Goal: Task Accomplishment & Management: Manage account settings

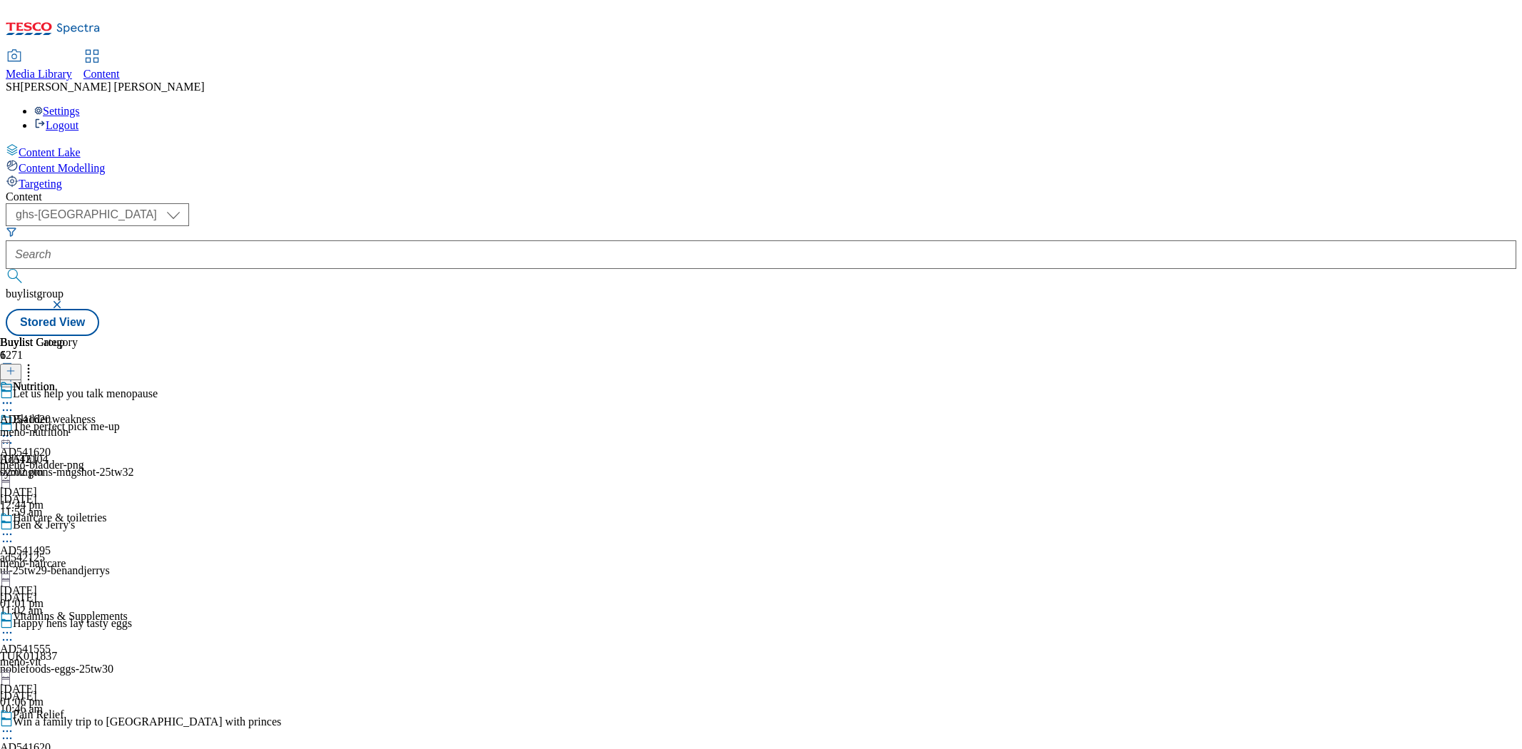
select select "ghs-[GEOGRAPHIC_DATA]"
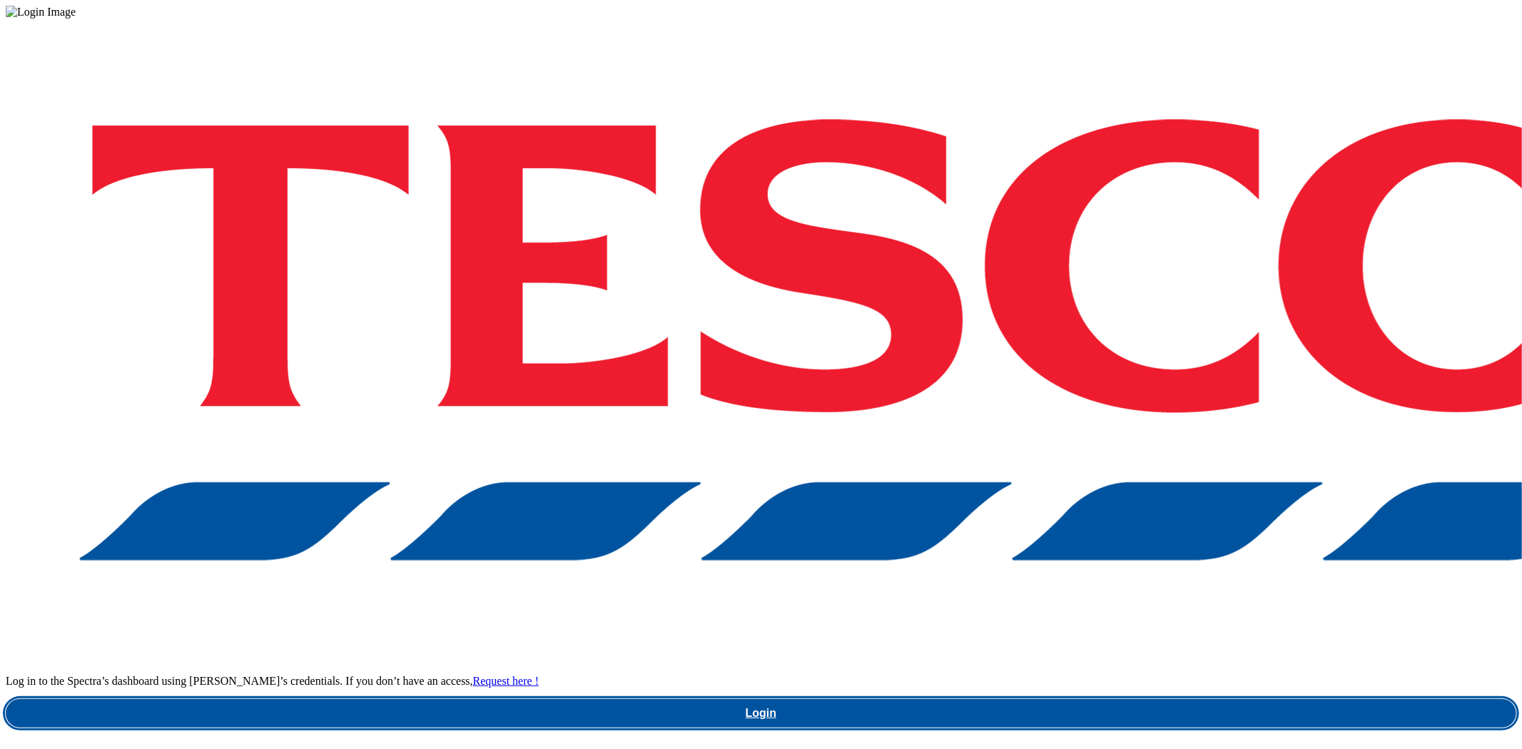
click at [1145, 699] on link "Login" at bounding box center [761, 713] width 1511 height 29
click at [1135, 699] on link "Login" at bounding box center [761, 713] width 1511 height 29
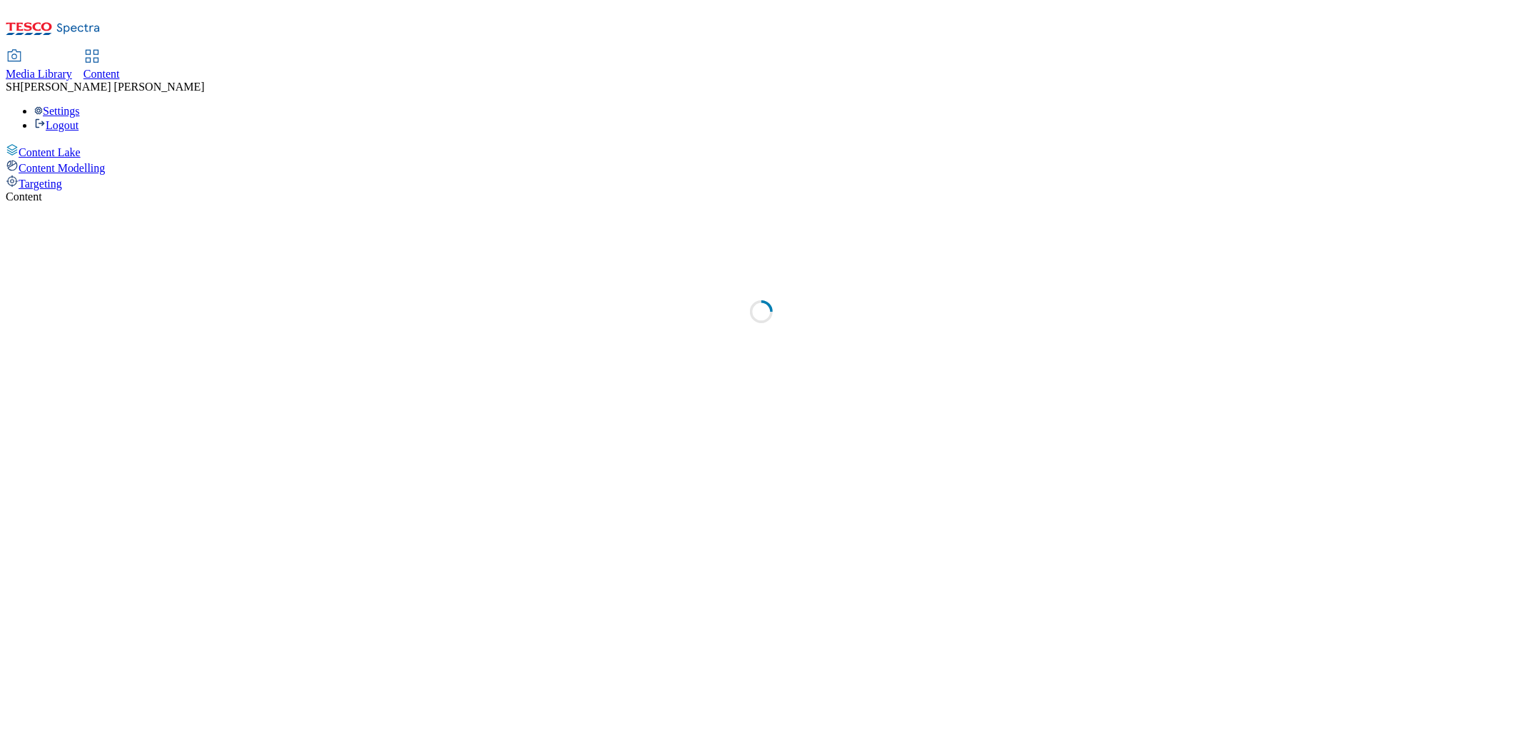
select select "ghs-uk"
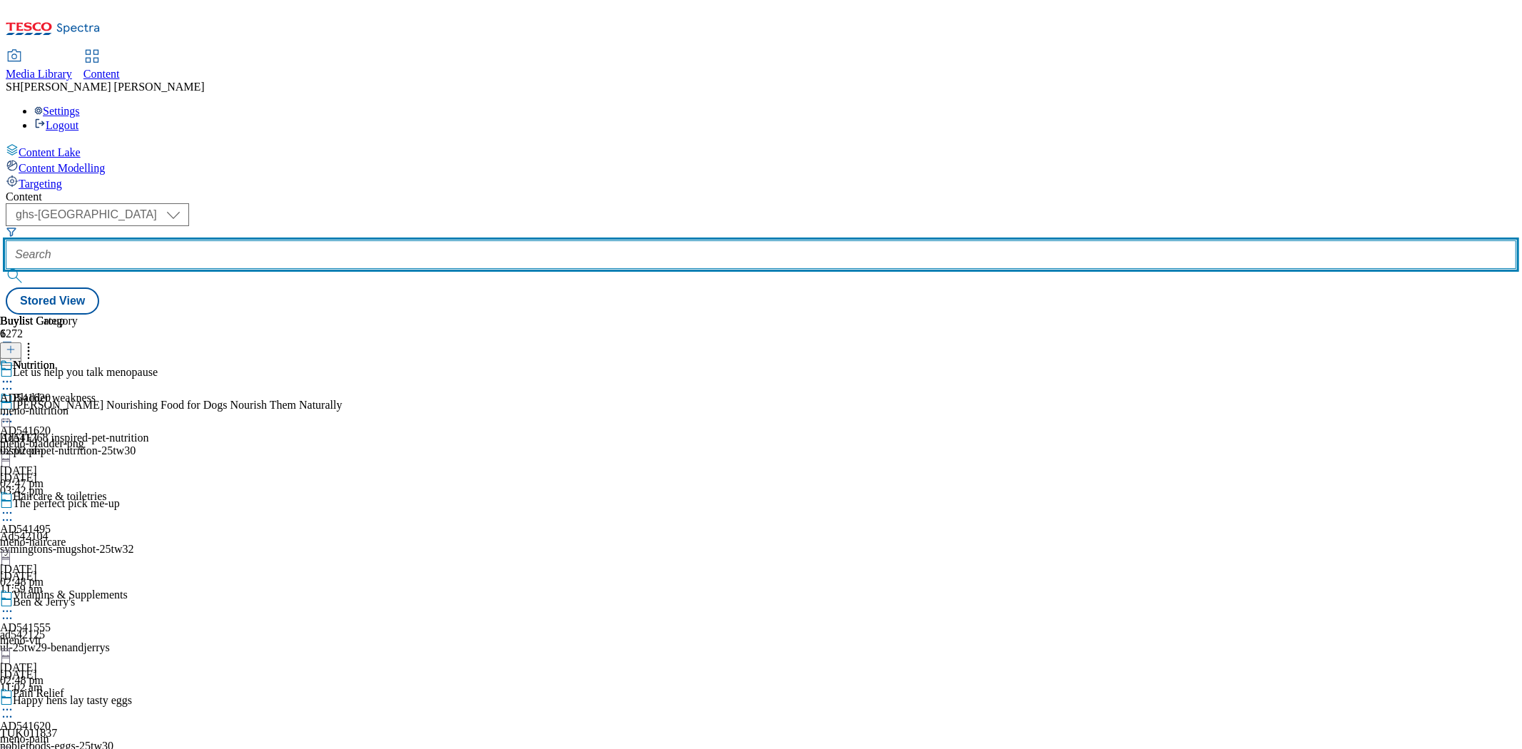
click at [346, 240] on input "text" at bounding box center [761, 254] width 1511 height 29
paste input "beiersdorf-nivea-25tw30"
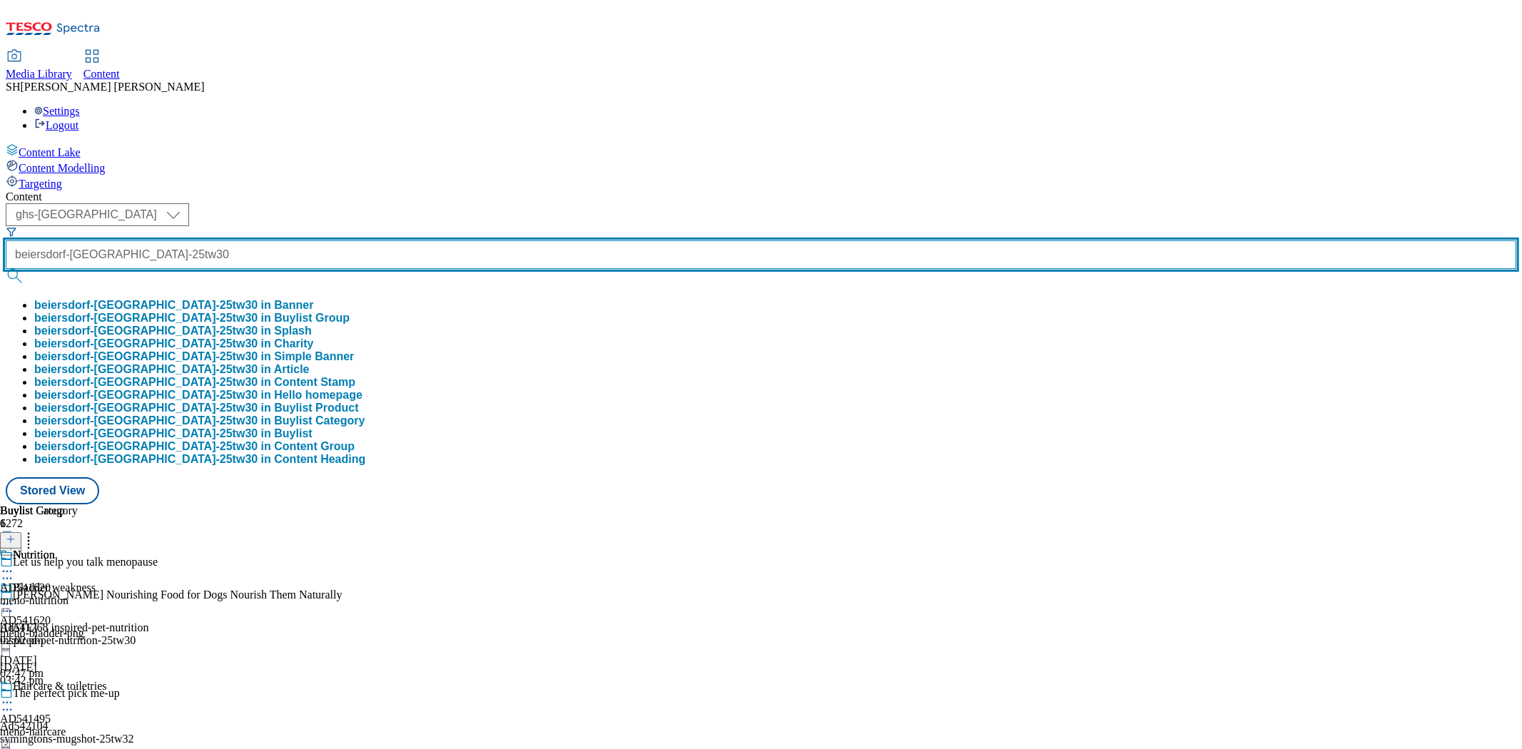
type input "beiersdorf-nivea-25tw30"
click at [6, 269] on button "submit" at bounding box center [16, 276] width 20 height 14
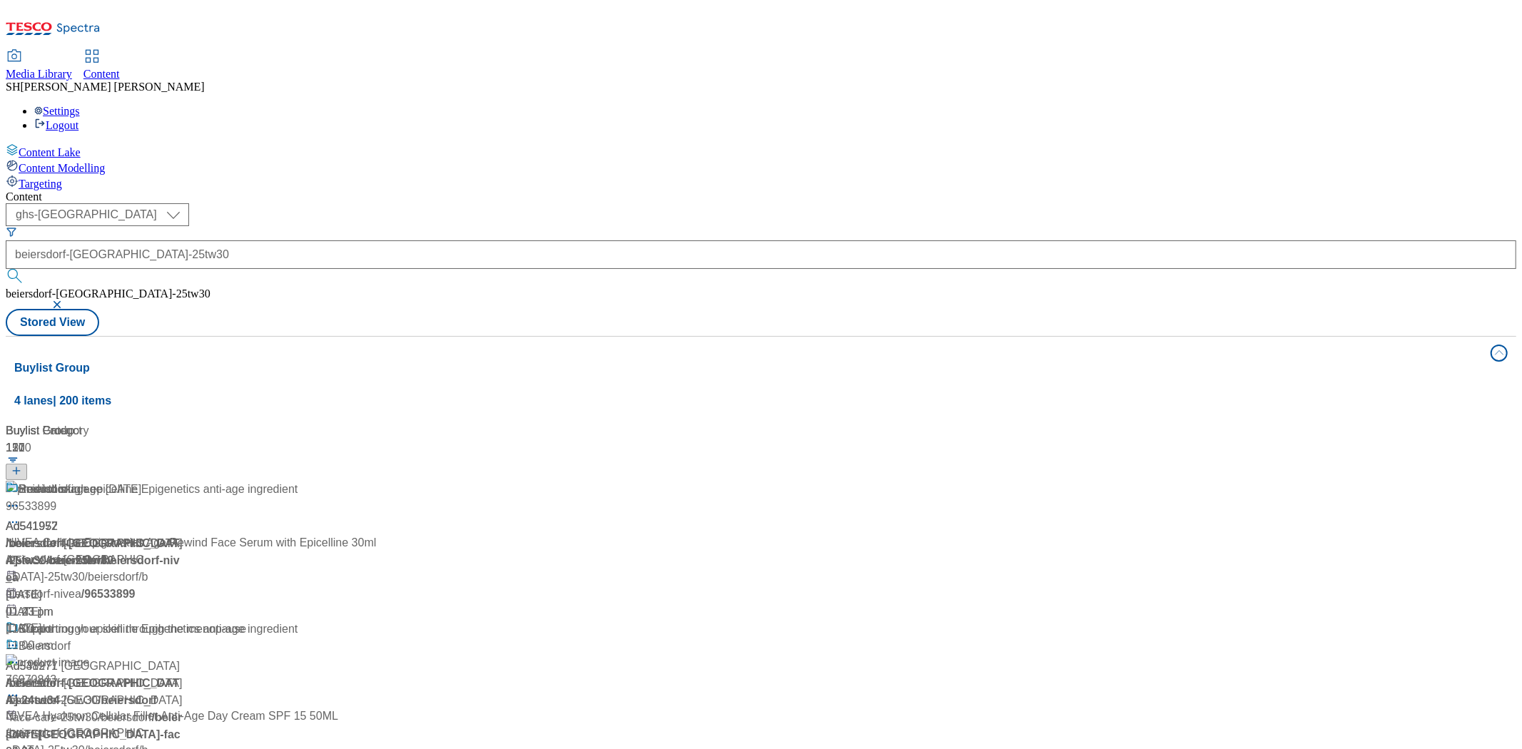
click at [144, 554] on span "/ beiersdorf-nivea-25tw30" at bounding box center [75, 568] width 138 height 29
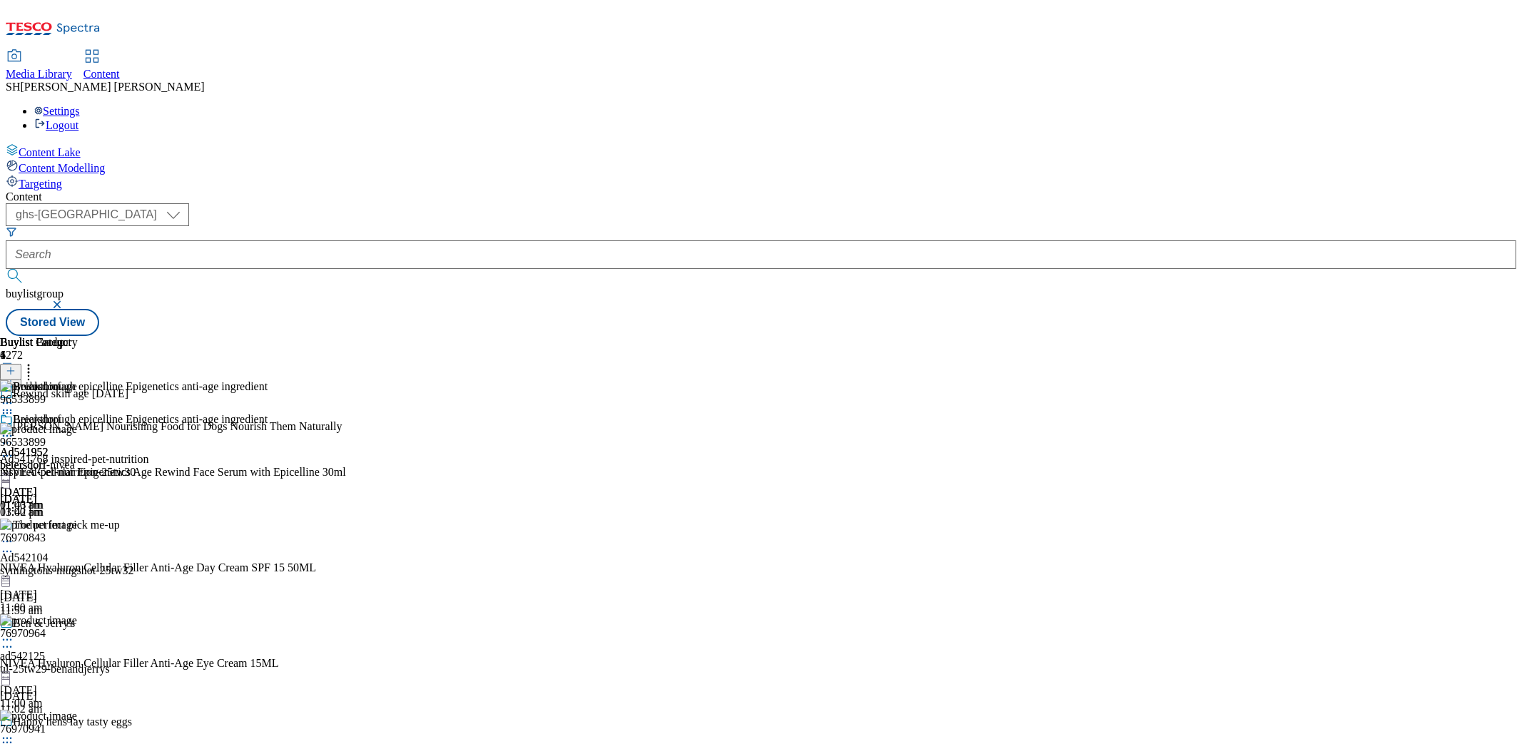
scroll to position [136, 0]
click at [14, 429] on icon at bounding box center [7, 436] width 14 height 14
click at [118, 559] on span "Open Preview Url" at bounding box center [81, 564] width 74 height 11
click at [9, 435] on circle at bounding box center [7, 436] width 2 height 2
click at [90, 592] on span "Un-publish" at bounding box center [67, 597] width 46 height 11
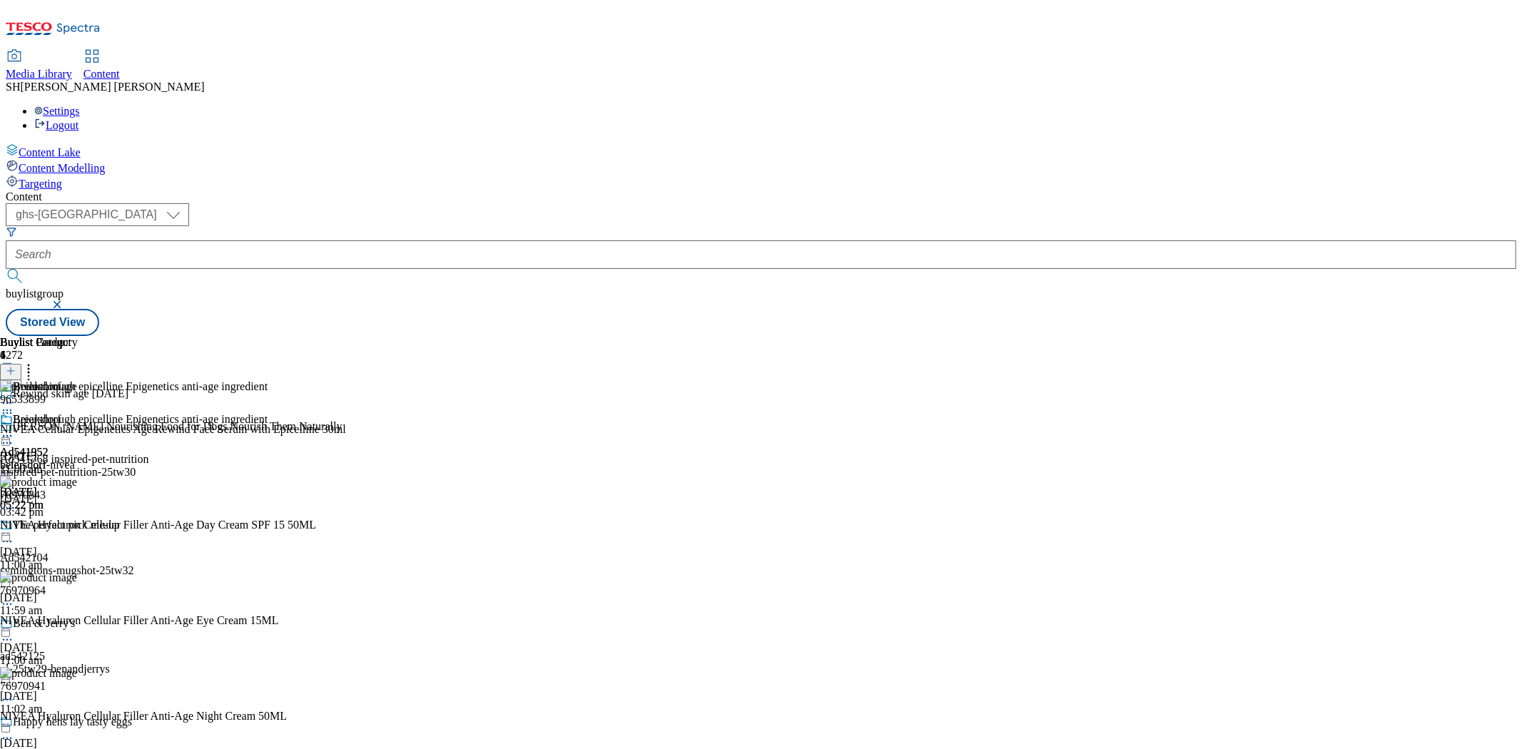
click at [36, 362] on icon at bounding box center [28, 369] width 14 height 14
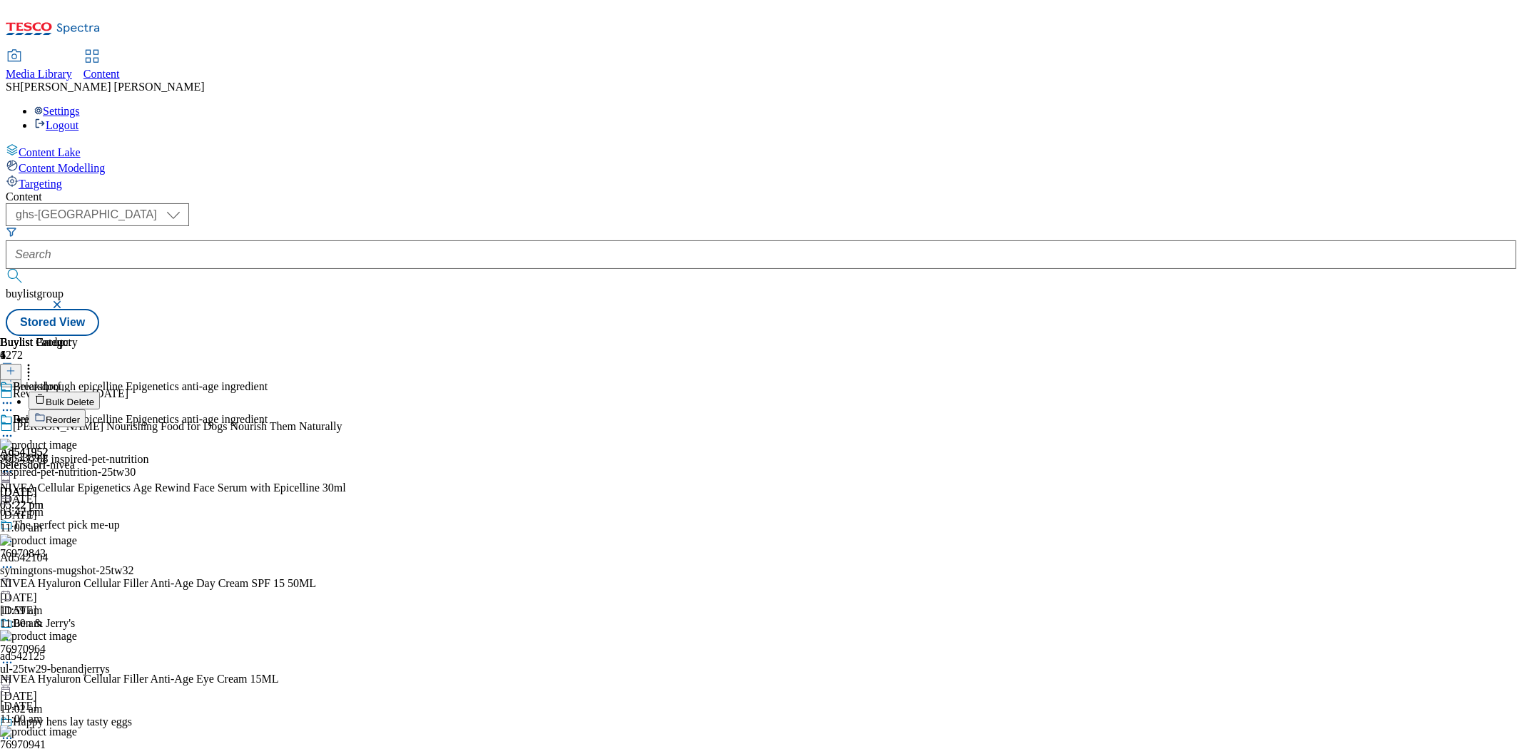
click at [346, 336] on header "Buylist Product 4 Bulk Delete Reorder" at bounding box center [173, 381] width 346 height 91
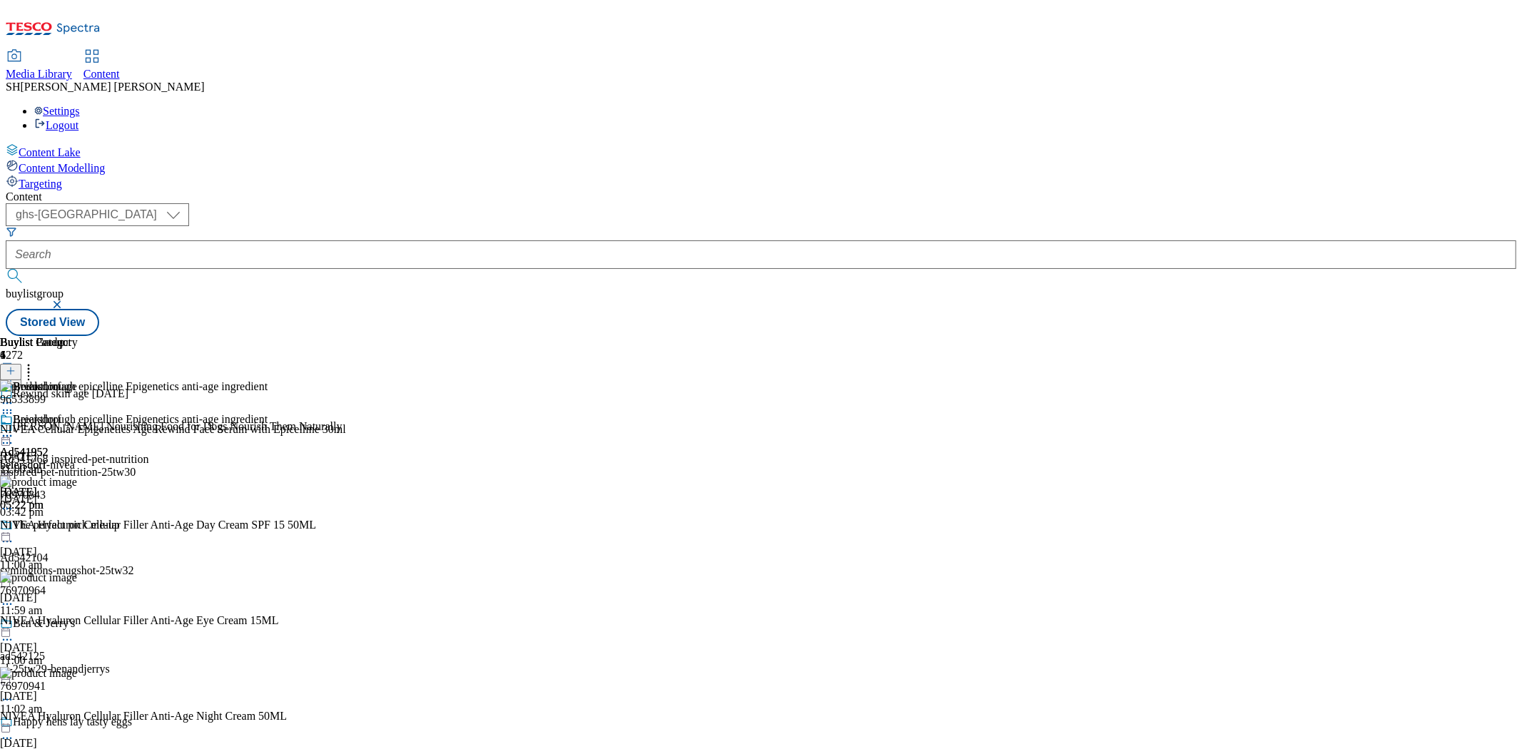
click at [16, 366] on icon at bounding box center [11, 371] width 10 height 10
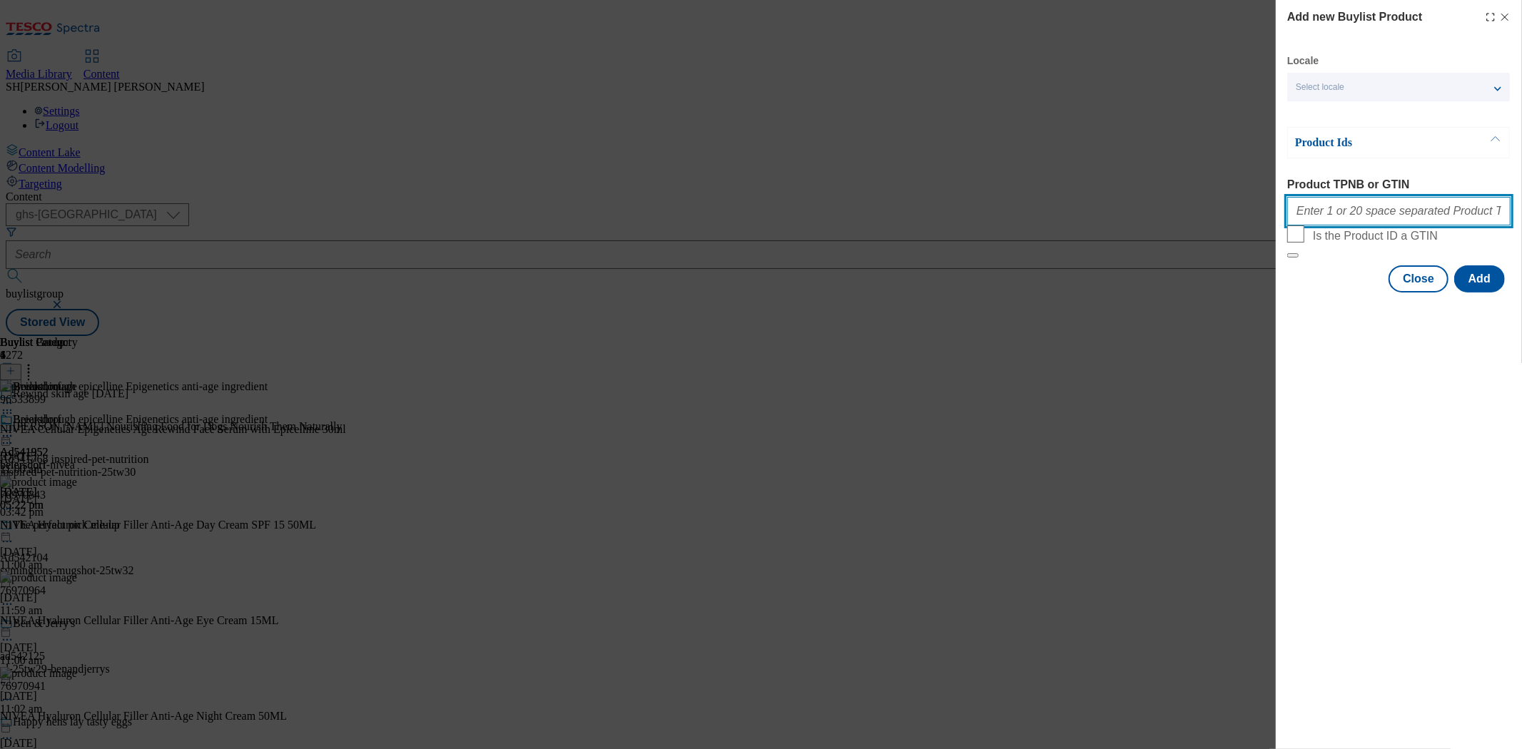
click at [1296, 216] on input "Product TPNB or GTIN" at bounding box center [1398, 211] width 223 height 29
paste input "85966461"
click at [1366, 219] on input "85966461" at bounding box center [1398, 211] width 223 height 29
paste input "85966524"
click at [1410, 215] on input "85966461 85966524" at bounding box center [1398, 211] width 223 height 29
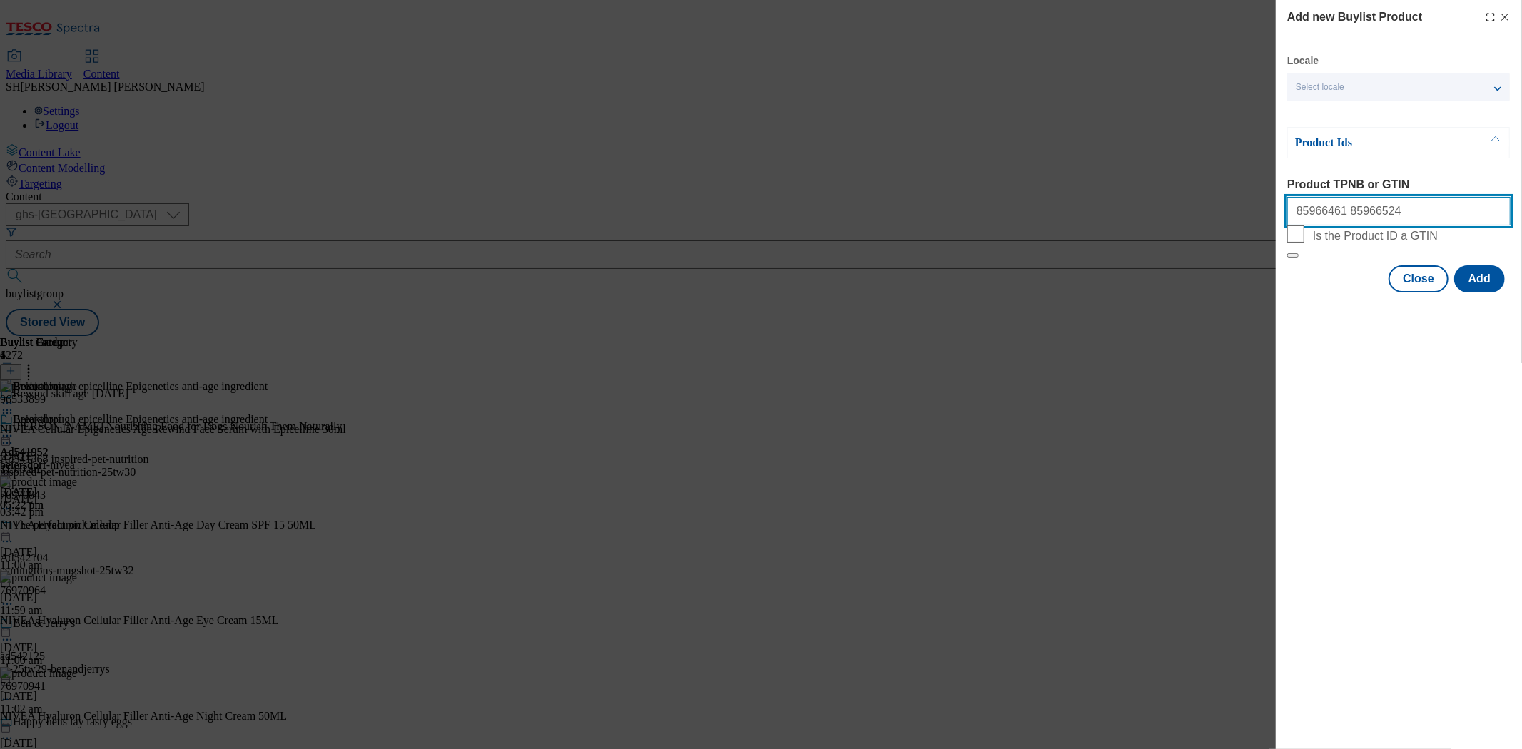
paste input "96243620"
click at [1451, 218] on input "85966461 85966524 96243620" at bounding box center [1398, 211] width 223 height 29
paste input "91834990"
click at [1472, 216] on input "85966461 85966524 96243620 91834990" at bounding box center [1398, 211] width 223 height 29
paste input "93488093"
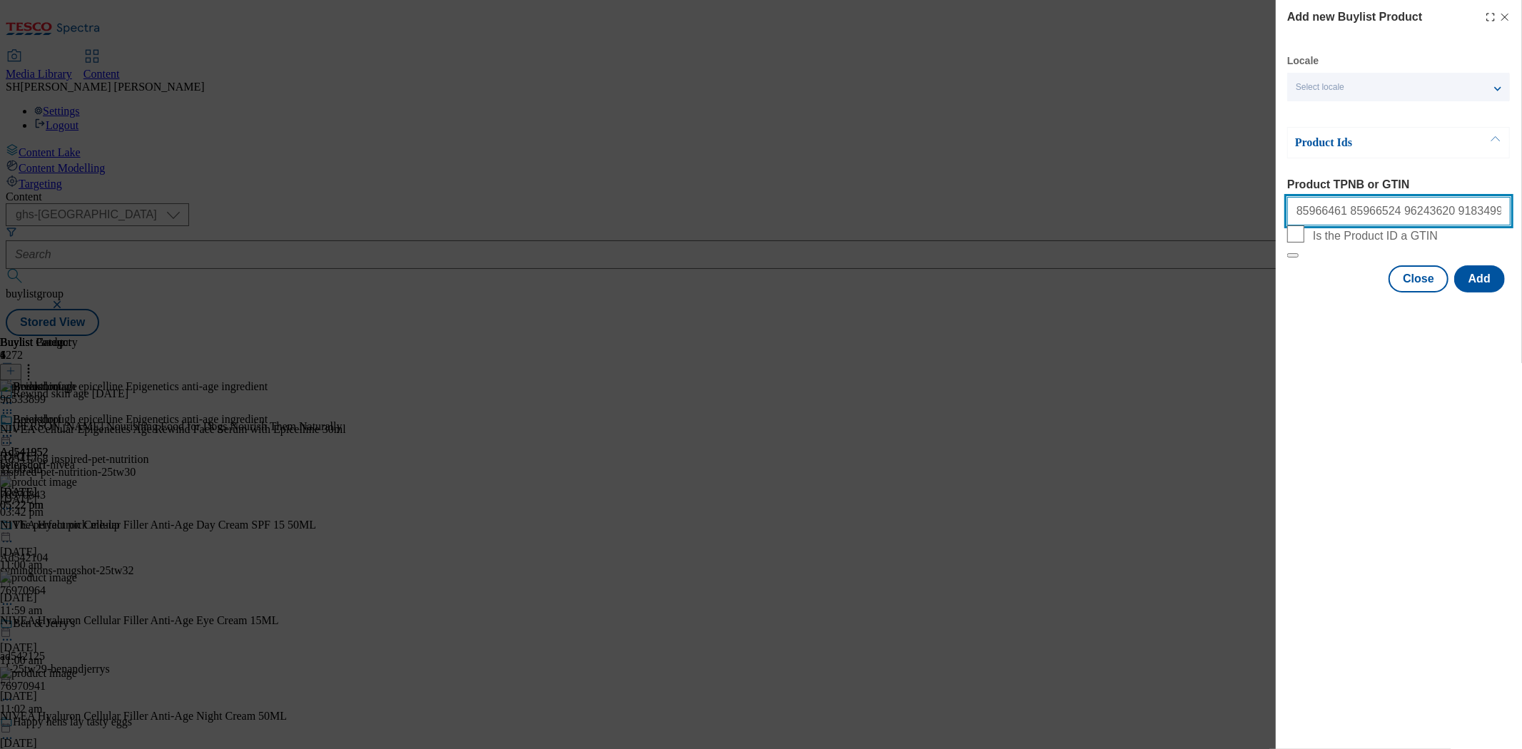
click at [1499, 214] on input "85966461 85966524 96243620 91834990 93488093" at bounding box center [1398, 211] width 223 height 29
paste input "93478986"
drag, startPoint x: 1486, startPoint y: 218, endPoint x: 1509, endPoint y: 218, distance: 22.8
click at [1509, 218] on input "85966461 85966524 96243620 91834990 93488093 93478986" at bounding box center [1398, 211] width 223 height 29
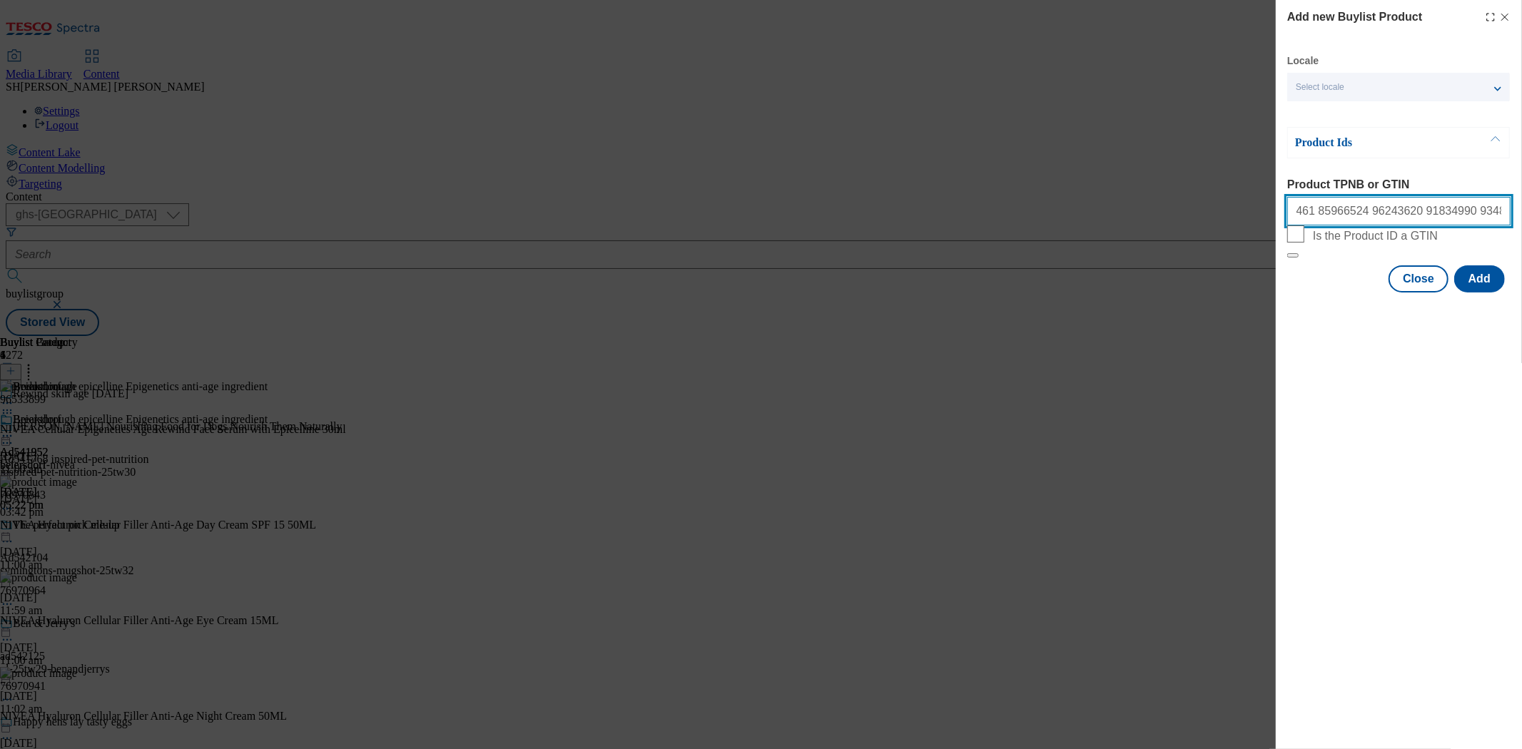
click at [1509, 216] on input "85966461 85966524 96243620 91834990 93488093 93478986" at bounding box center [1398, 211] width 223 height 29
paste input "93348864"
drag, startPoint x: 1494, startPoint y: 215, endPoint x: 1516, endPoint y: 216, distance: 22.1
click at [1516, 216] on div "Add new Buylist Product Locale Select locale English Welsh Product Ids Product …" at bounding box center [1399, 147] width 246 height 295
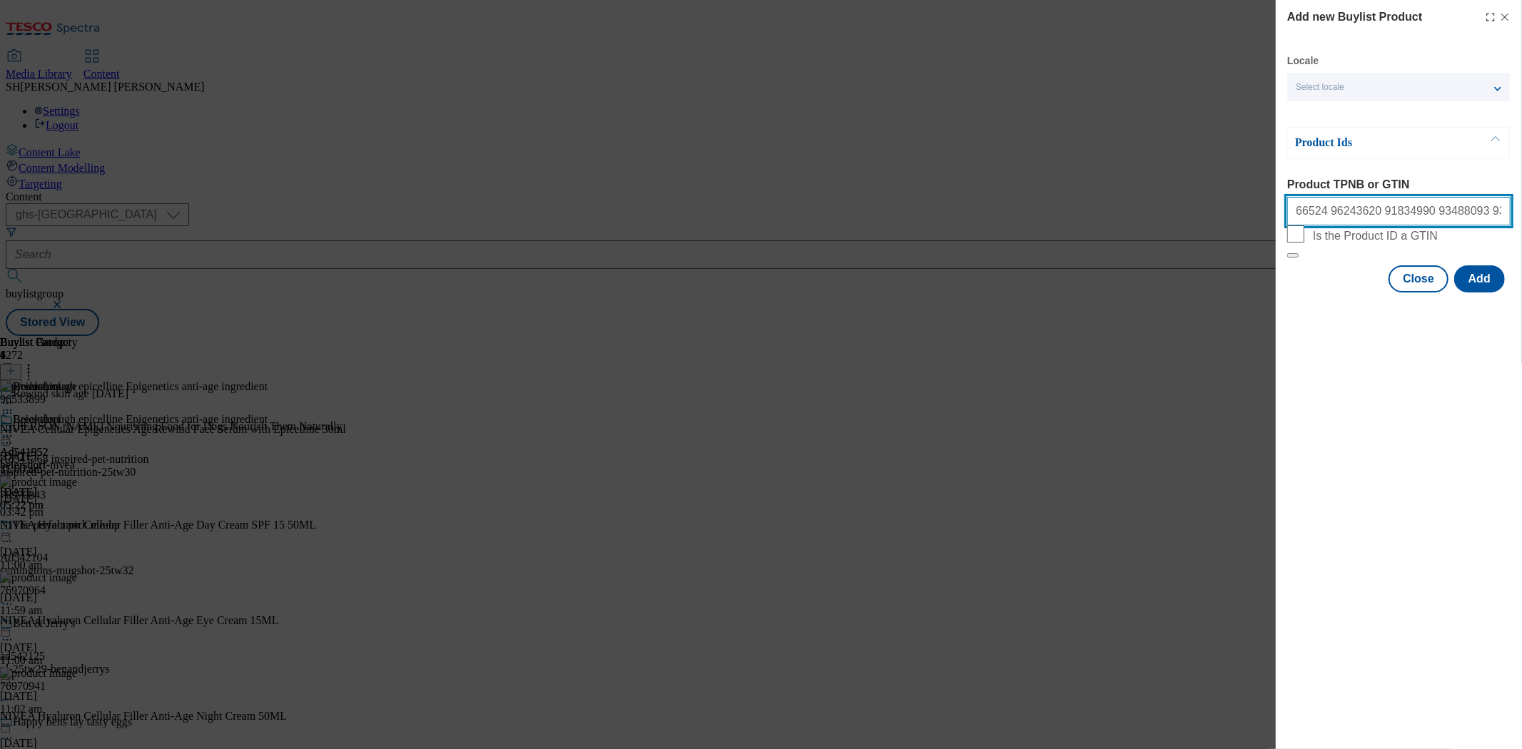
click at [1502, 216] on input "85966461 85966524 96243620 91834990 93488093 93478986 93348864" at bounding box center [1398, 211] width 223 height 29
paste input "71926398"
drag, startPoint x: 1496, startPoint y: 217, endPoint x: 1514, endPoint y: 218, distance: 17.9
click at [1514, 218] on div "Add new Buylist Product Locale Select locale English Welsh Product Ids Product …" at bounding box center [1399, 147] width 246 height 295
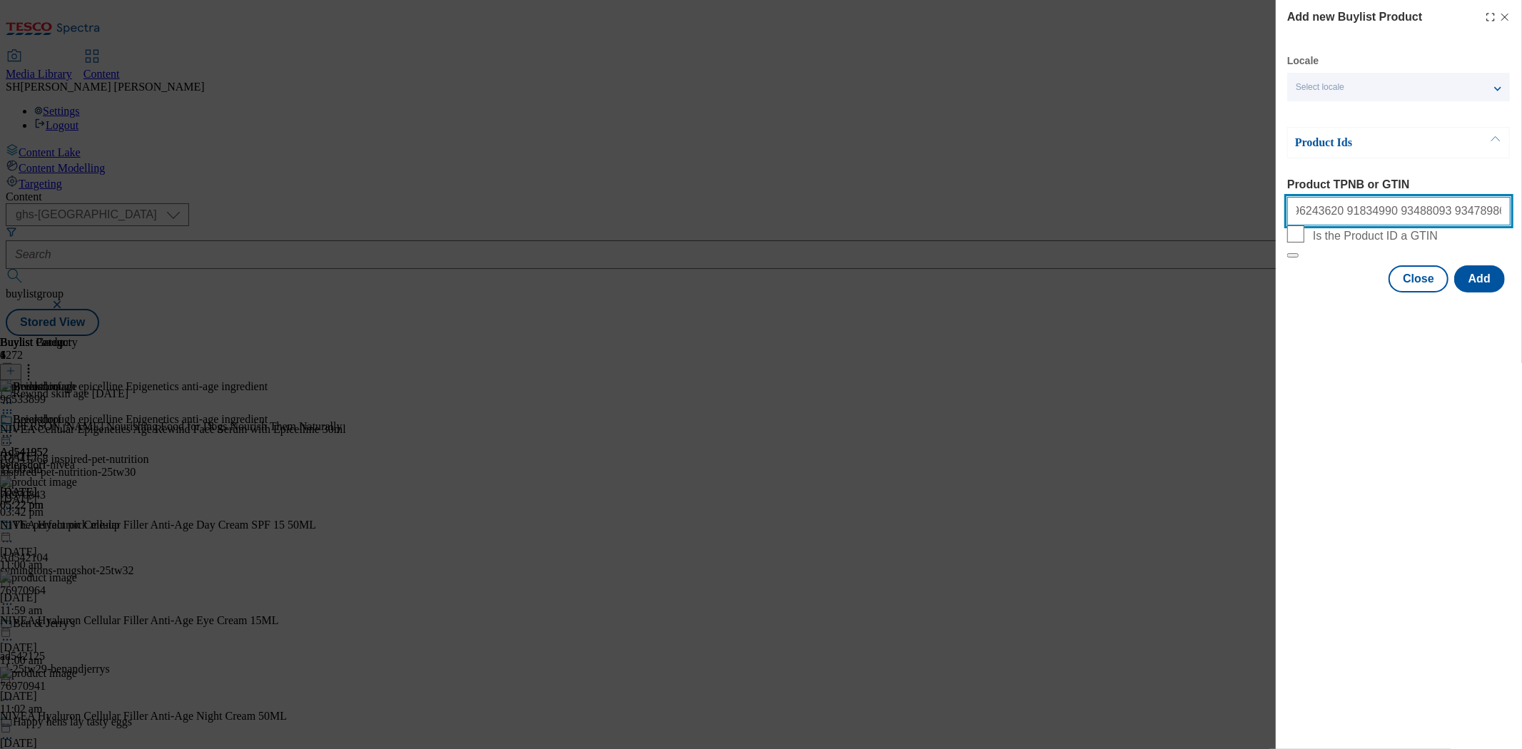
click at [1504, 214] on input "85966461 85966524 96243620 91834990 93488093 93478986 93348864 71926398" at bounding box center [1398, 211] width 223 height 29
paste input "90722161"
type input "85966461 85966524 96243620 91834990 93488093 93478986 93348864 71926398 90722161"
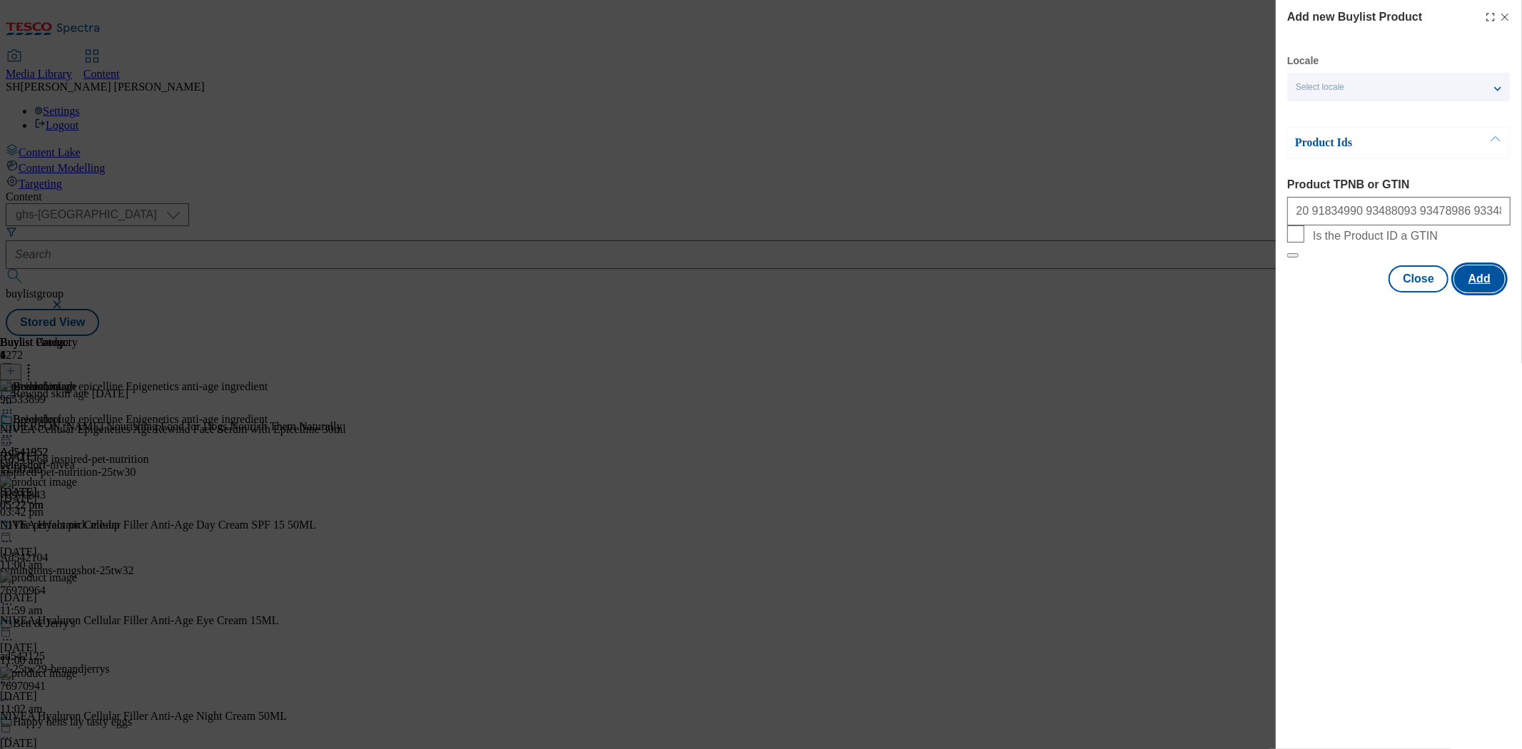
scroll to position [0, 0]
click at [1479, 293] on button "Add" at bounding box center [1479, 278] width 51 height 27
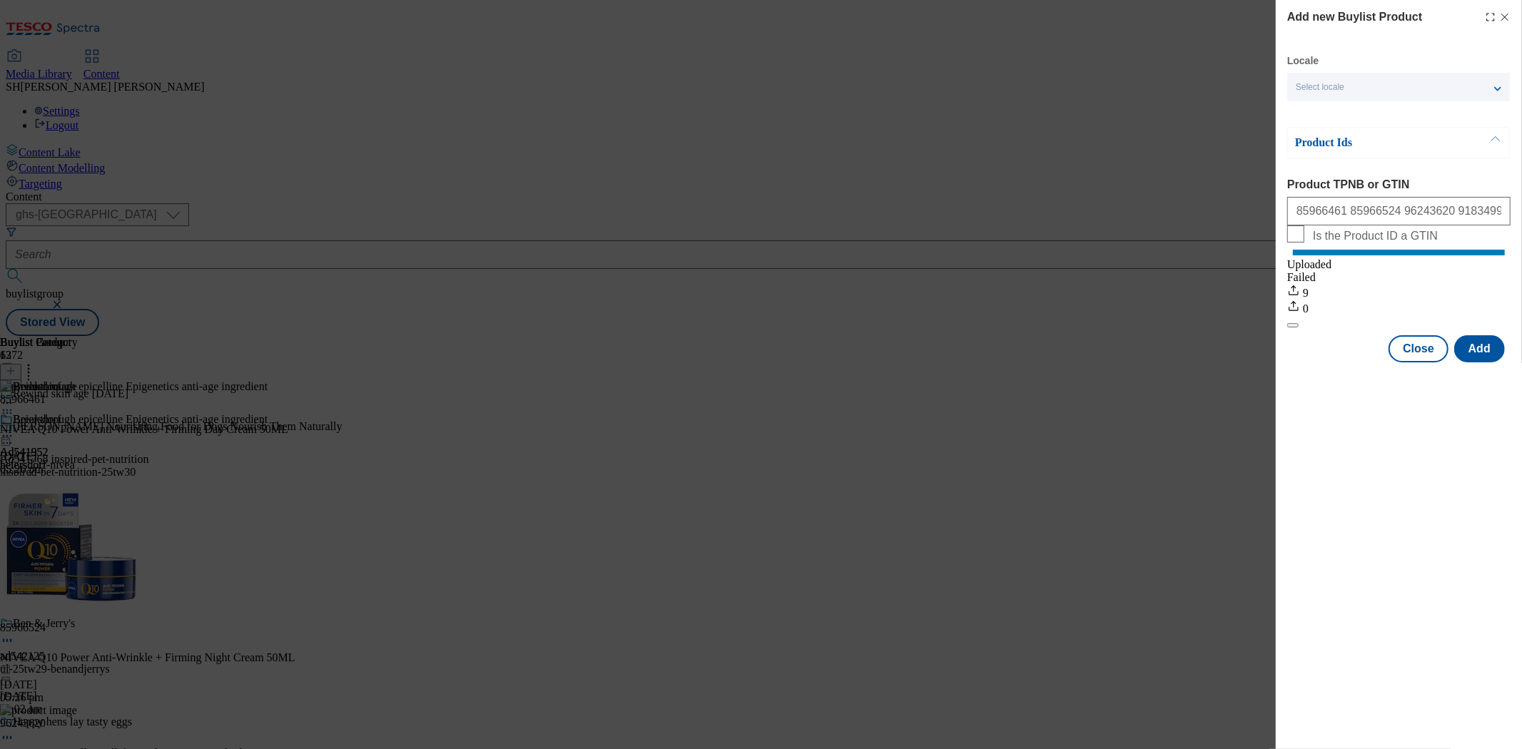
click at [1504, 16] on line "Modal" at bounding box center [1505, 17] width 6 height 6
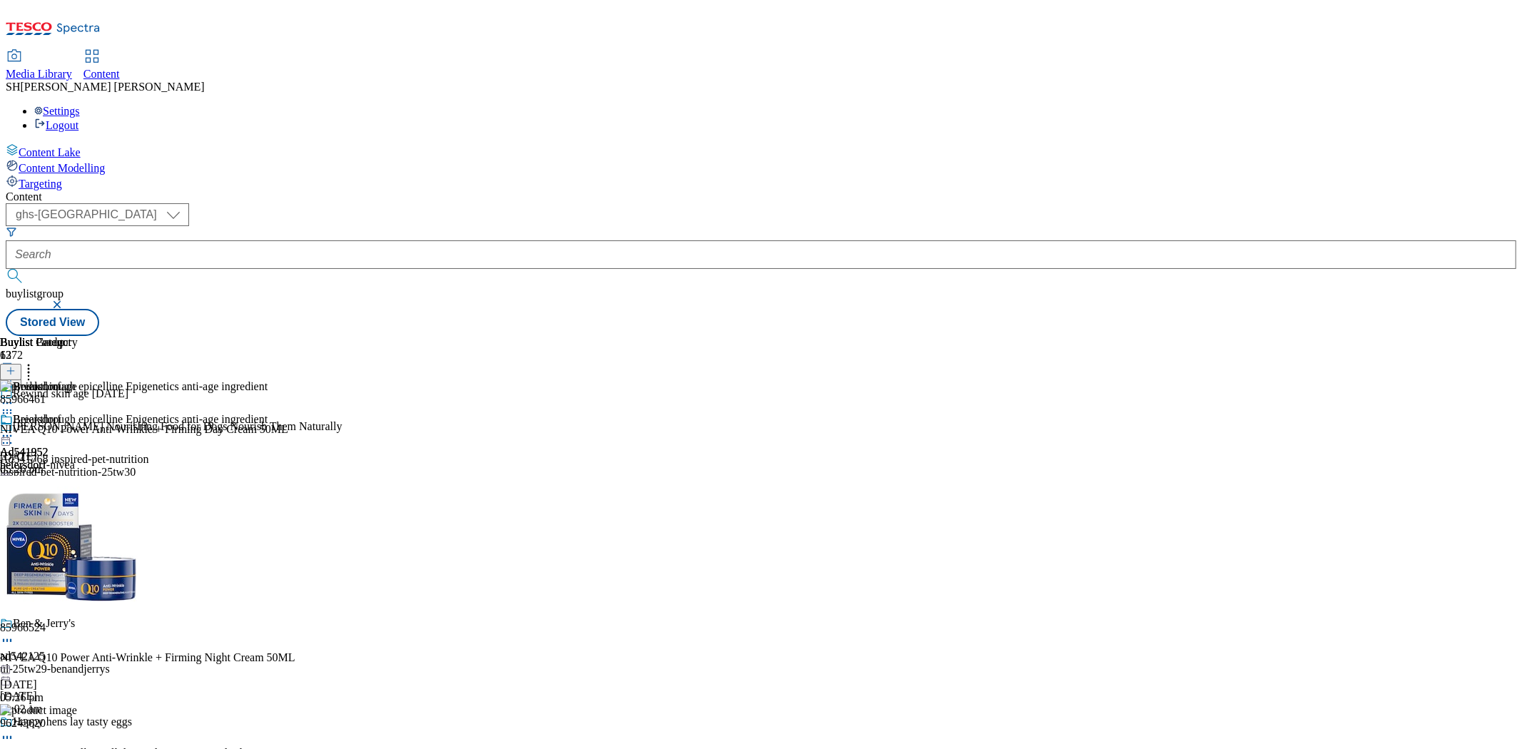
scroll to position [930, 0]
click at [36, 362] on icon at bounding box center [28, 369] width 14 height 14
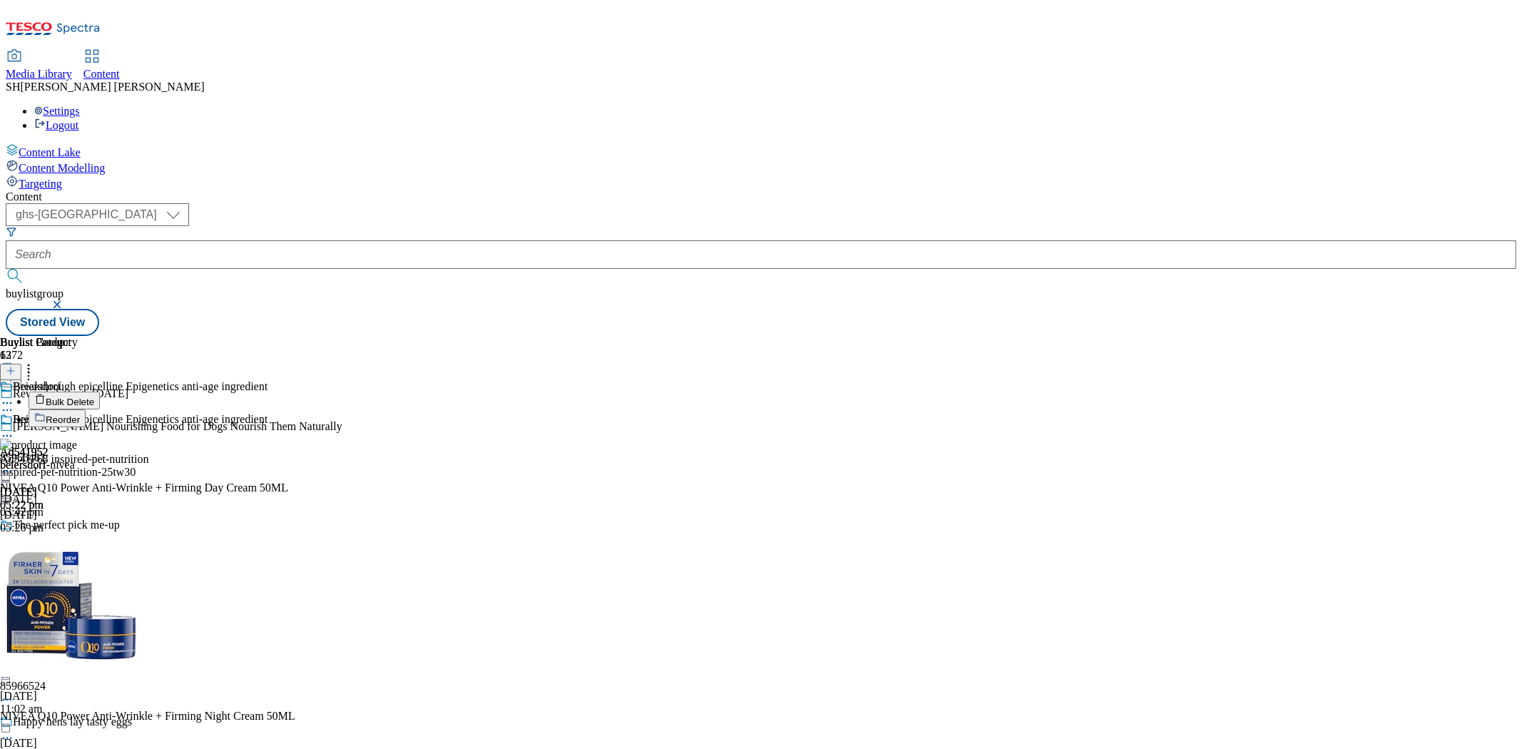
click at [86, 410] on button "Reorder" at bounding box center [57, 419] width 57 height 18
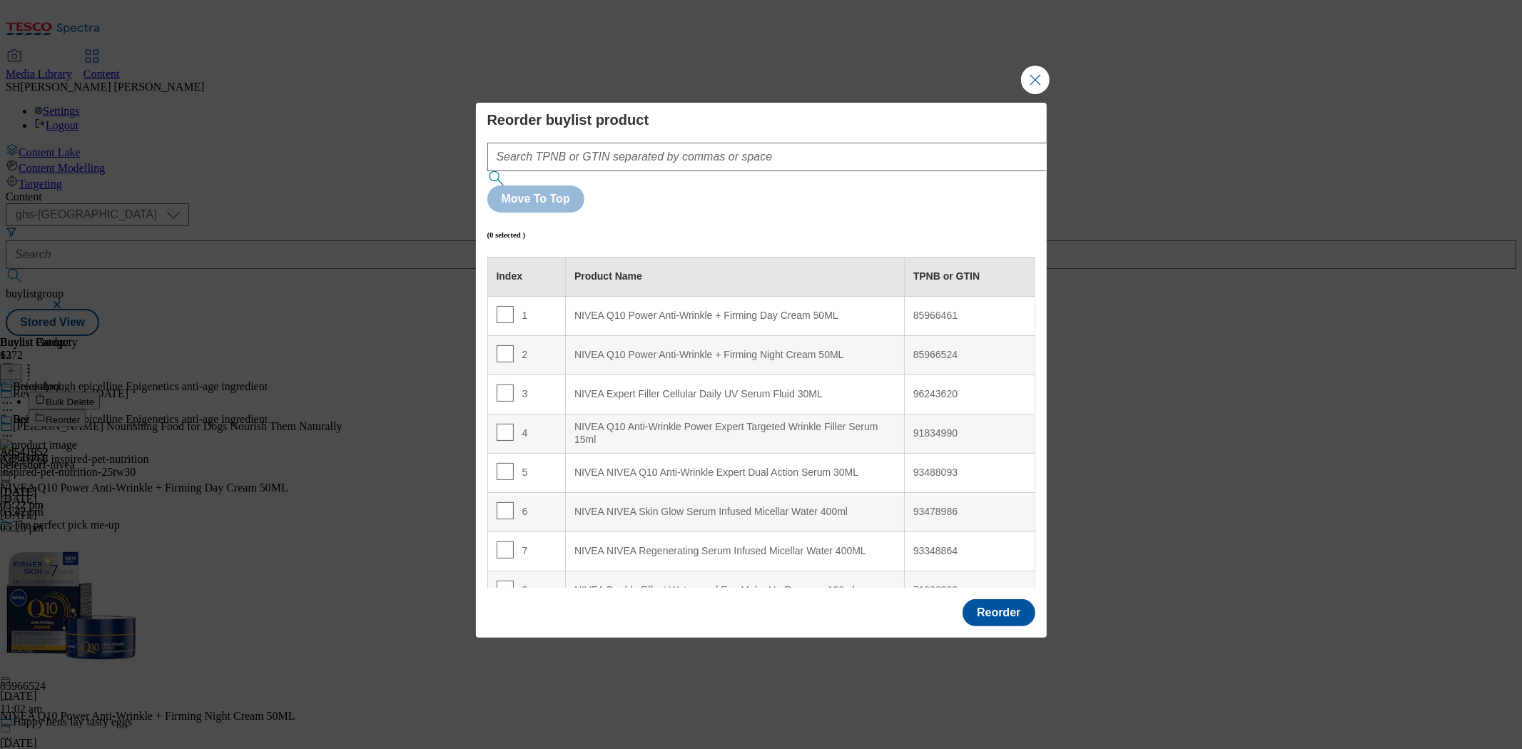
scroll to position [218, 0]
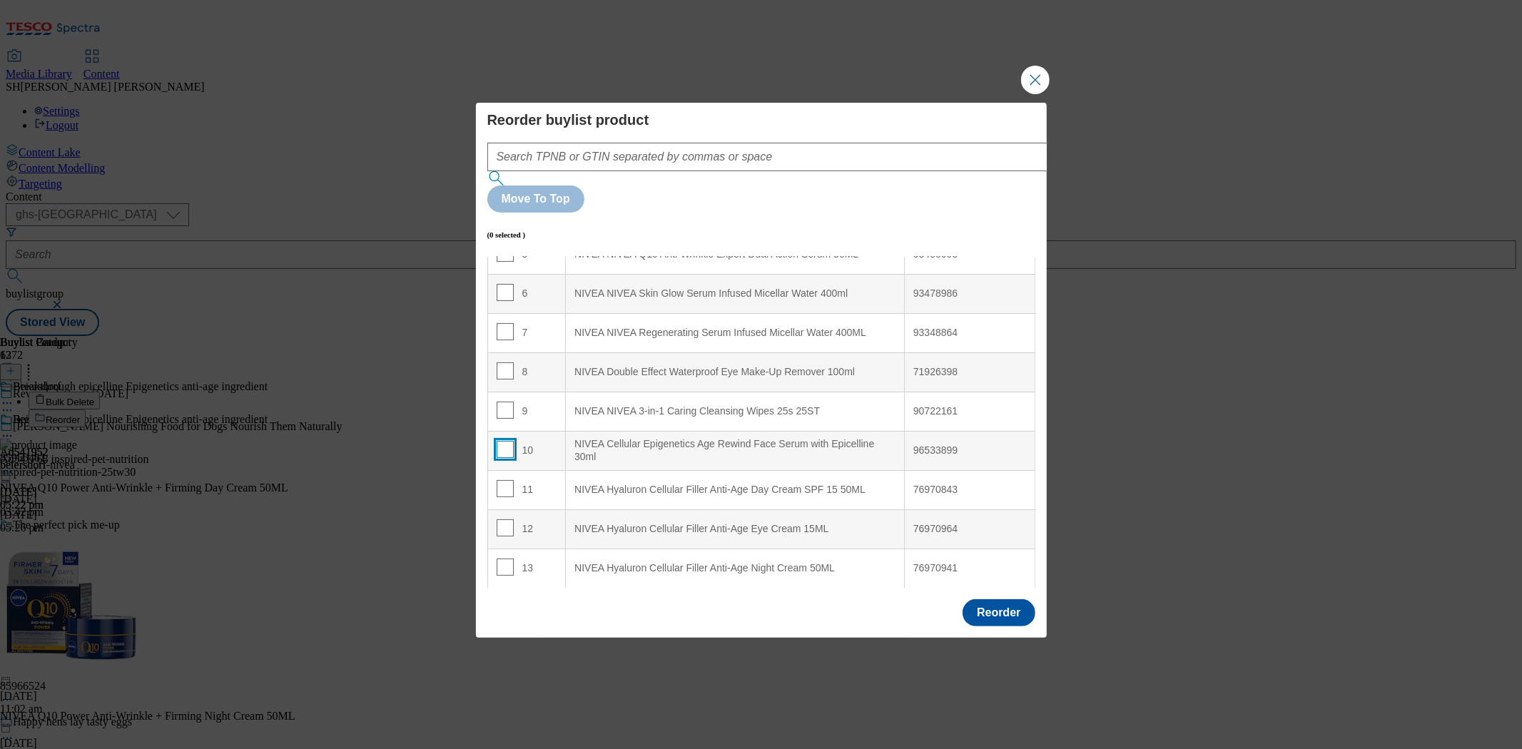
click at [502, 441] on input "Modal" at bounding box center [505, 449] width 17 height 17
checkbox input "true"
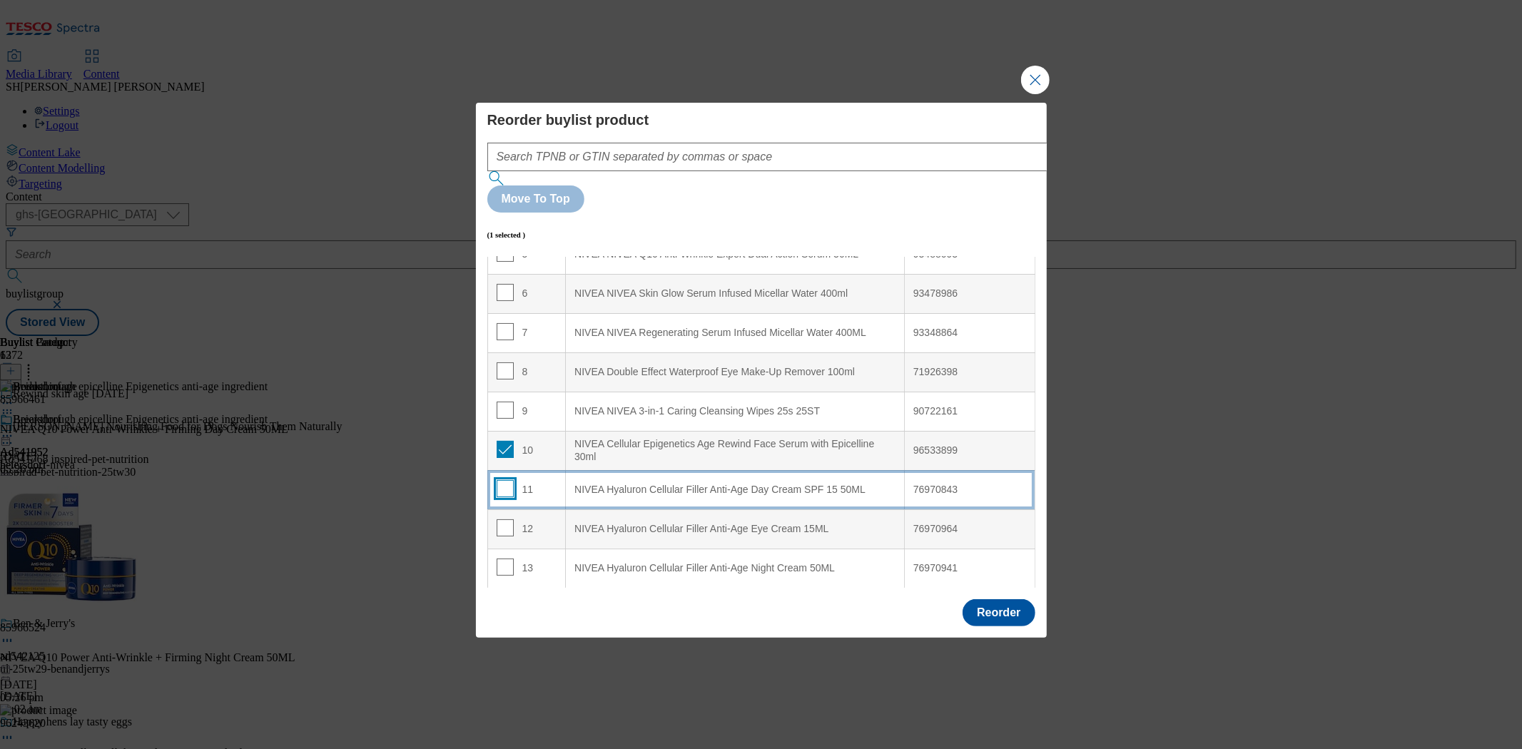
click at [498, 480] on input "Modal" at bounding box center [505, 488] width 17 height 17
checkbox input "true"
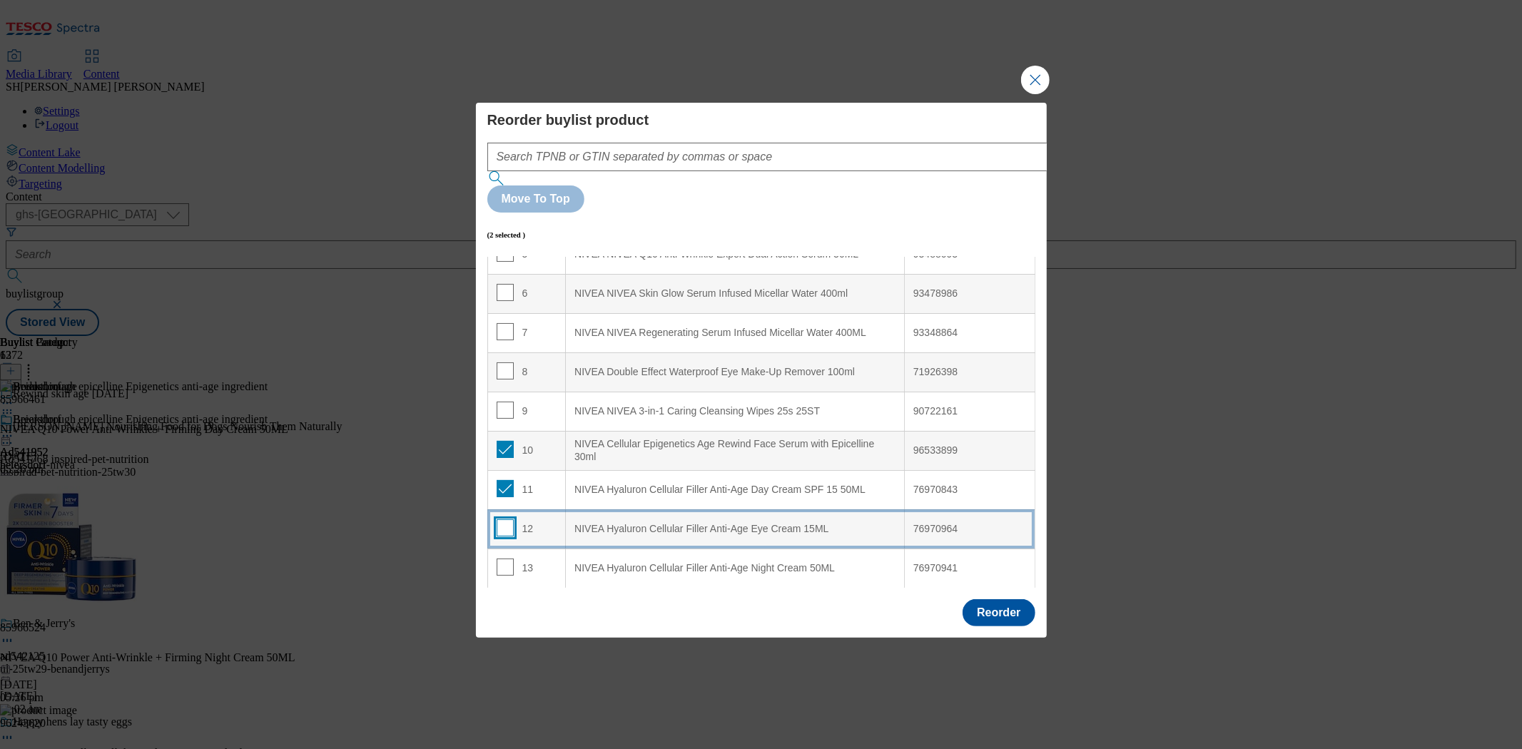
click at [503, 520] on input "Modal" at bounding box center [505, 528] width 17 height 17
checkbox input "true"
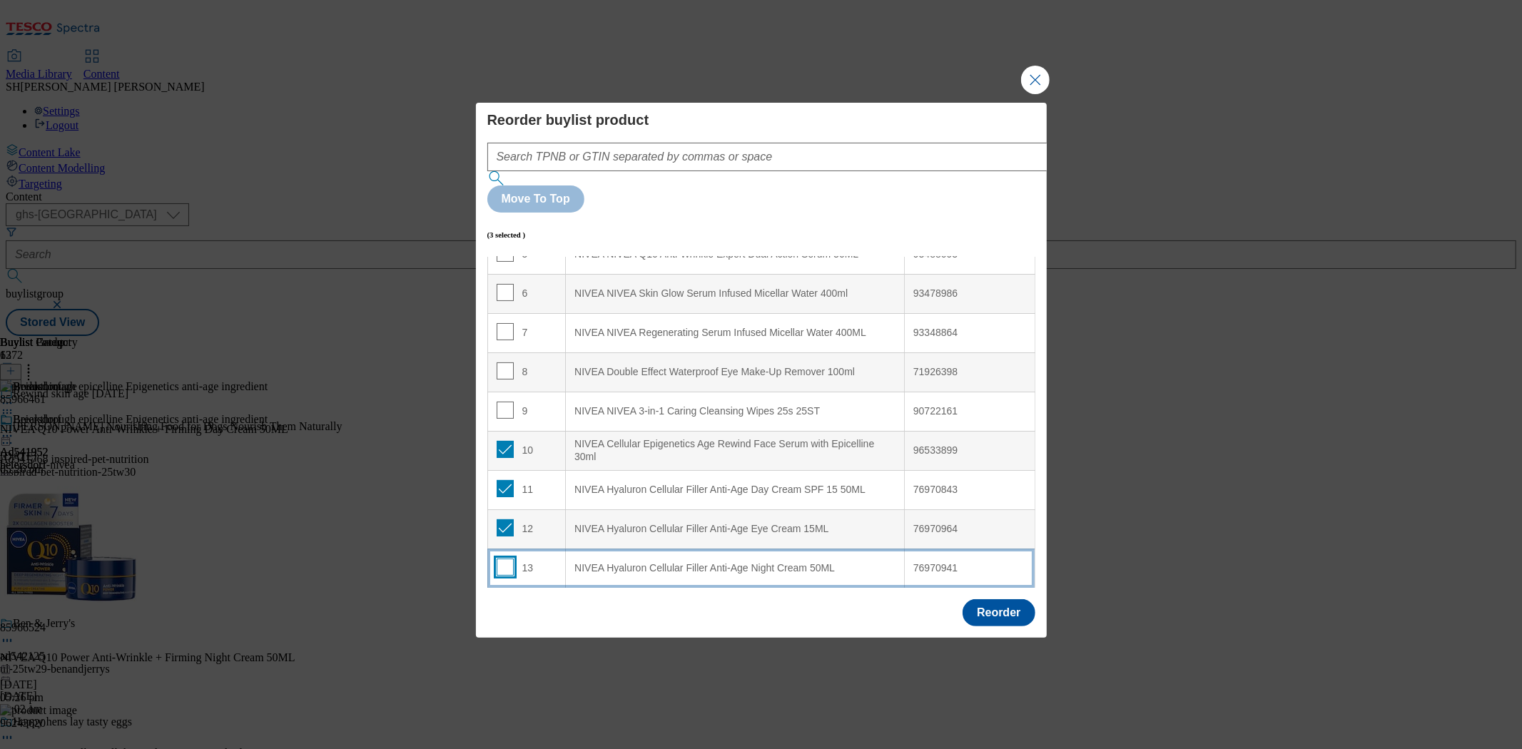
click at [502, 559] on input "Modal" at bounding box center [505, 567] width 17 height 17
checkbox input "true"
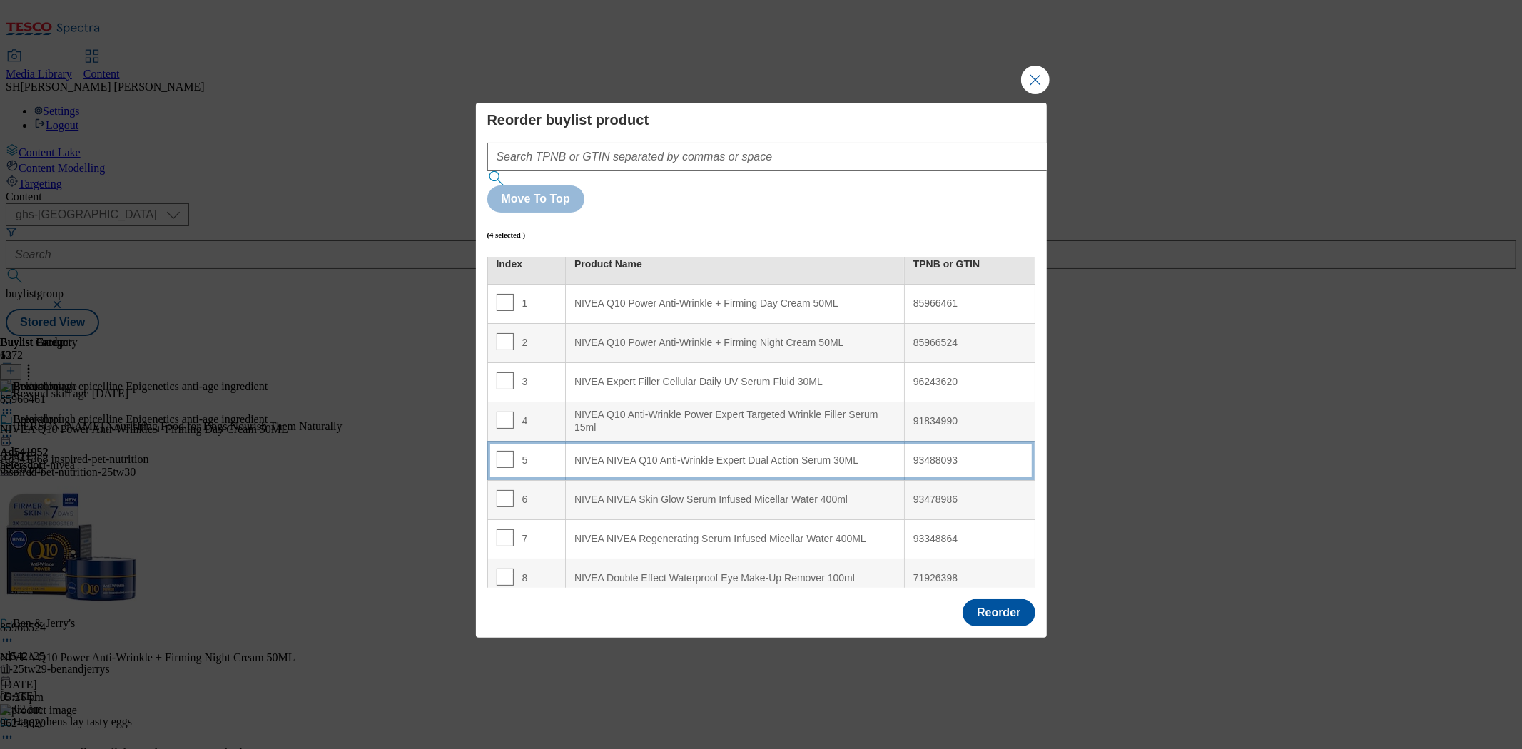
scroll to position [0, 0]
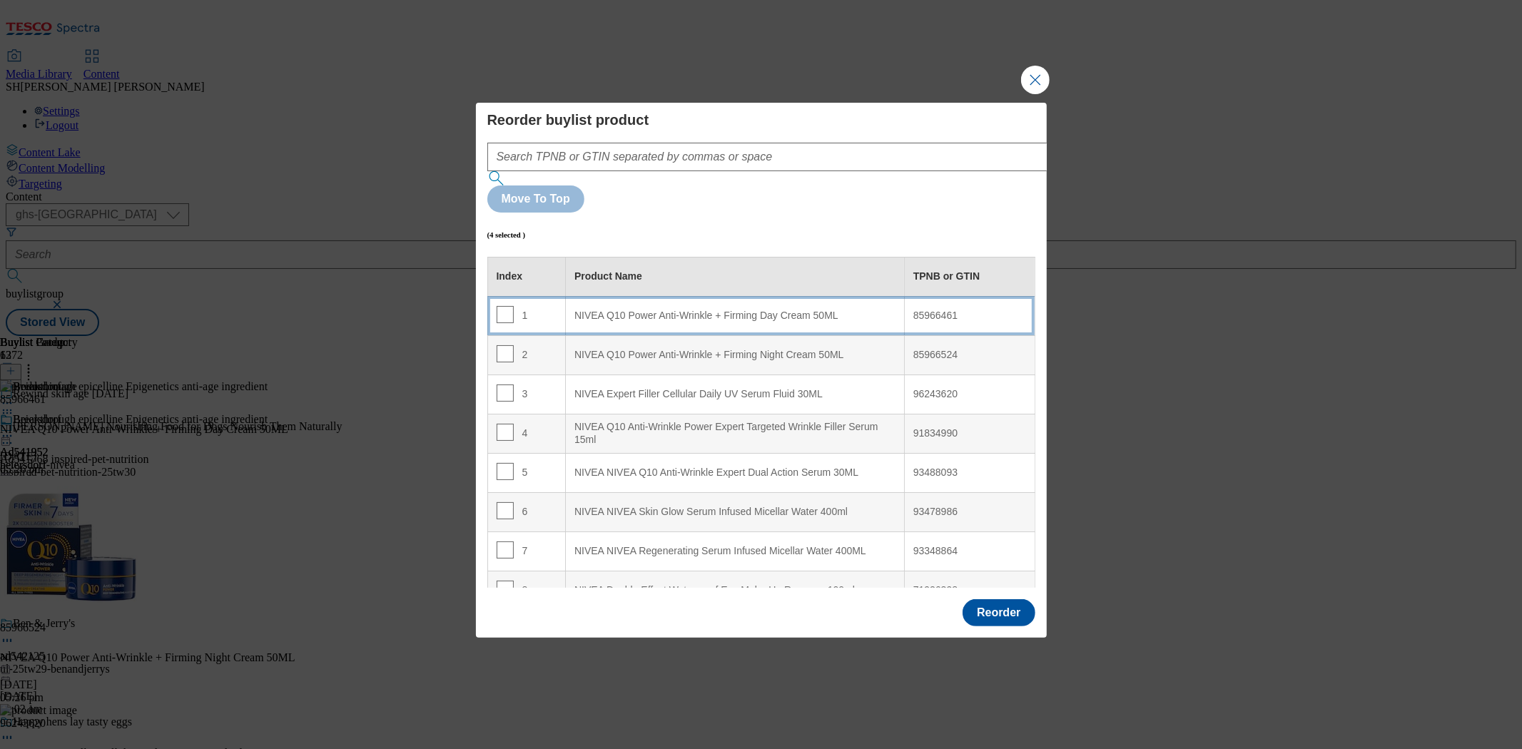
click at [662, 310] on div "NIVEA Q10 Power Anti-Wrinkle + Firming Day Cream 50ML" at bounding box center [734, 316] width 321 height 13
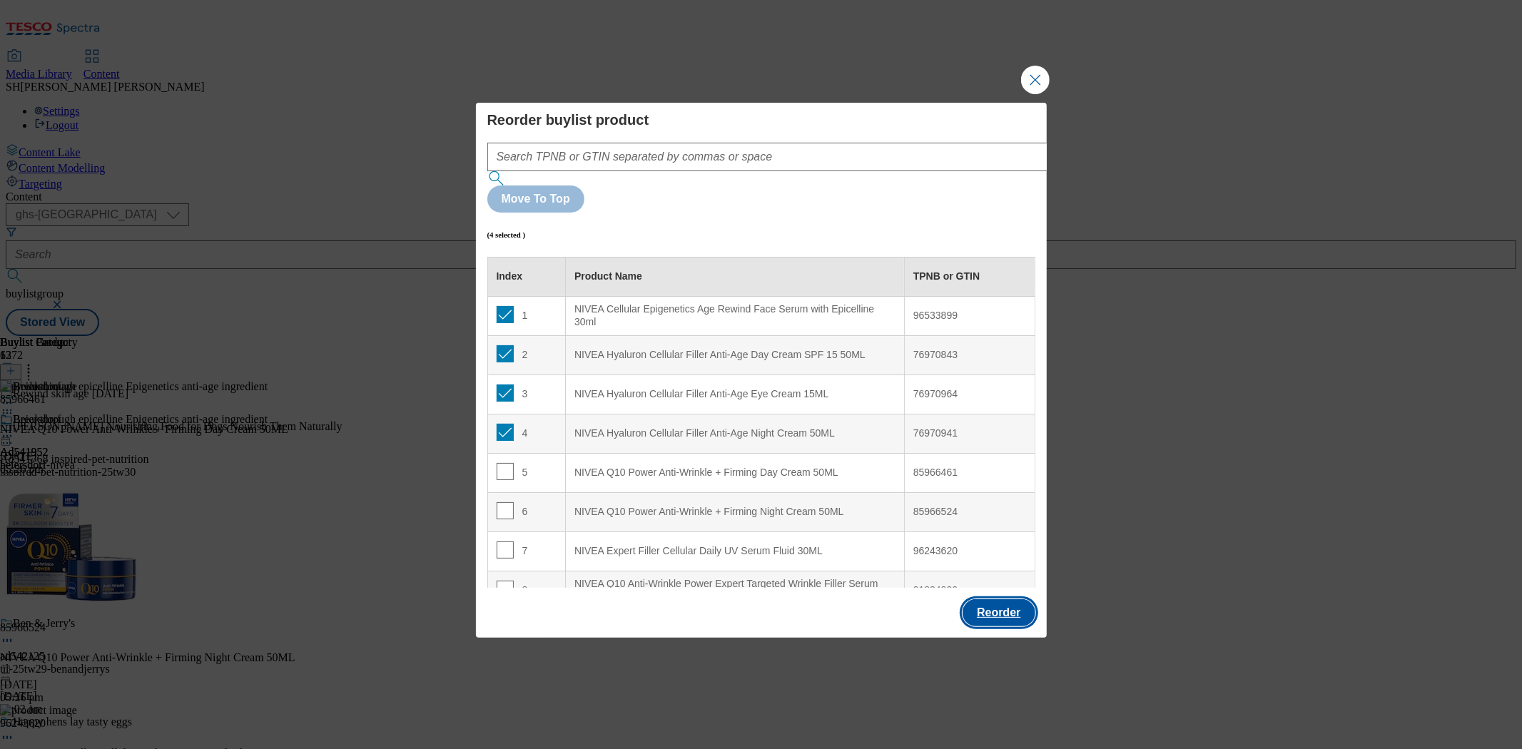
click at [998, 599] on button "Reorder" at bounding box center [999, 612] width 72 height 27
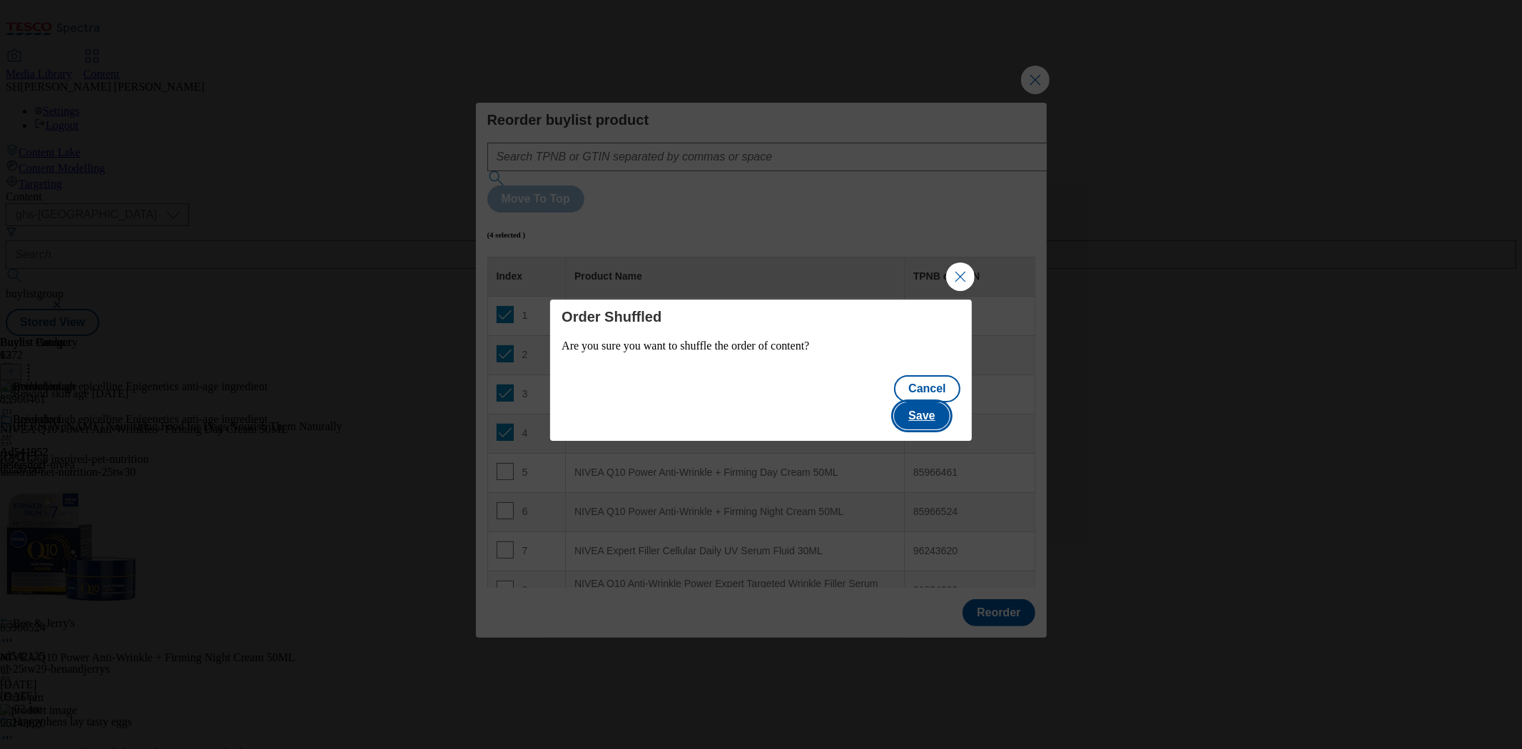
click at [922, 402] on button "Save" at bounding box center [921, 415] width 55 height 27
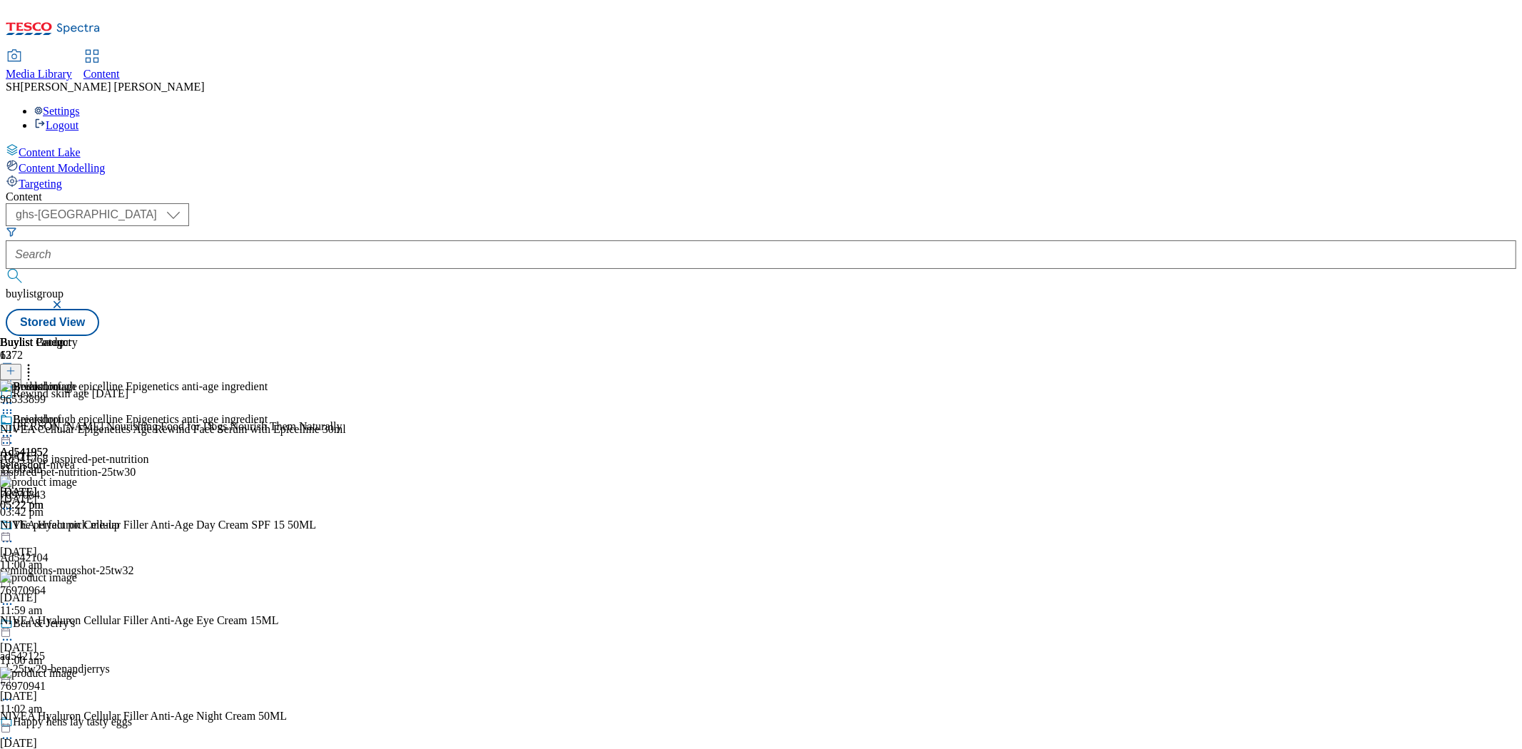
click at [36, 362] on icon at bounding box center [28, 369] width 14 height 14
click at [100, 472] on div "Beiersdorf Ad541952 beiersdorf-nivea 17 Sept 2025 05:22 pm" at bounding box center [50, 521] width 100 height 98
click at [14, 429] on icon at bounding box center [7, 436] width 14 height 14
click at [92, 543] on span "Un-preview" at bounding box center [68, 548] width 48 height 11
click at [14, 429] on icon at bounding box center [7, 436] width 14 height 14
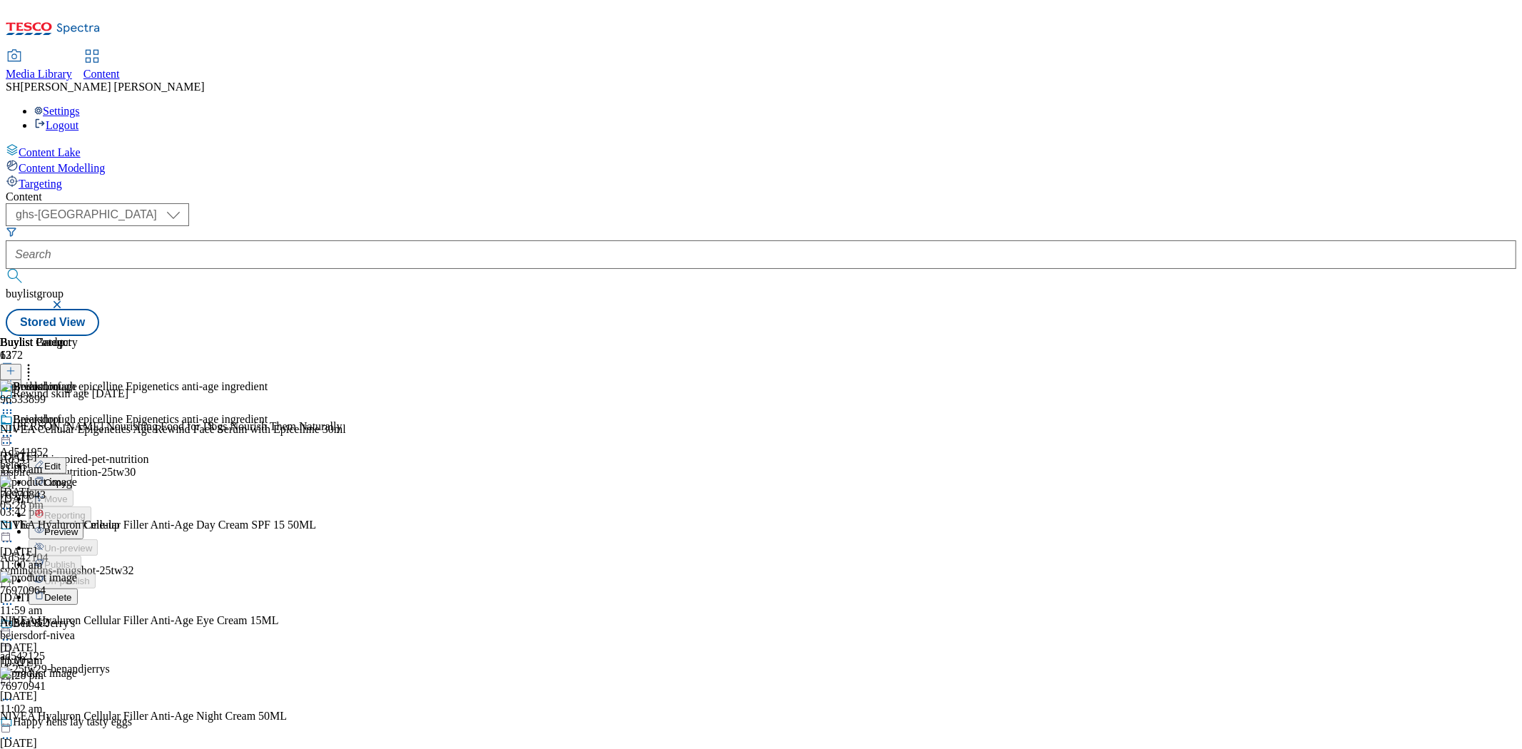
click at [98, 459] on div "Beiersdorf Edit Copy Move Reporting Preview Un-preview Publish Un-publish Delet…" at bounding box center [49, 547] width 98 height 269
click at [14, 429] on icon at bounding box center [7, 436] width 14 height 14
click at [78, 527] on span "Preview" at bounding box center [61, 532] width 34 height 11
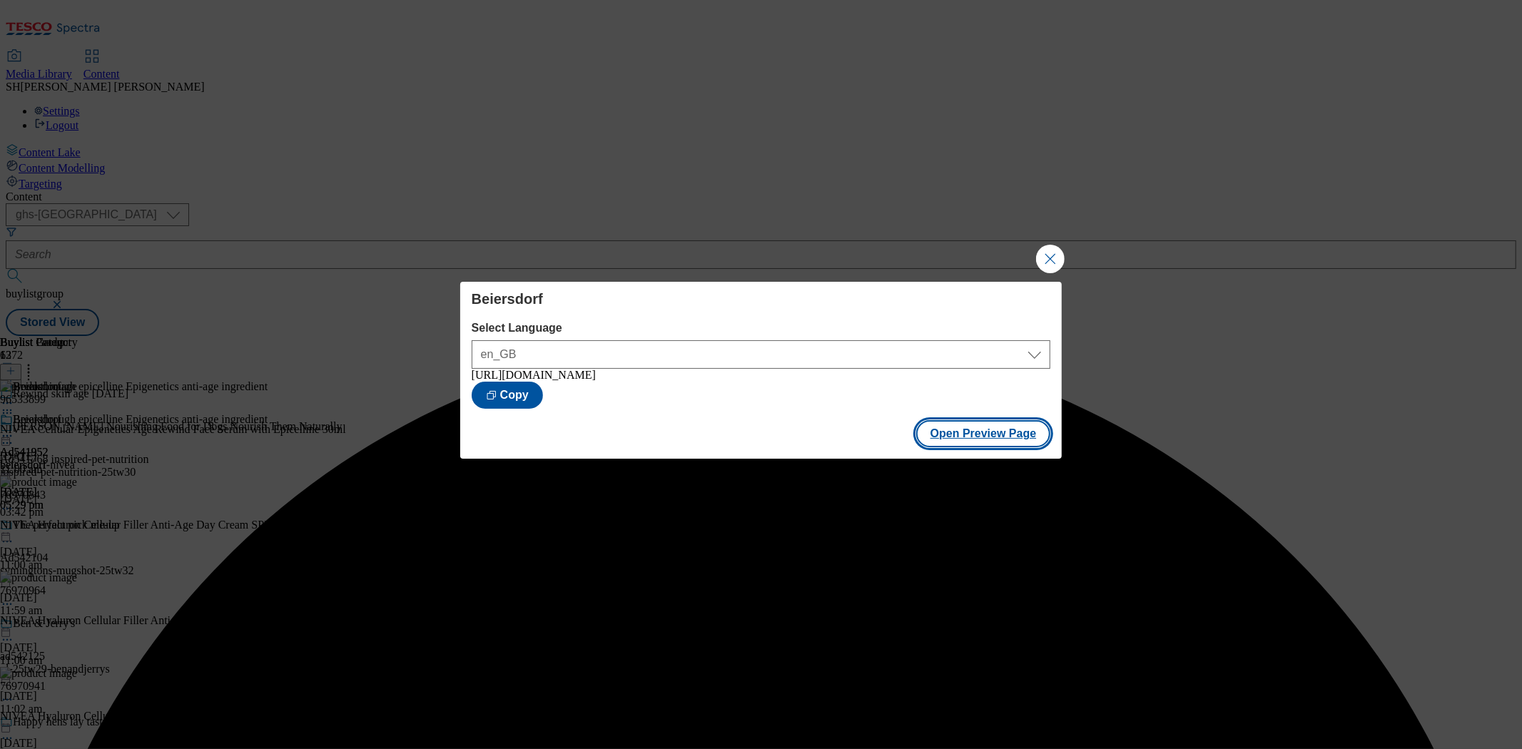
click at [967, 441] on button "Open Preview Page" at bounding box center [983, 433] width 135 height 27
click at [1048, 251] on button "Close Modal" at bounding box center [1050, 259] width 29 height 29
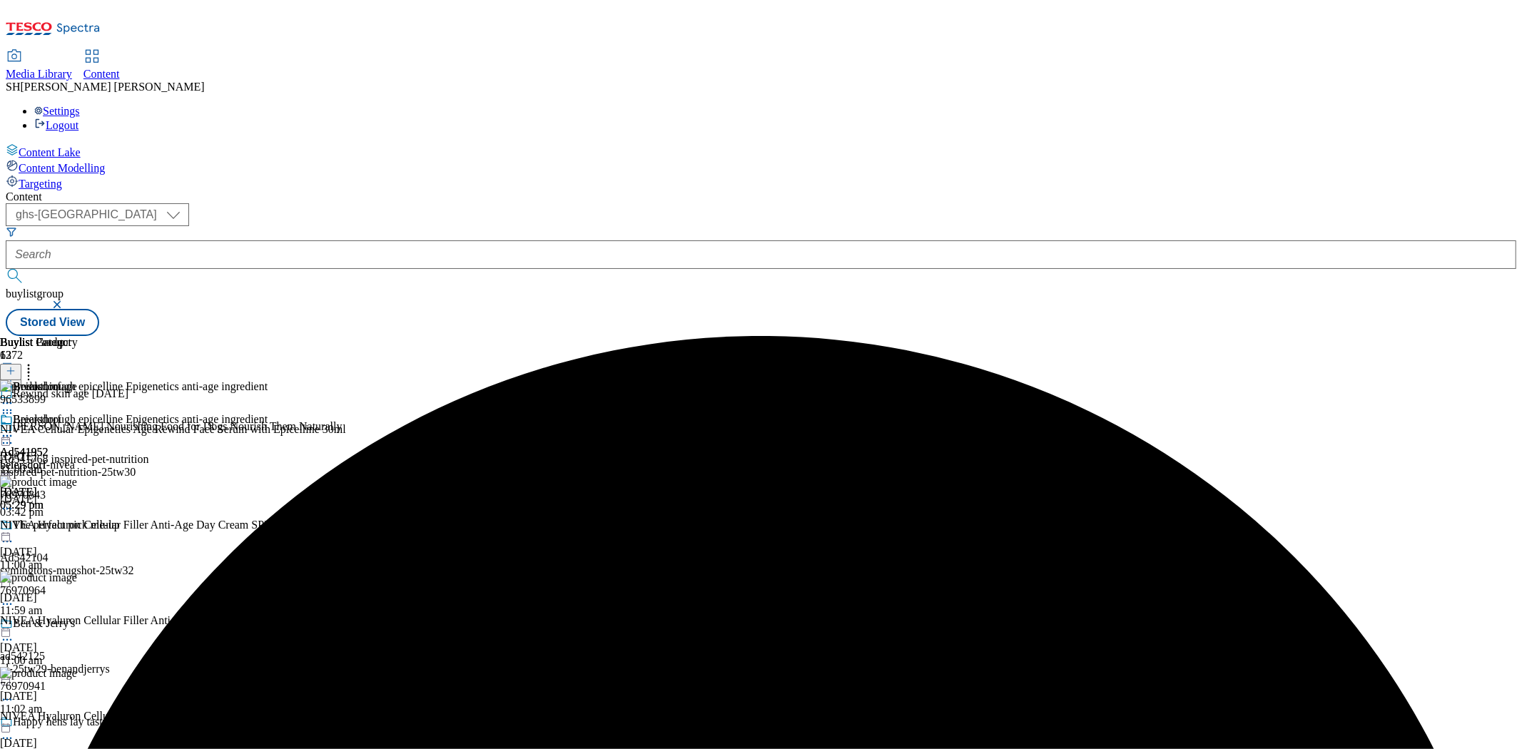
click at [14, 429] on icon at bounding box center [7, 436] width 14 height 14
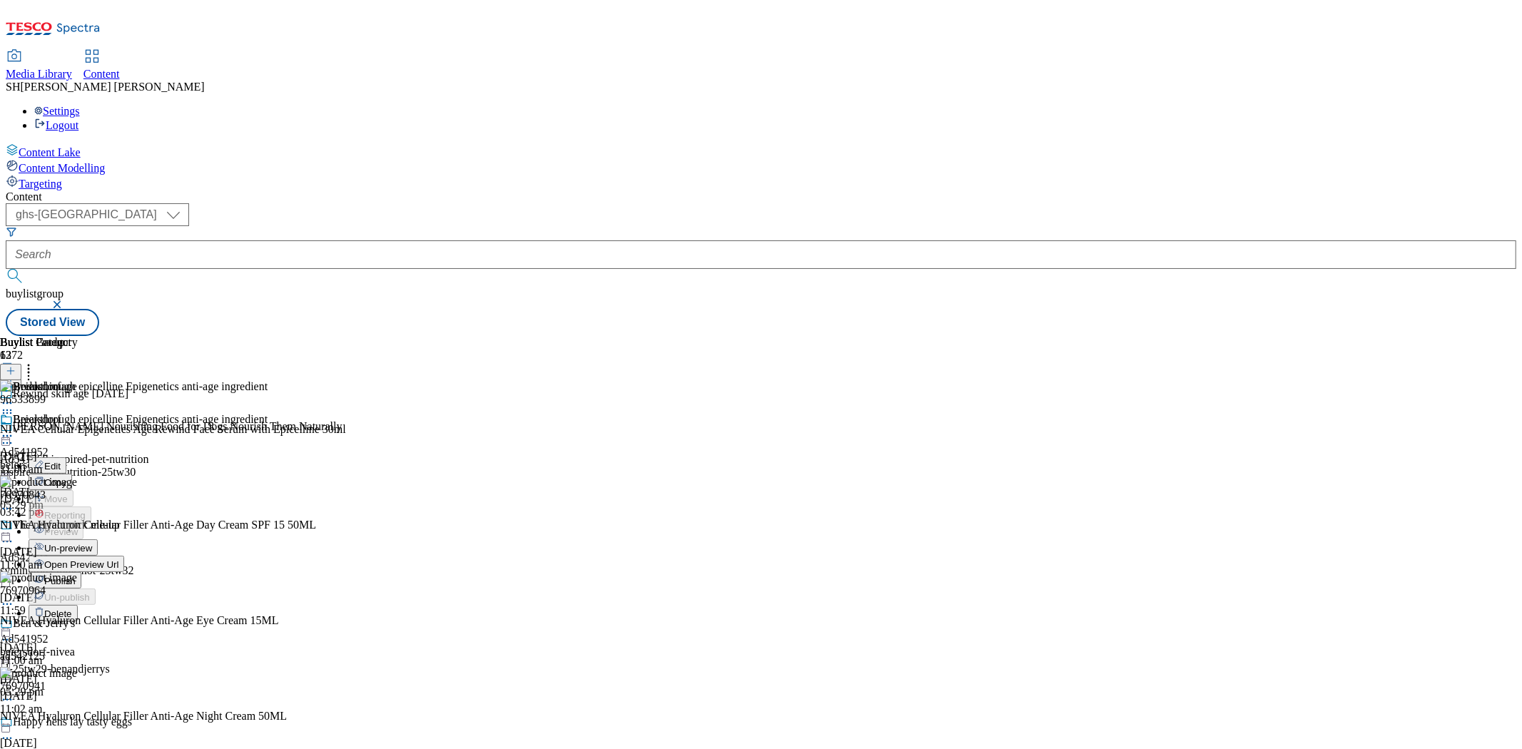
click at [76, 576] on span "Publish" at bounding box center [59, 581] width 31 height 11
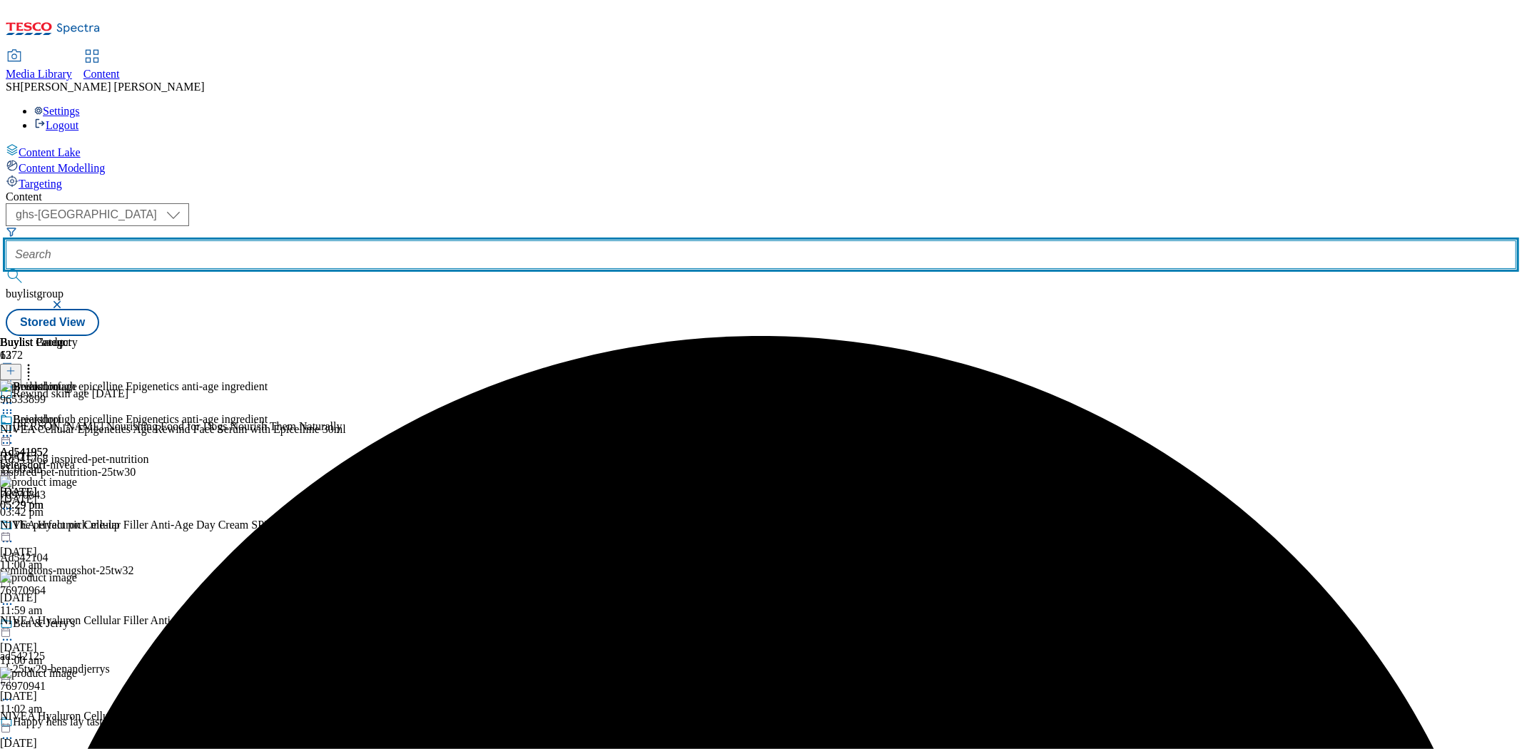
click at [347, 240] on input "text" at bounding box center [761, 254] width 1511 height 29
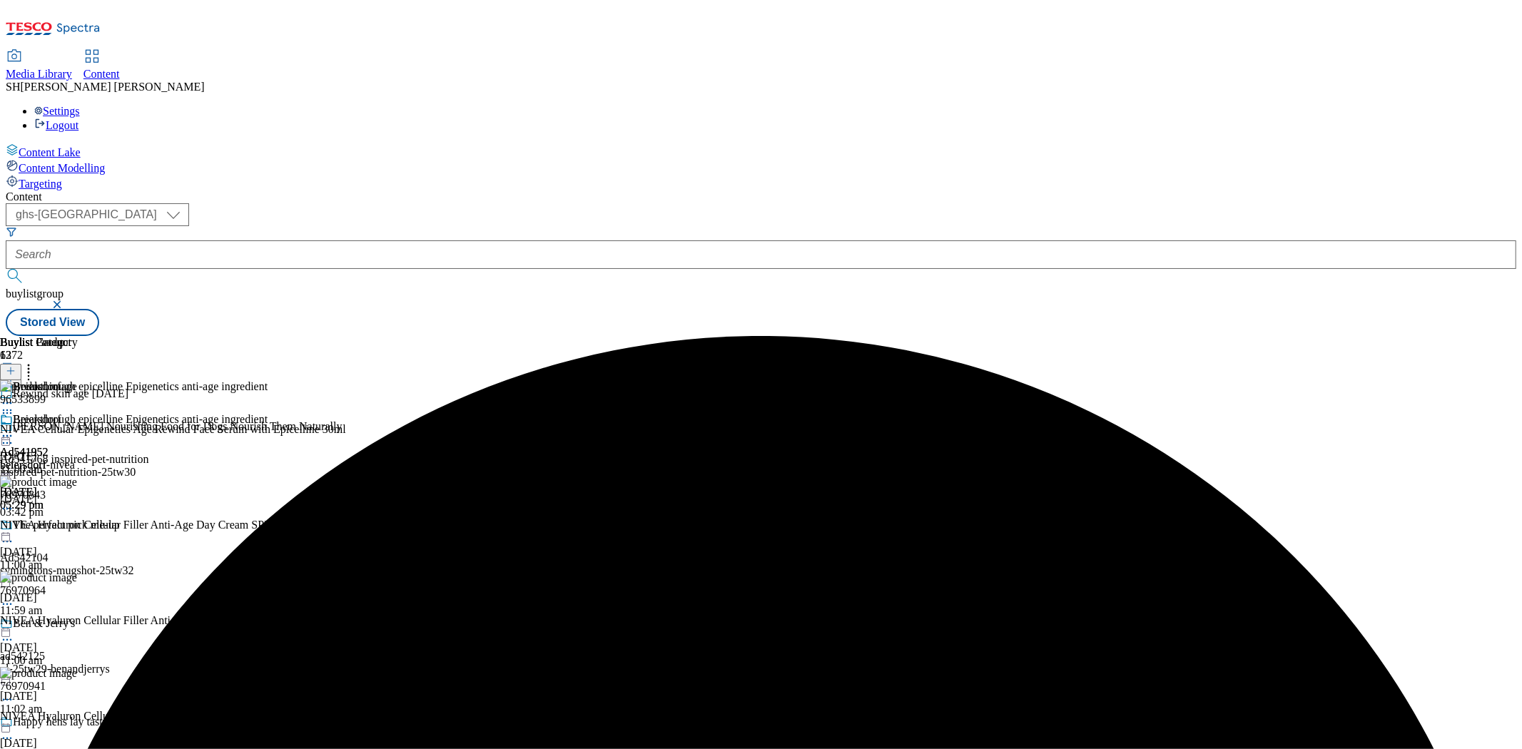
click at [66, 300] on button "button" at bounding box center [58, 304] width 14 height 9
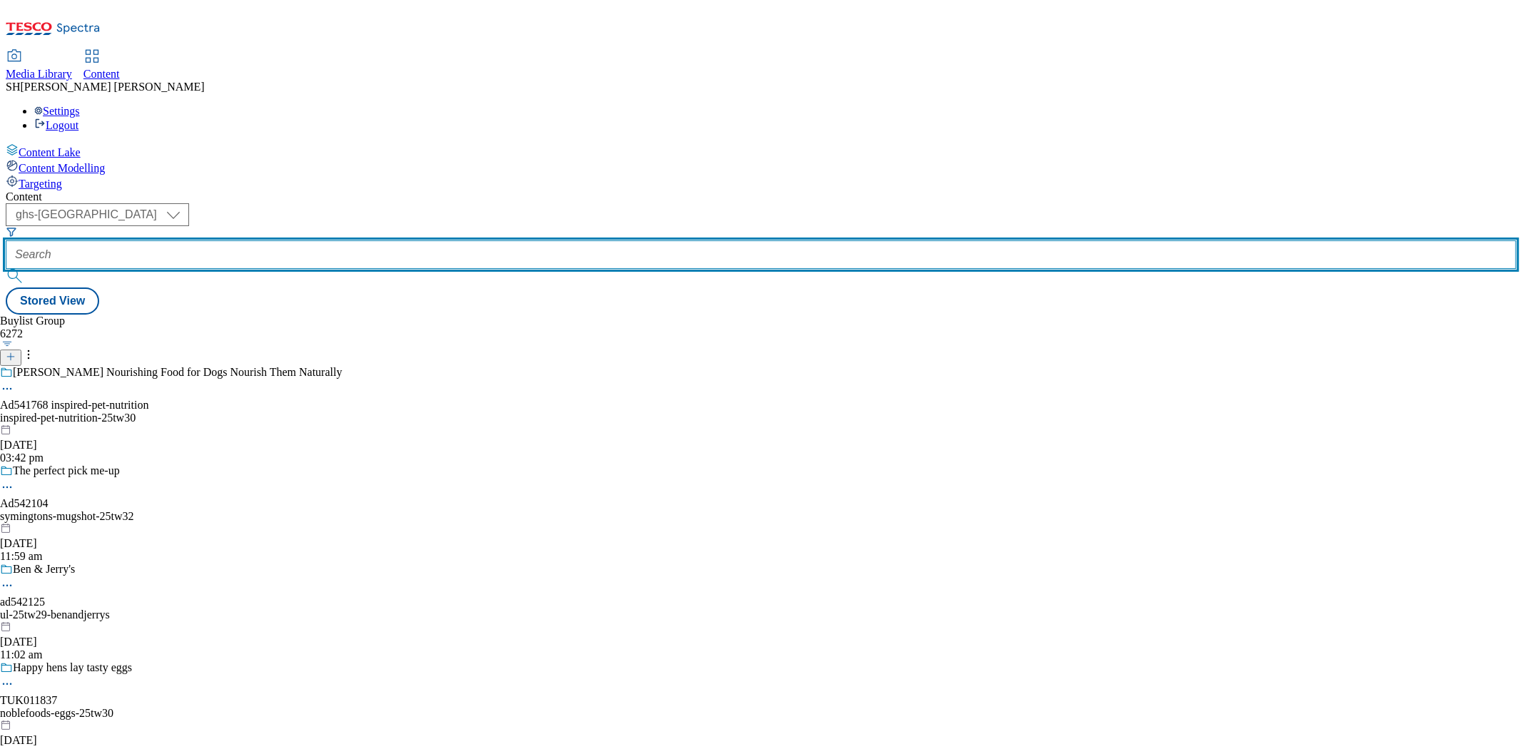
click at [338, 240] on input "text" at bounding box center [761, 254] width 1511 height 29
paste input "beiersdorf-nivea-face-care-25tw30"
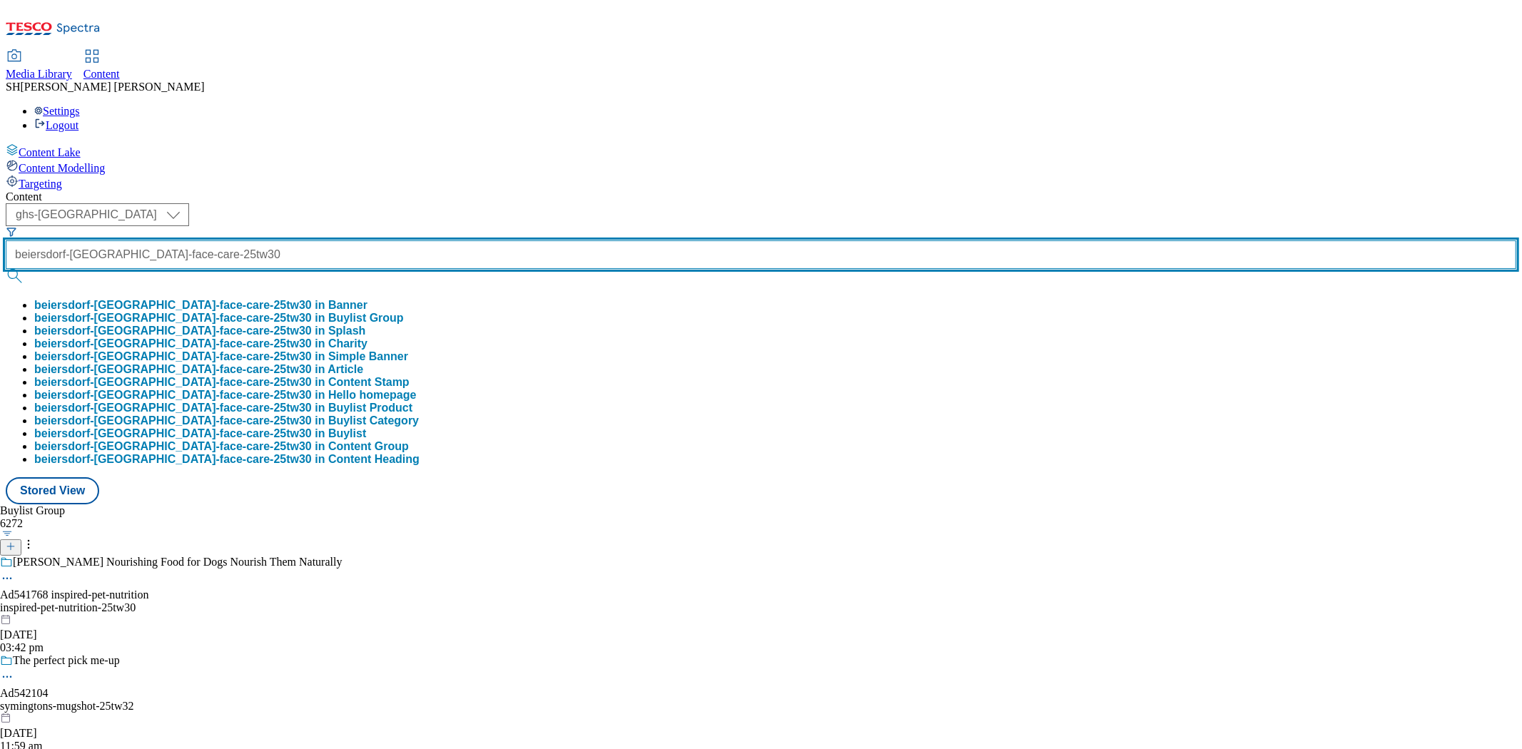
type input "beiersdorf-nivea-face-care-25tw30"
click at [6, 269] on button "submit" at bounding box center [16, 276] width 20 height 14
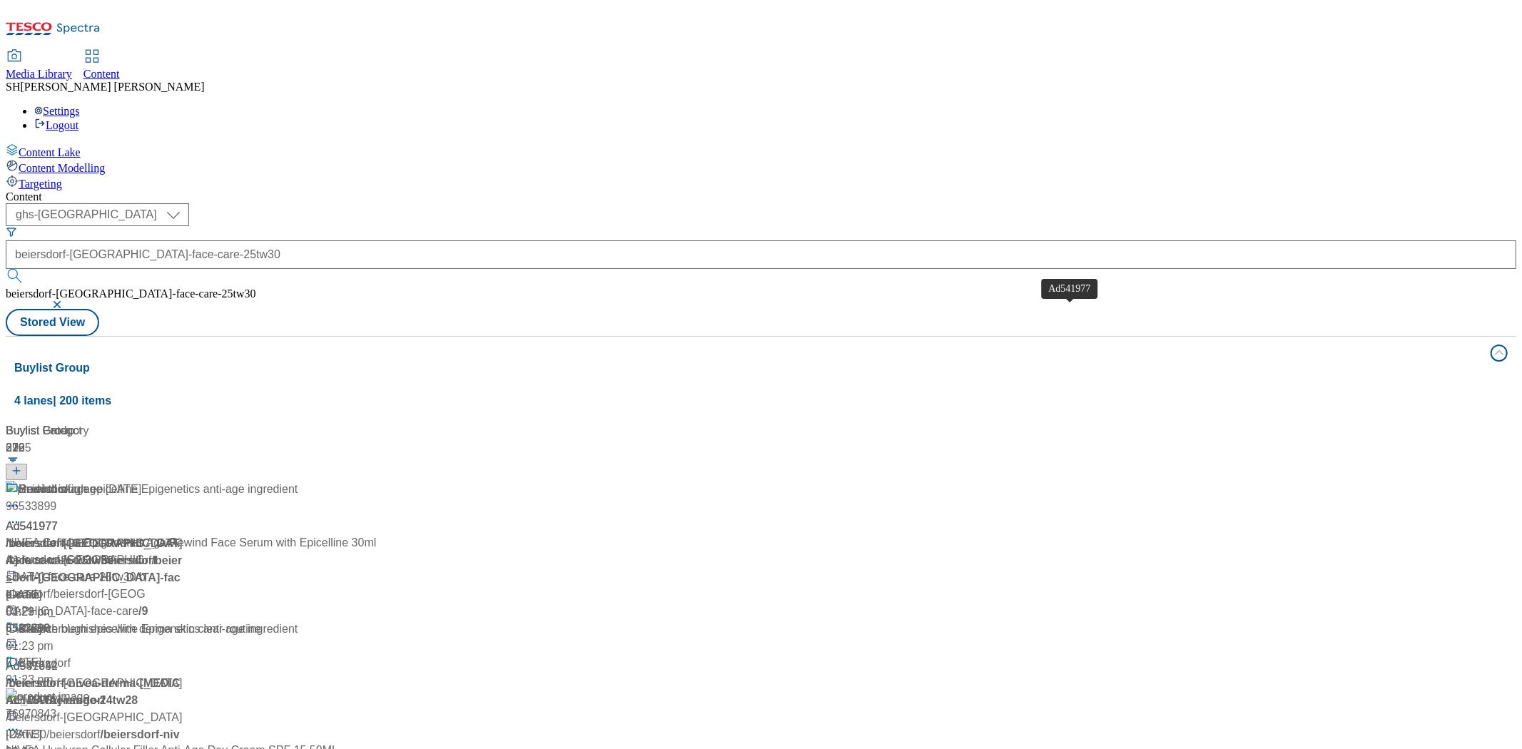
click at [58, 518] on div "Ad541977" at bounding box center [32, 526] width 52 height 17
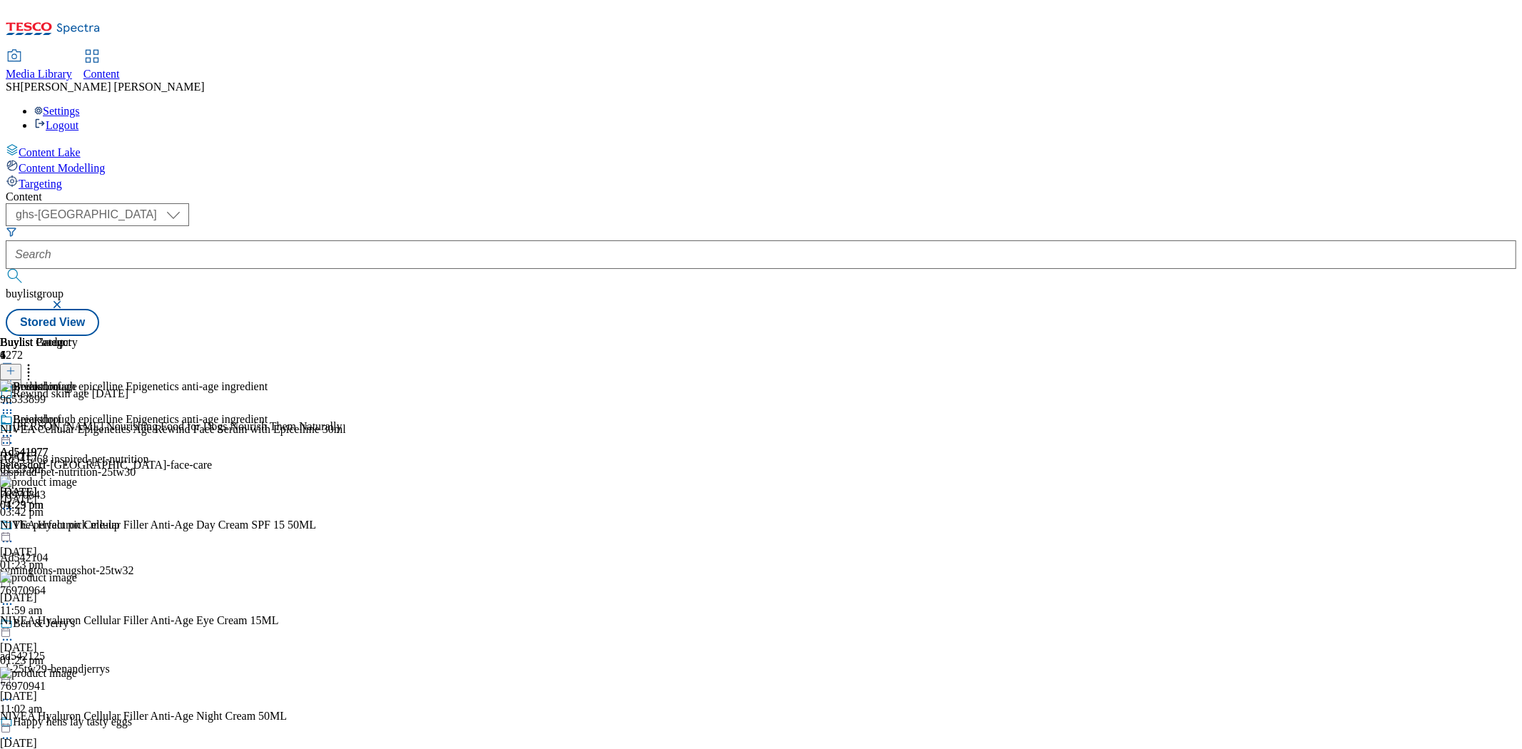
scroll to position [136, 0]
click at [14, 429] on icon at bounding box center [7, 436] width 14 height 14
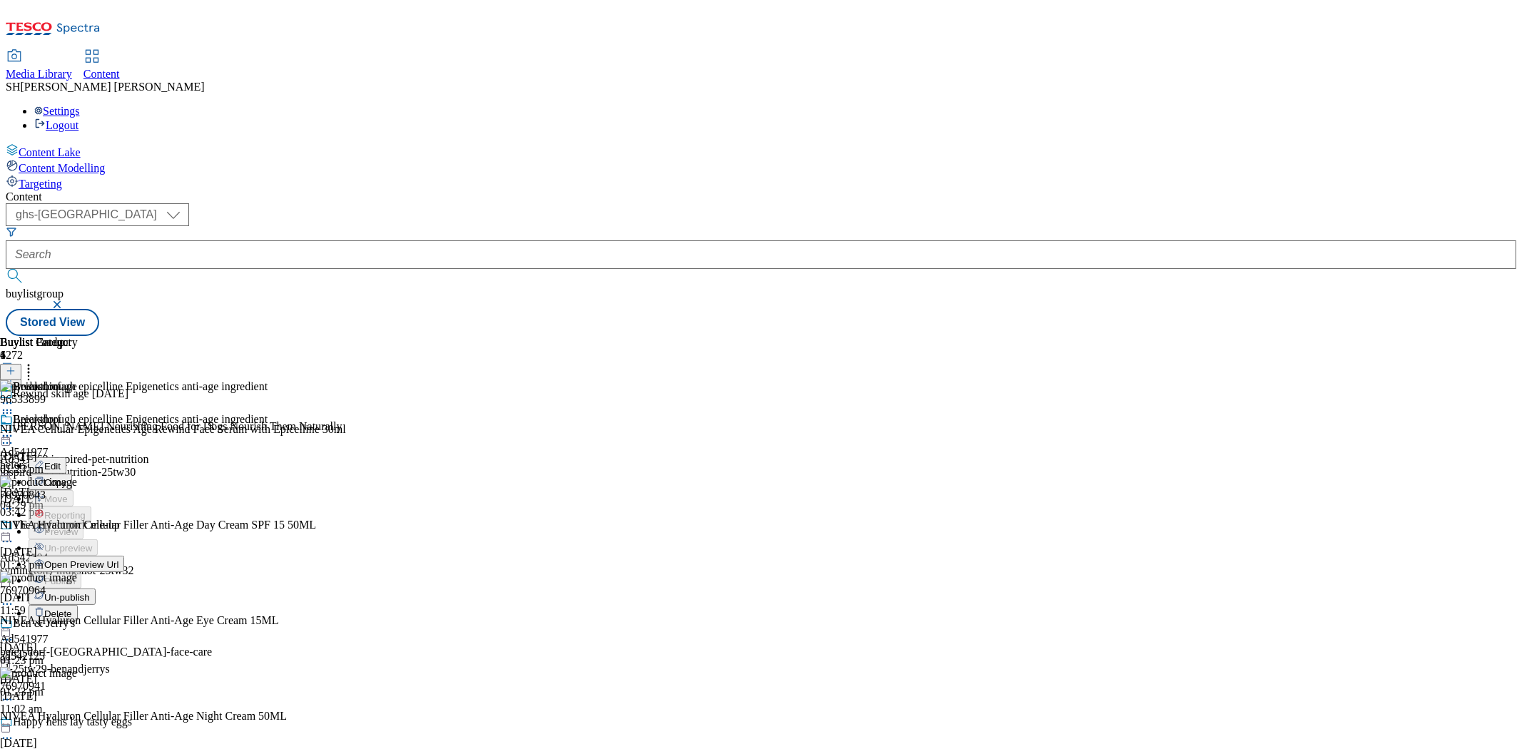
click at [90, 592] on span "Un-publish" at bounding box center [67, 597] width 46 height 11
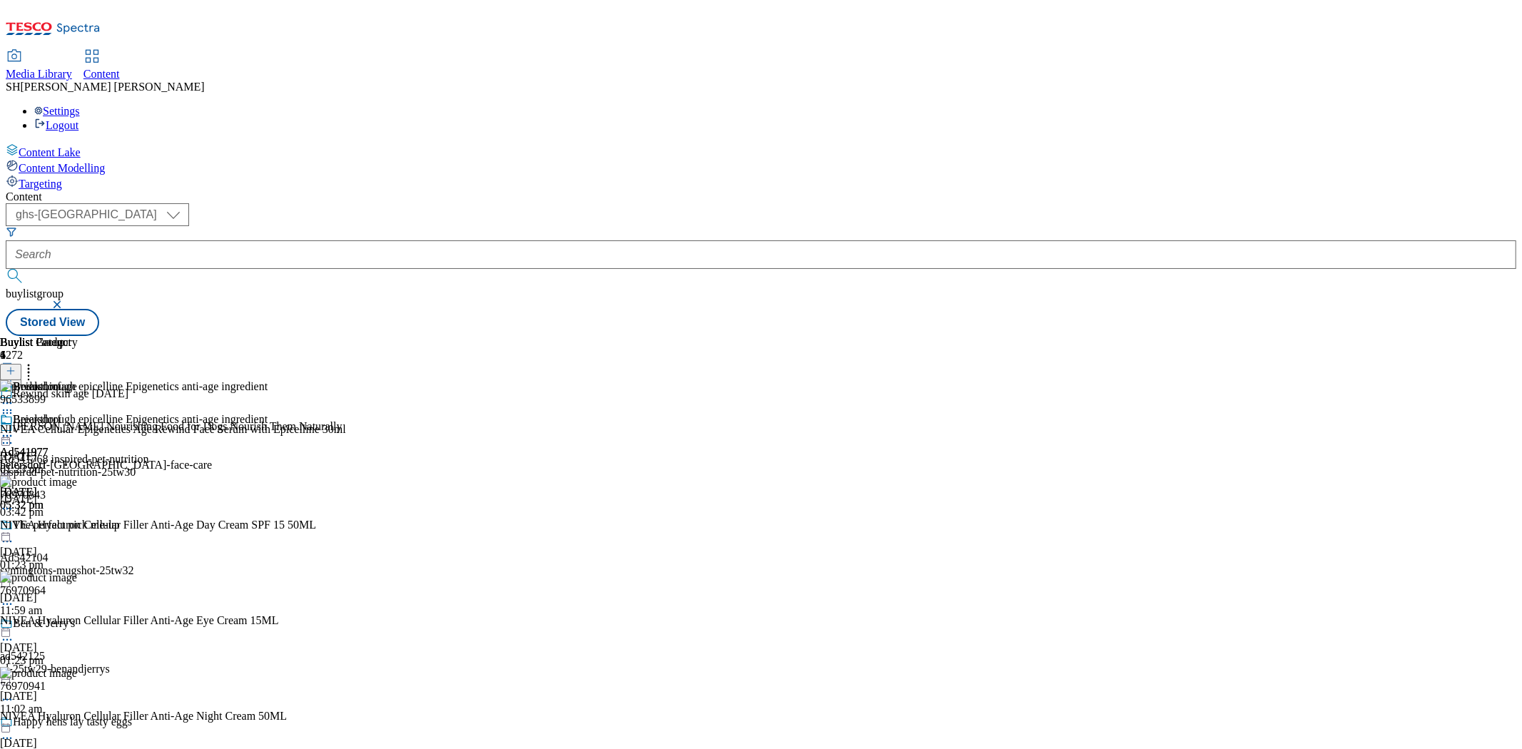
click at [9, 435] on circle at bounding box center [7, 436] width 2 height 2
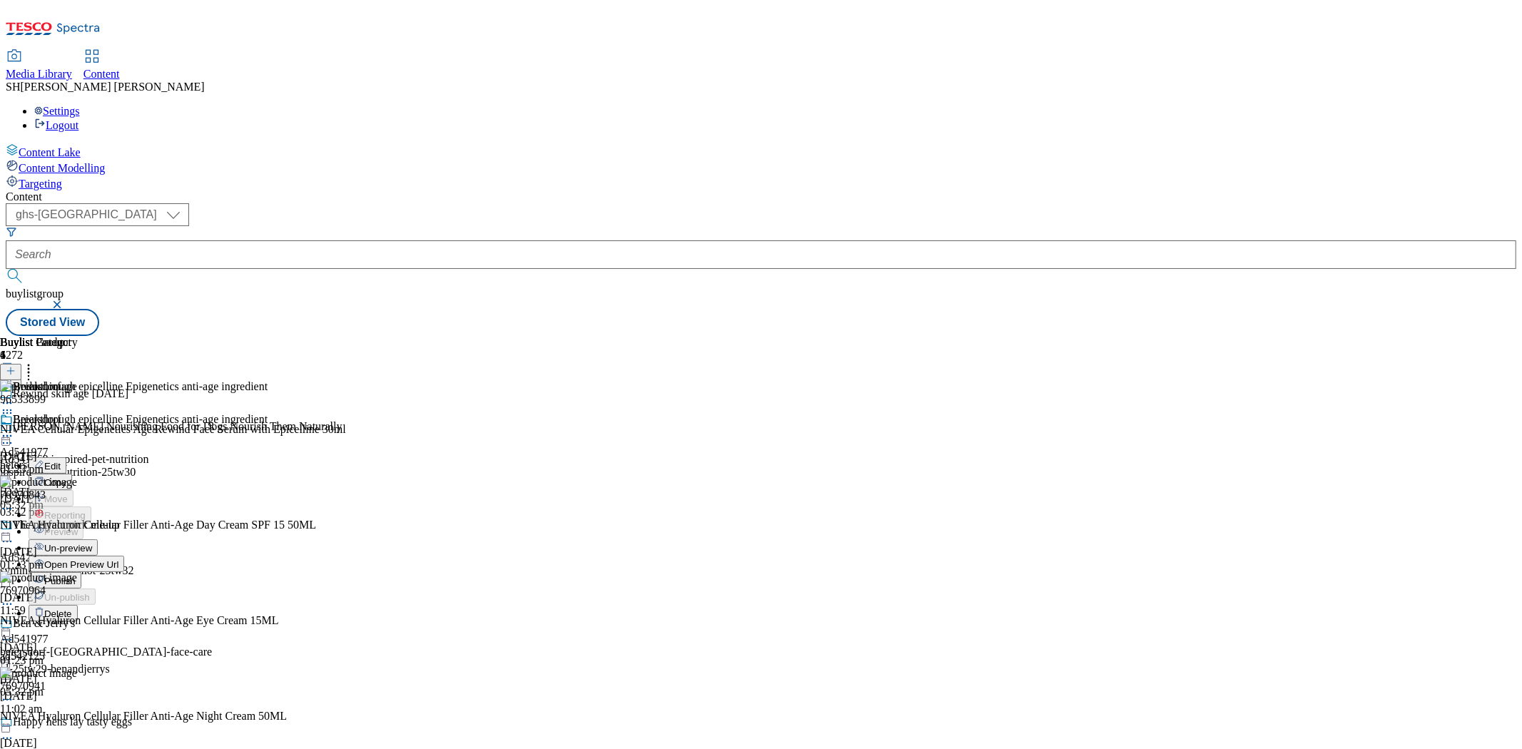
click at [92, 543] on span "Un-preview" at bounding box center [68, 548] width 48 height 11
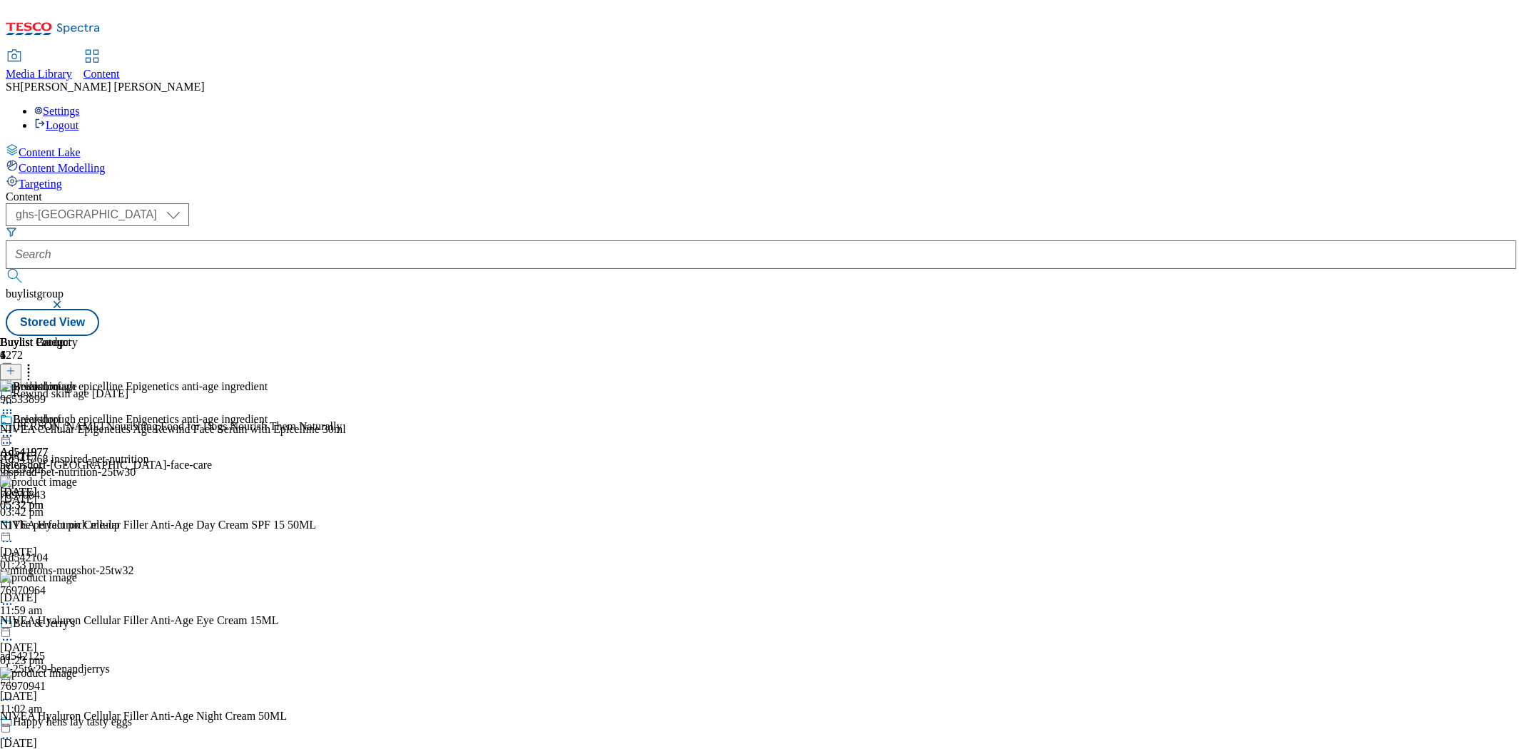
click at [36, 362] on icon at bounding box center [28, 369] width 14 height 14
click at [346, 380] on div "96533899 NIVEA Cellular Epigenetics Age Rewind Face Serum with Epicelline 30ml …" at bounding box center [173, 571] width 346 height 382
click at [36, 362] on icon at bounding box center [28, 369] width 14 height 14
click at [30, 365] on circle at bounding box center [29, 366] width 2 height 2
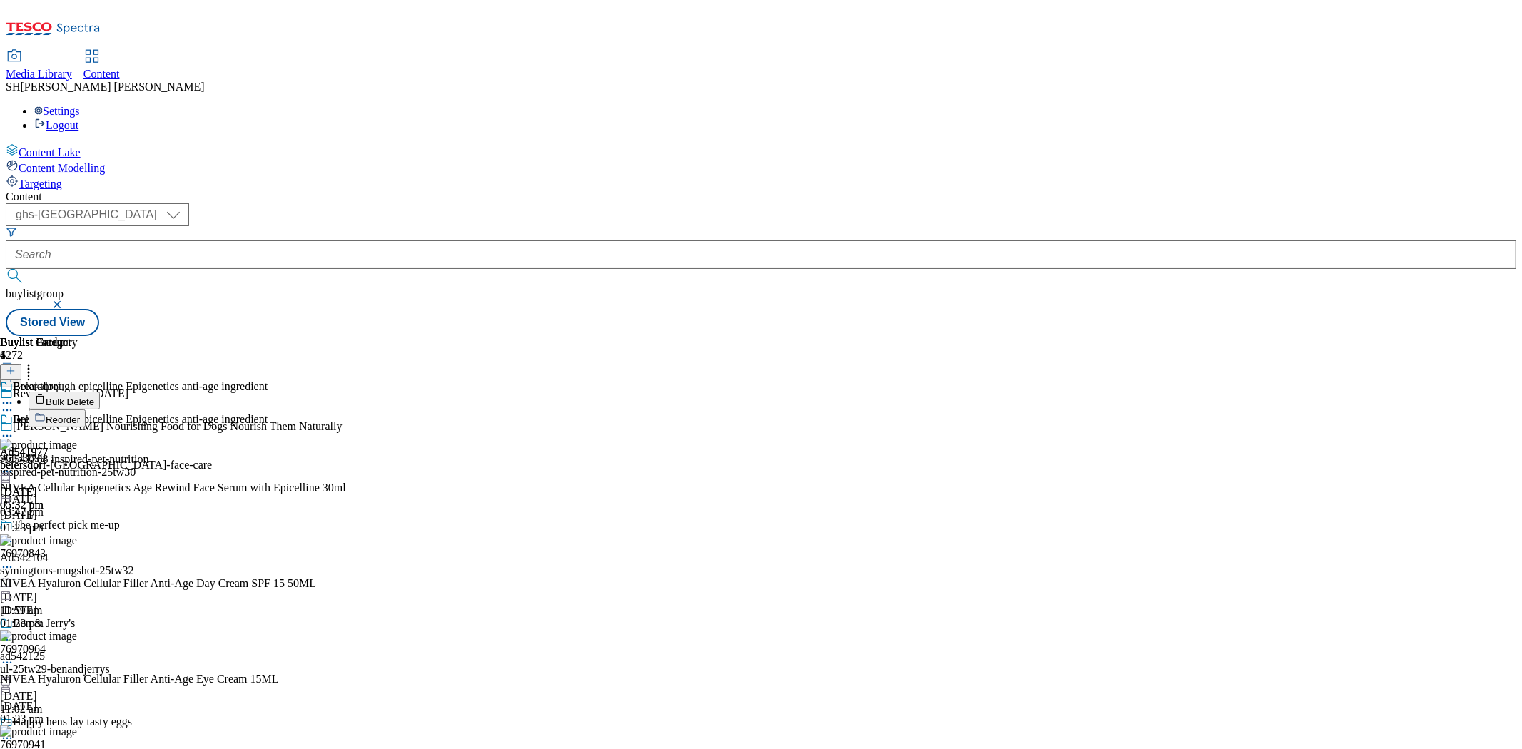
click at [346, 336] on header "Buylist Product 4 Bulk Delete Reorder" at bounding box center [173, 381] width 346 height 91
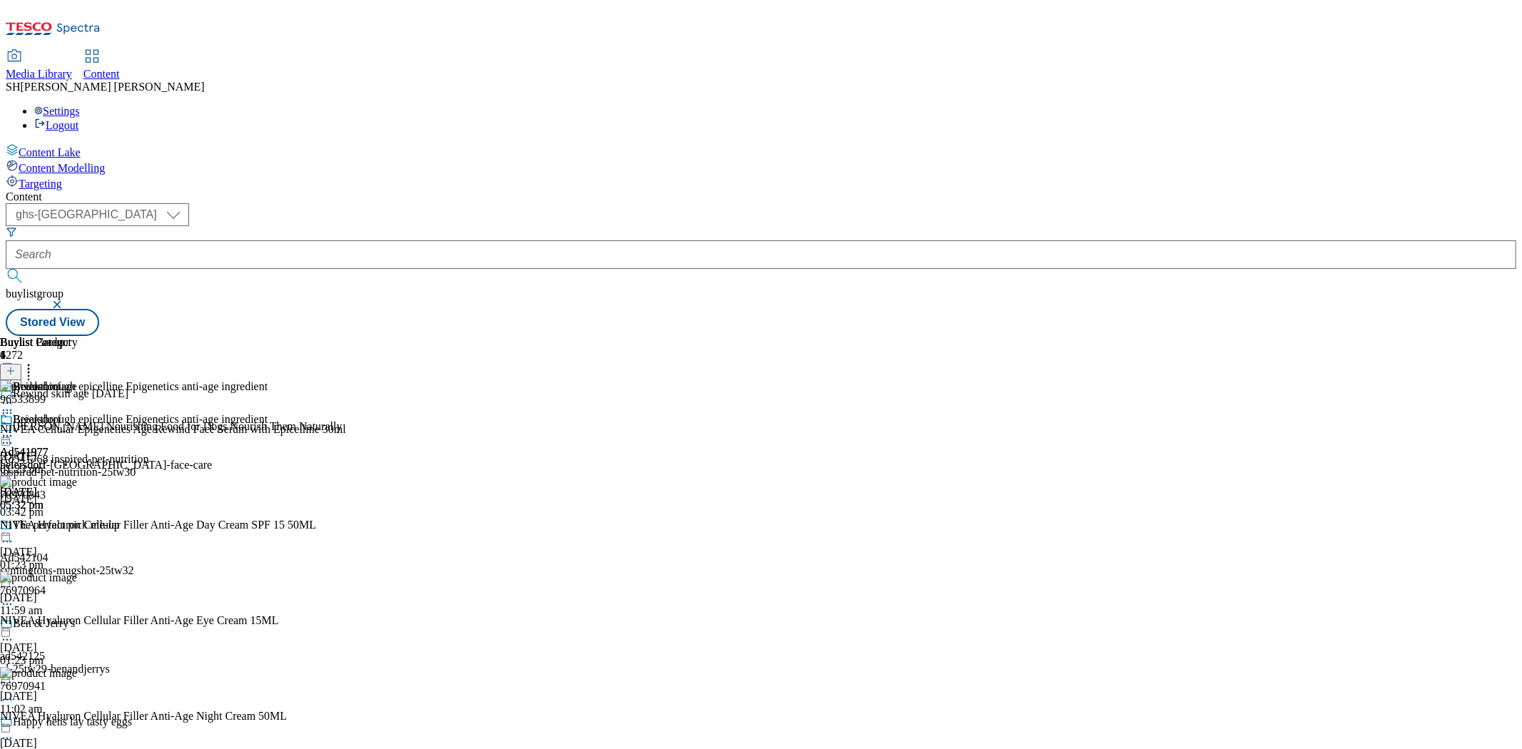
click at [36, 362] on icon at bounding box center [28, 369] width 14 height 14
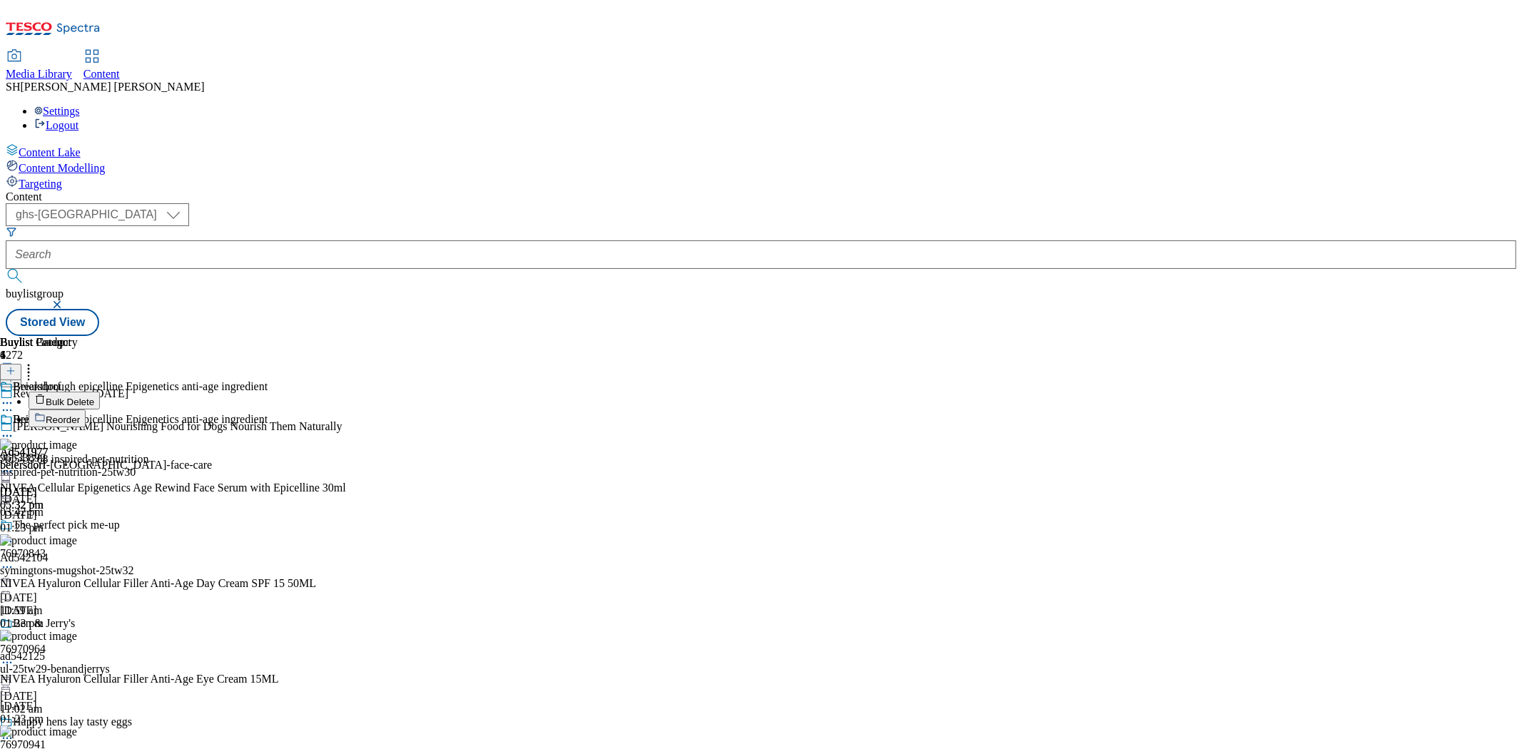
click at [11, 368] on line at bounding box center [11, 371] width 0 height 7
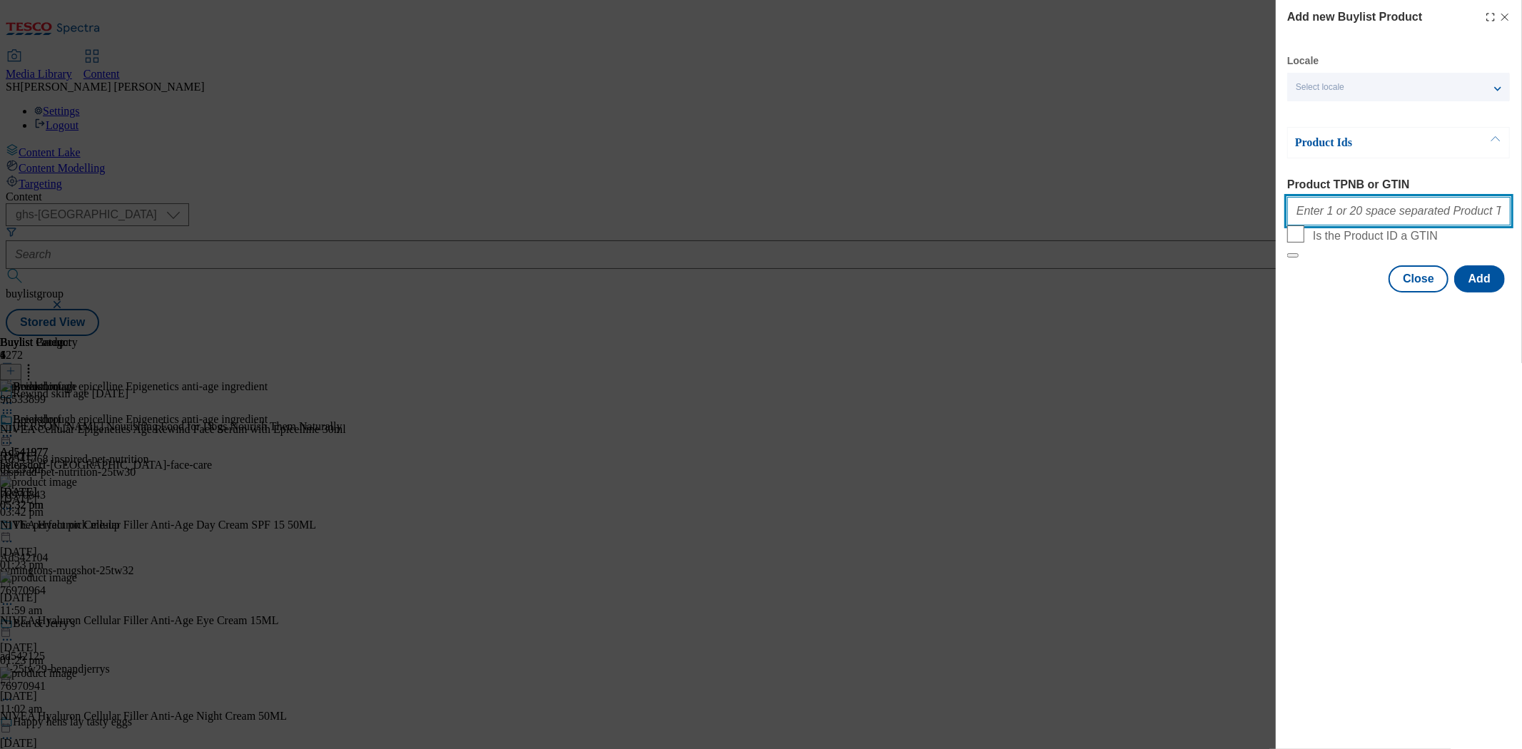
click at [1364, 209] on input "Product TPNB or GTIN" at bounding box center [1398, 211] width 223 height 29
paste input "85966461 85966524 96243620 91834990 93488093 93478986 93348864 71926398 90722161"
type input "85966461 85966524 96243620 91834990 93488093 93478986 93348864 71926398 90722161"
click at [1287, 253] on button "Modal" at bounding box center [1292, 255] width 11 height 4
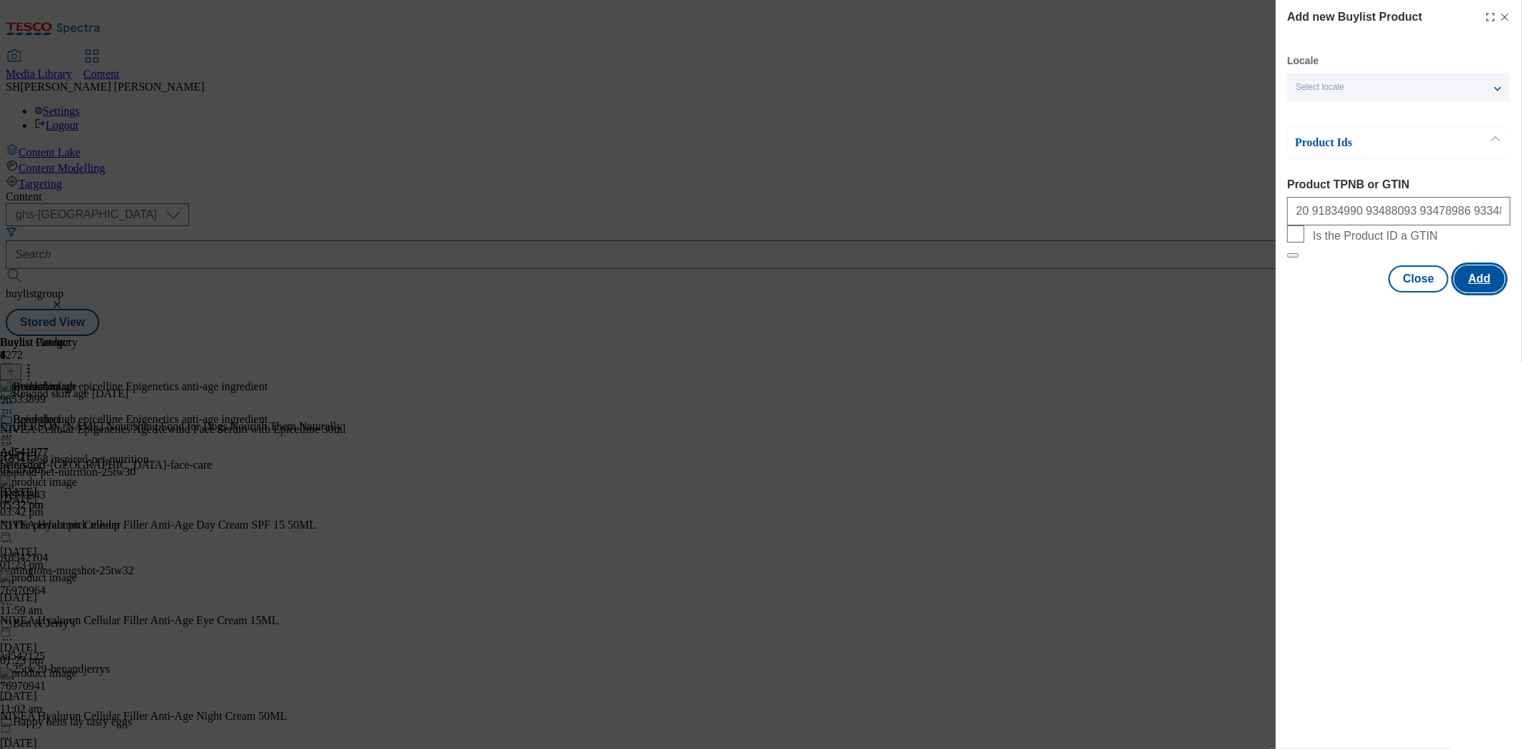
click at [1494, 293] on button "Add" at bounding box center [1479, 278] width 51 height 27
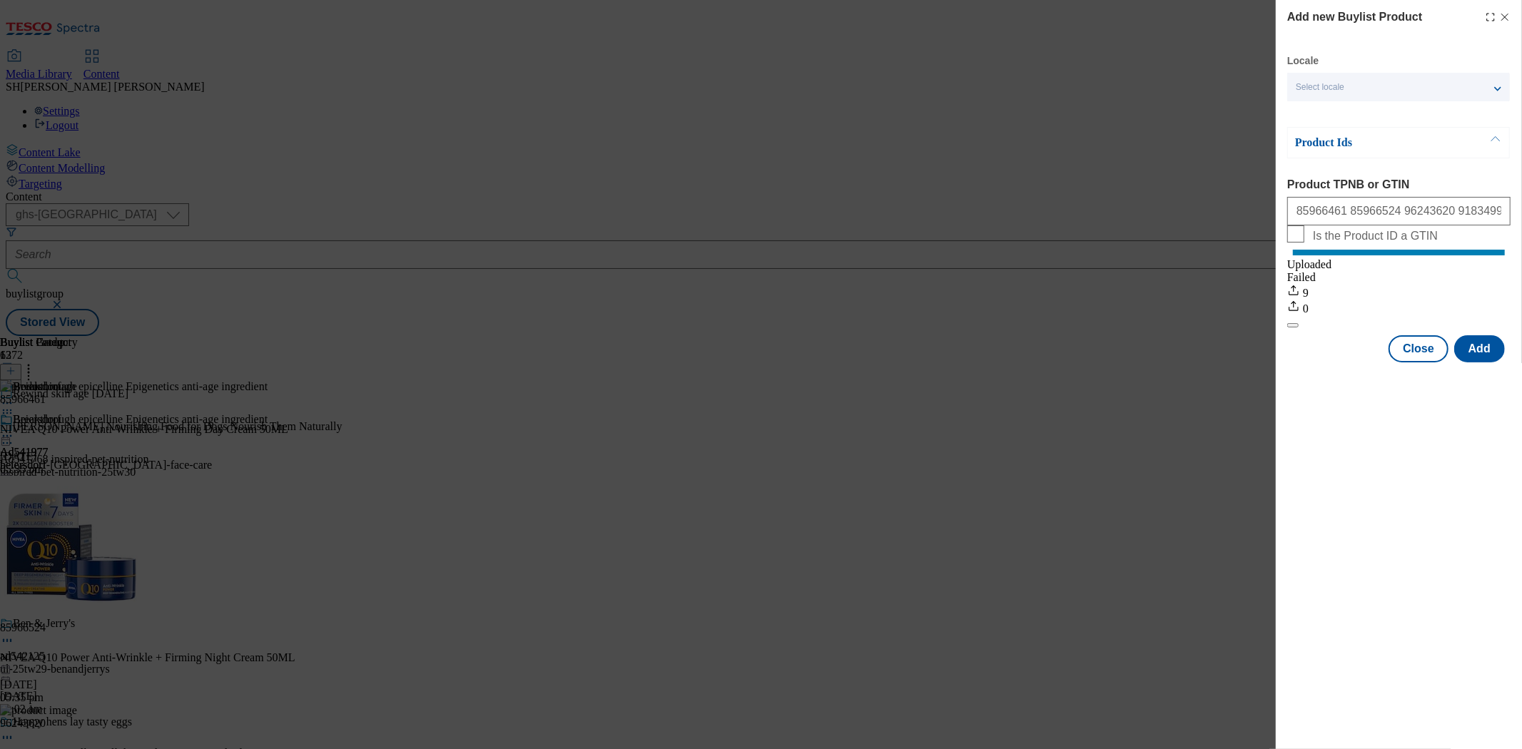
click at [1501, 17] on icon "Modal" at bounding box center [1504, 16] width 11 height 11
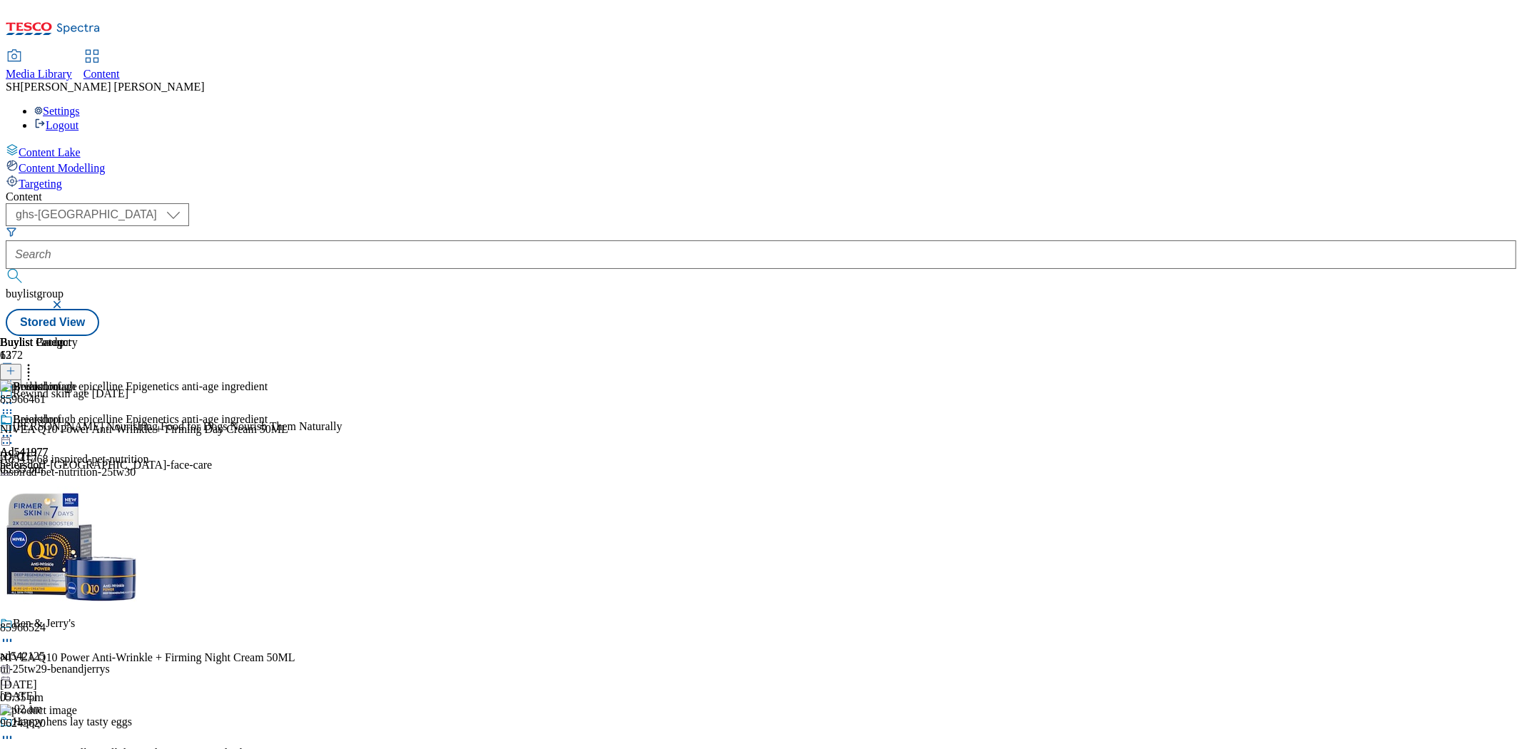
scroll to position [238, 0]
click at [36, 362] on icon at bounding box center [28, 369] width 14 height 14
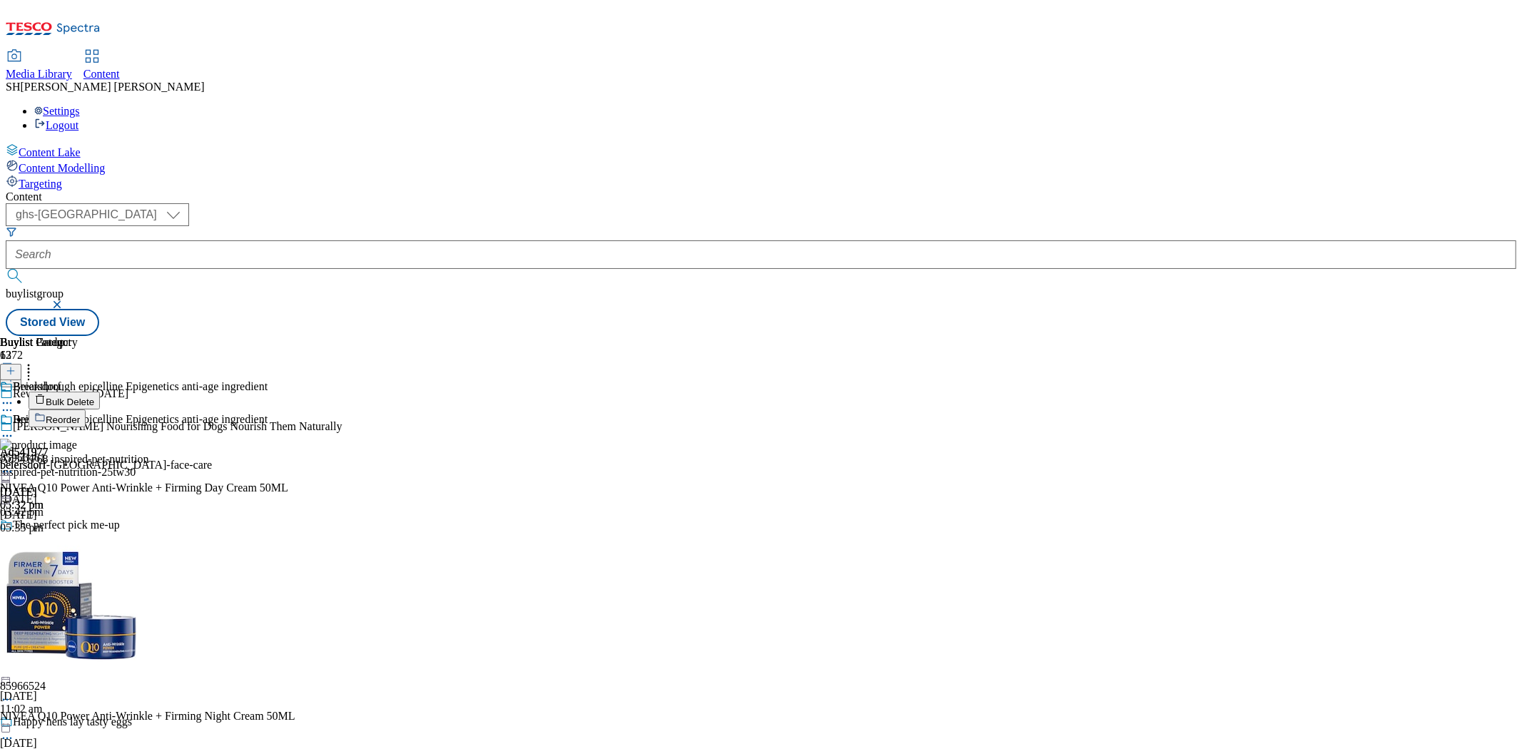
click at [355, 336] on div "Buylist Product 13 Bulk Delete Reorder" at bounding box center [177, 381] width 355 height 91
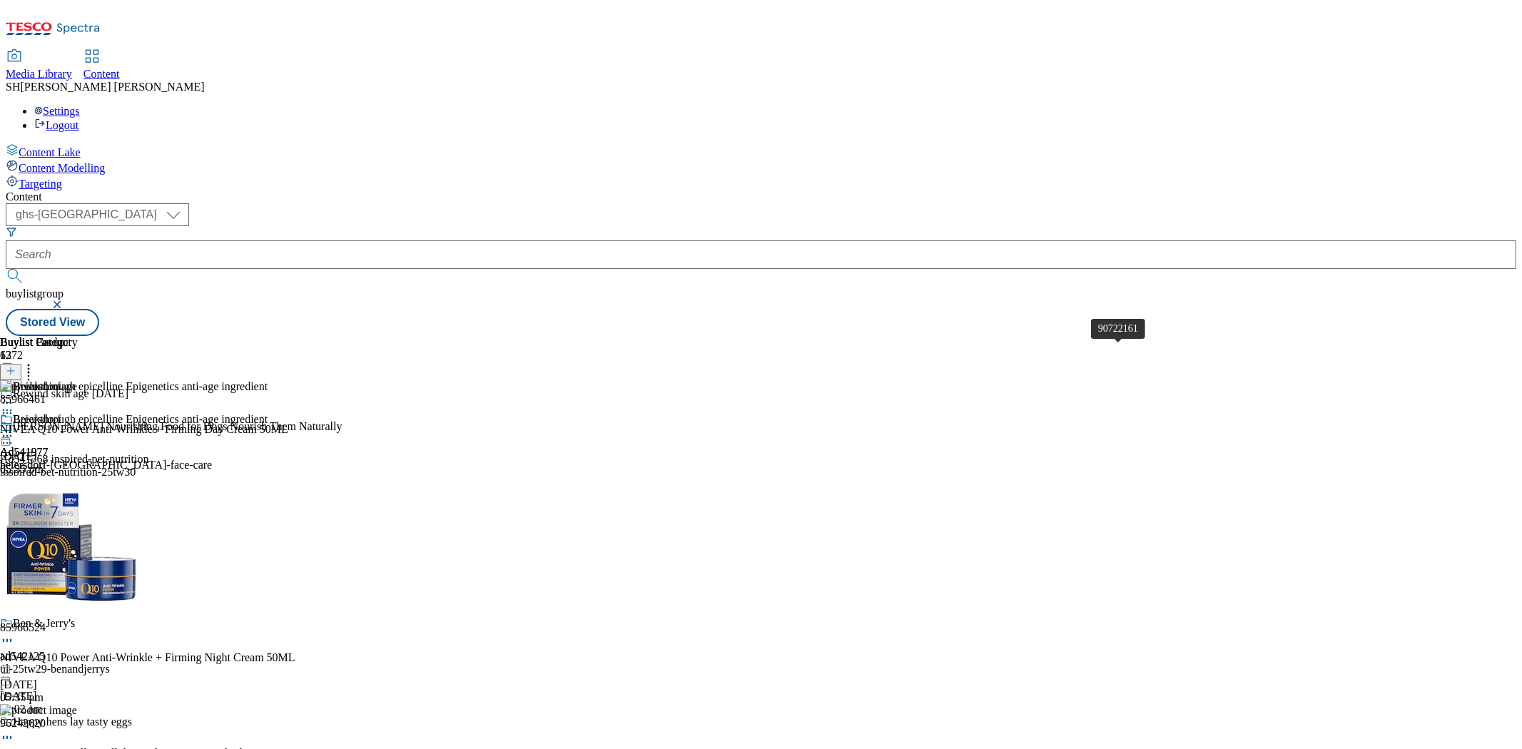
scroll to position [1485, 0]
click at [36, 362] on icon at bounding box center [28, 369] width 14 height 14
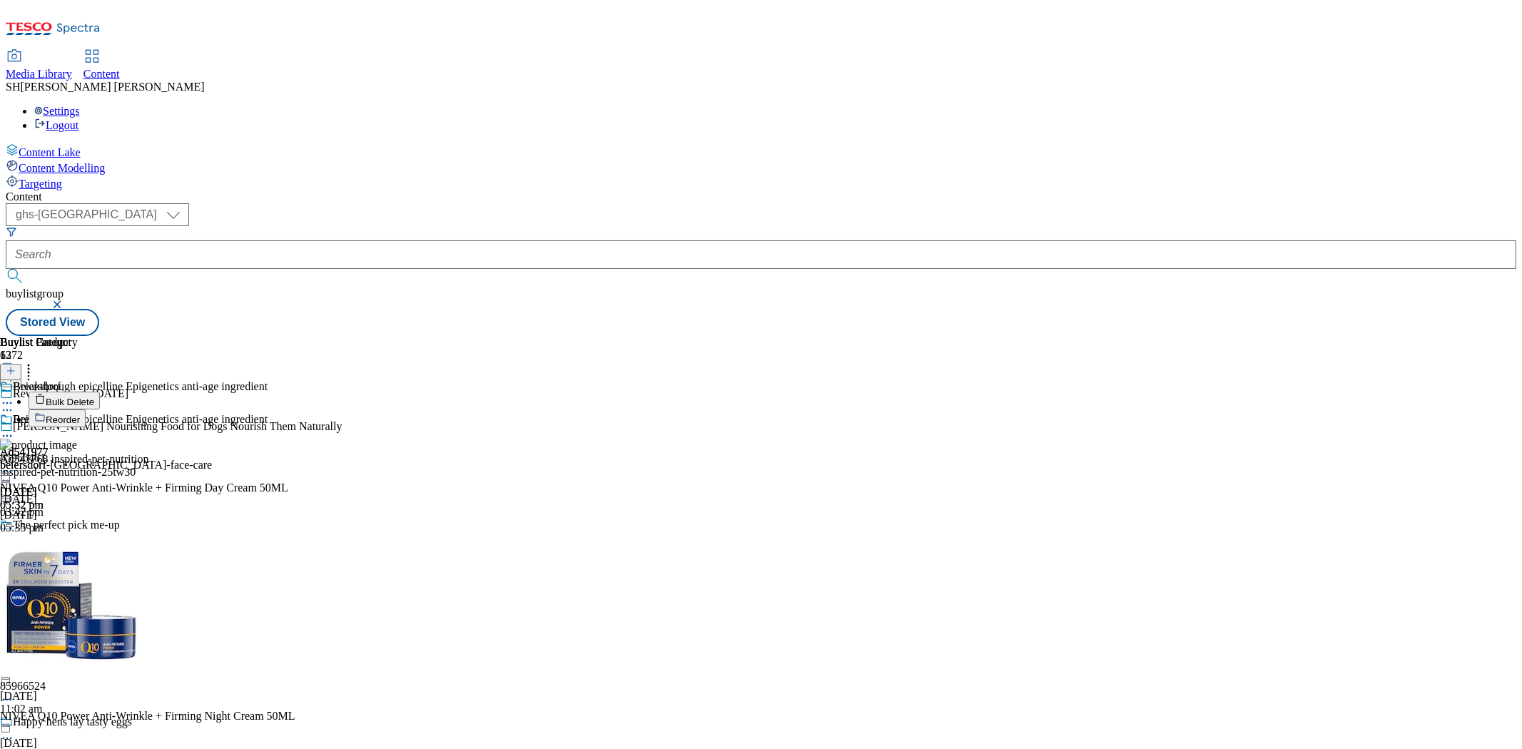
click at [86, 410] on button "Reorder" at bounding box center [57, 419] width 57 height 18
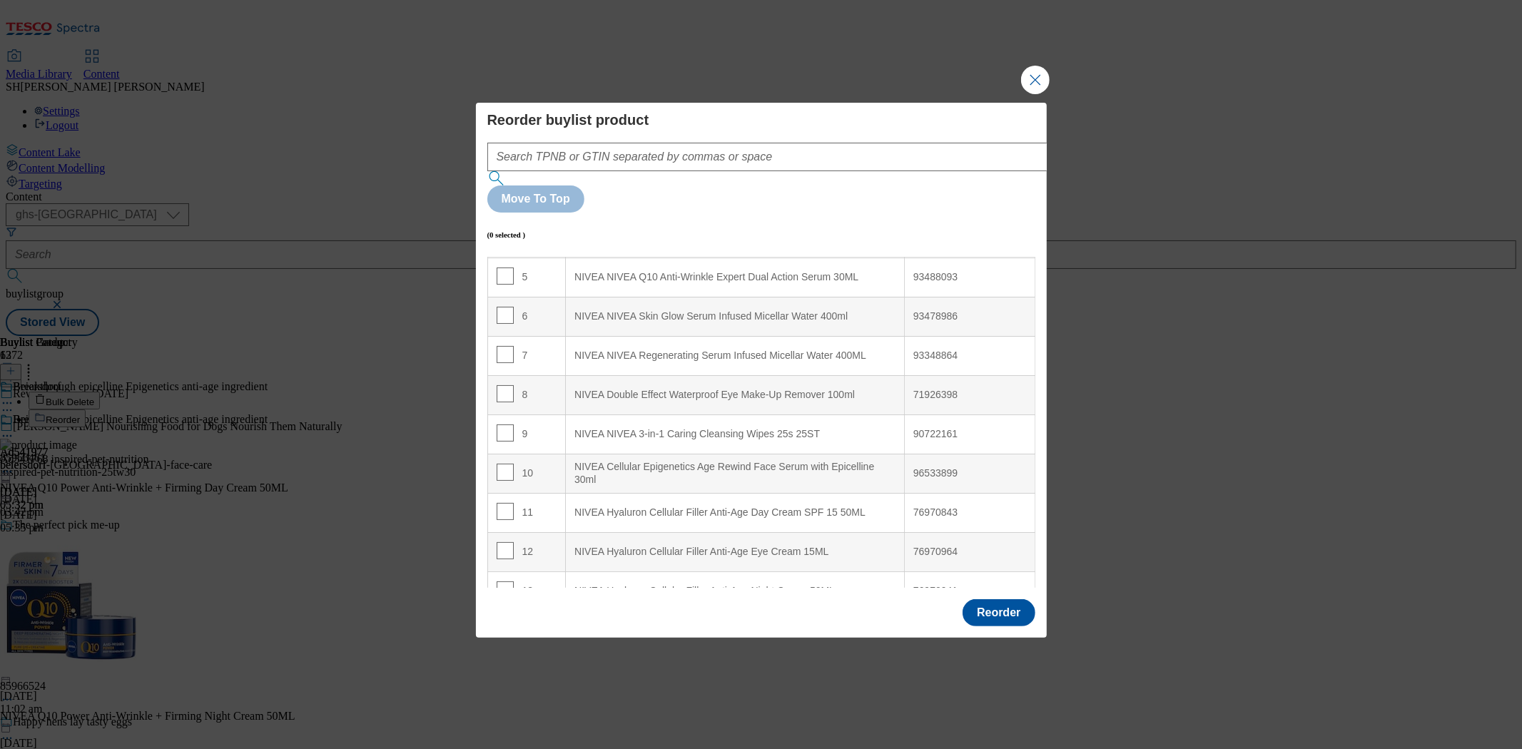
scroll to position [218, 0]
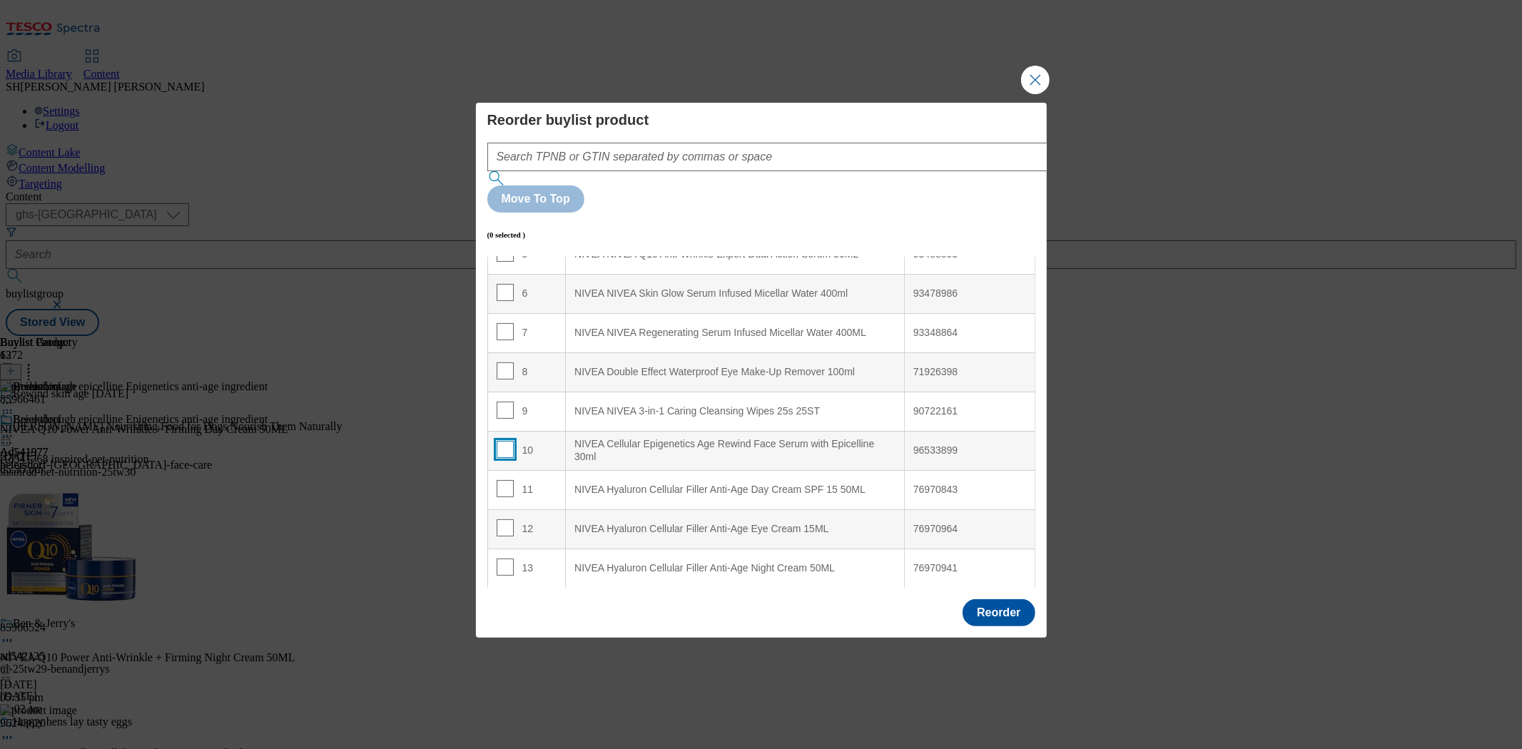
click at [507, 441] on input "Modal" at bounding box center [505, 449] width 17 height 17
checkbox input "true"
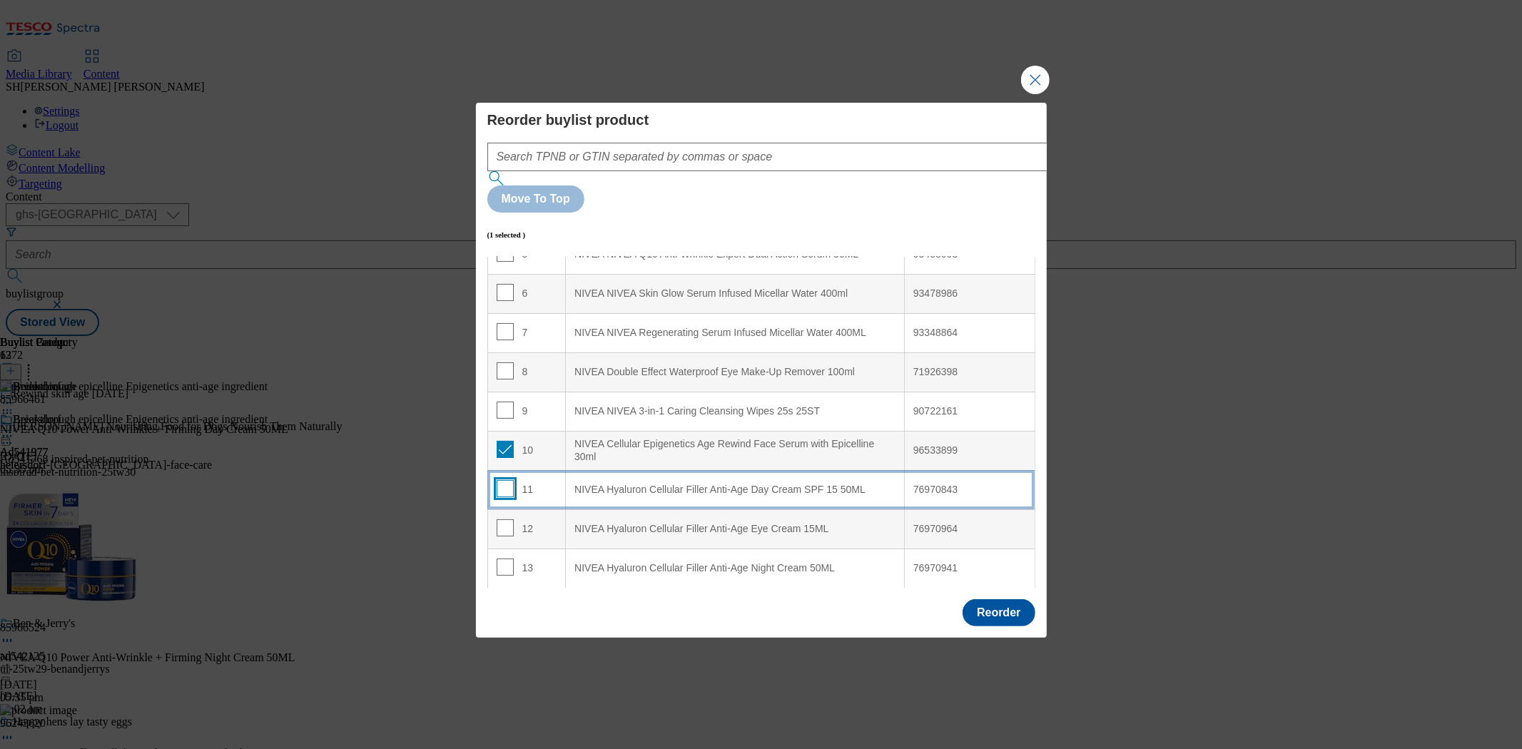
click at [502, 480] on input "Modal" at bounding box center [505, 488] width 17 height 17
checkbox input "true"
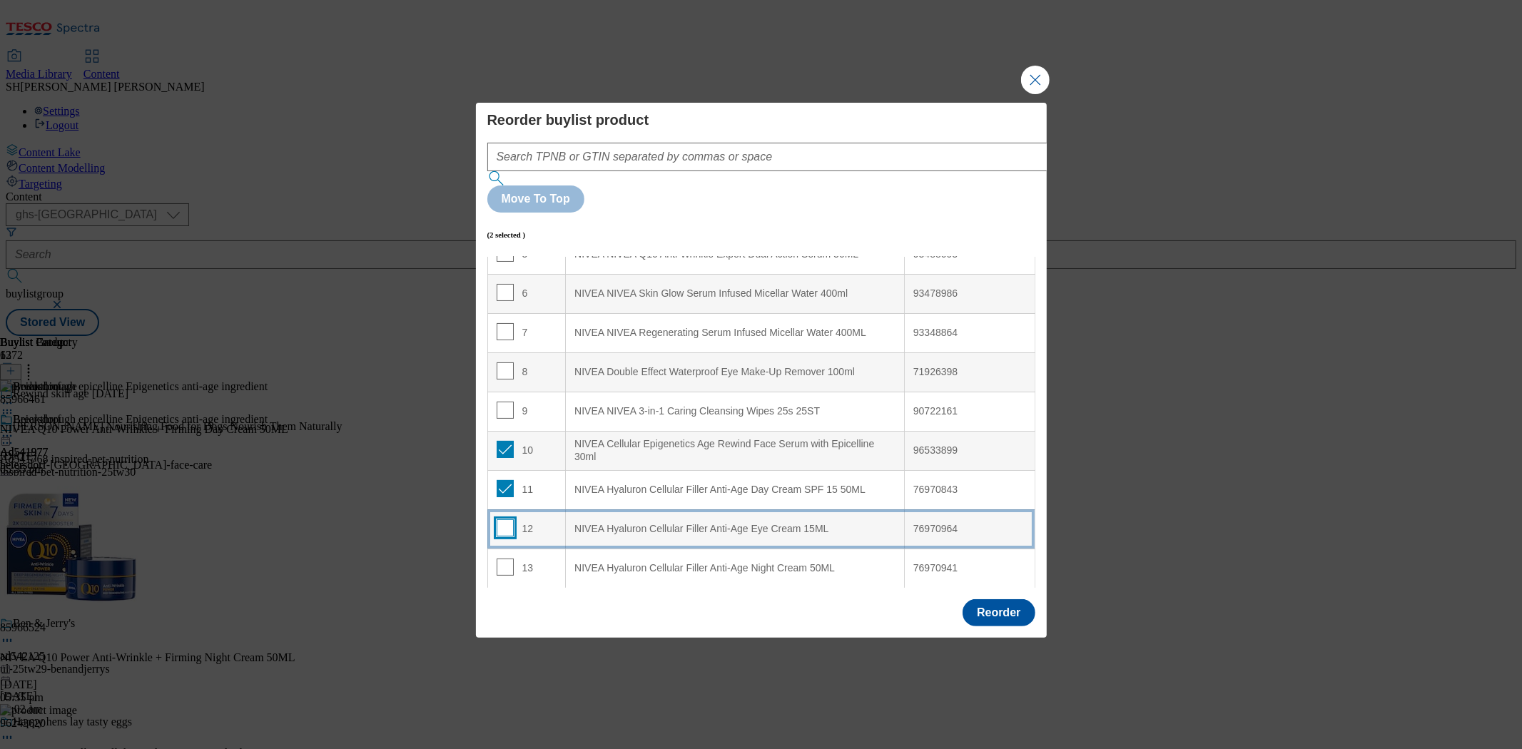
click at [503, 520] on input "Modal" at bounding box center [505, 528] width 17 height 17
checkbox input "true"
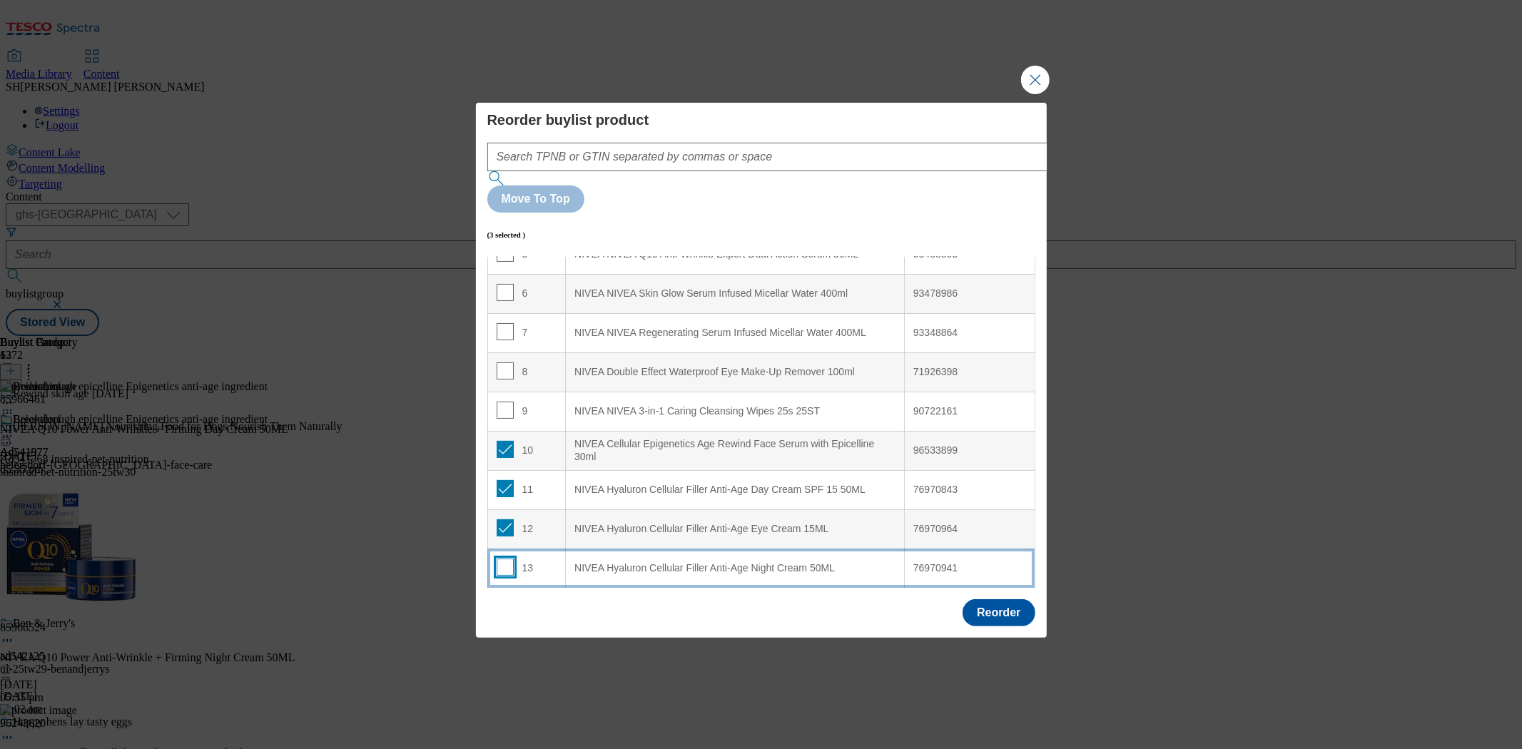
click at [507, 559] on input "Modal" at bounding box center [505, 567] width 17 height 17
checkbox input "true"
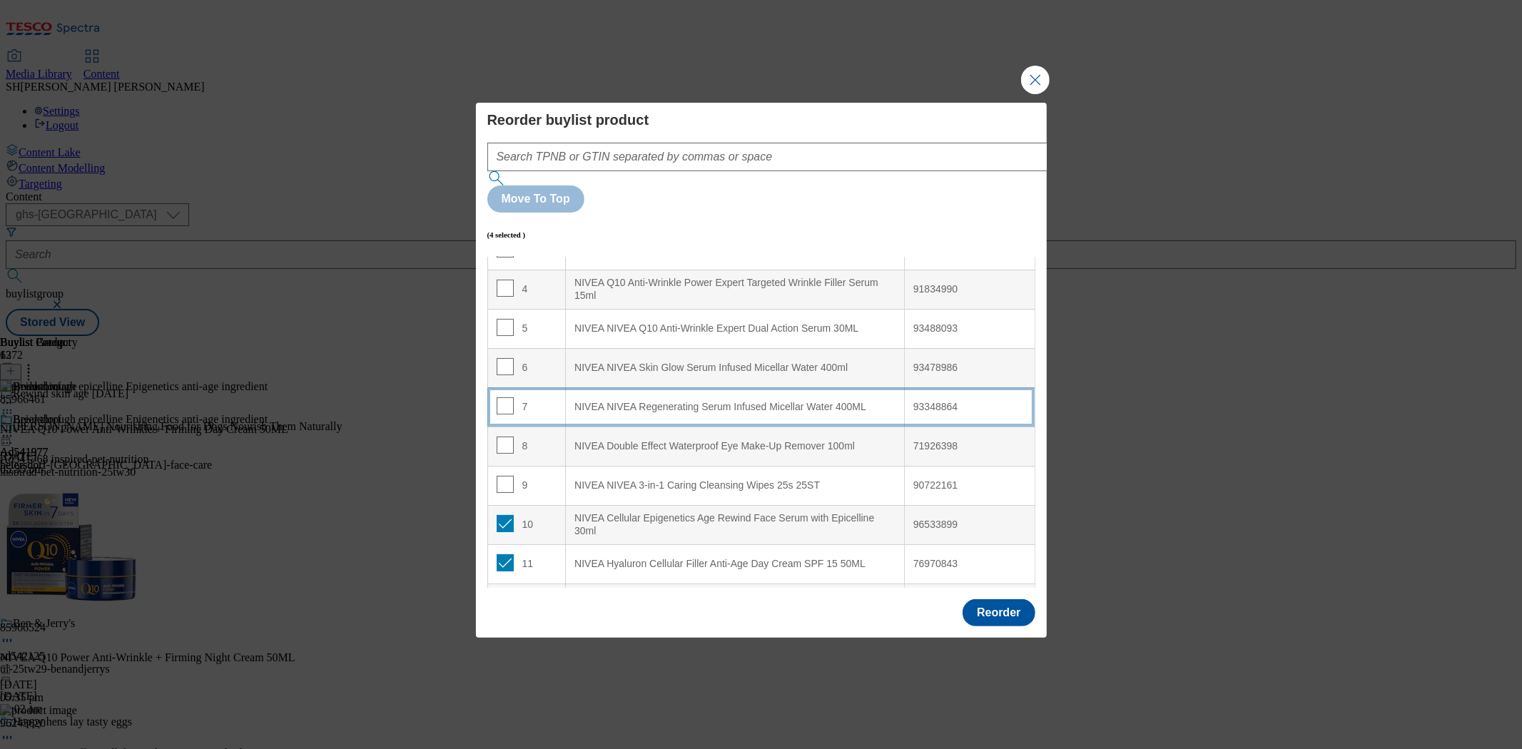
scroll to position [0, 0]
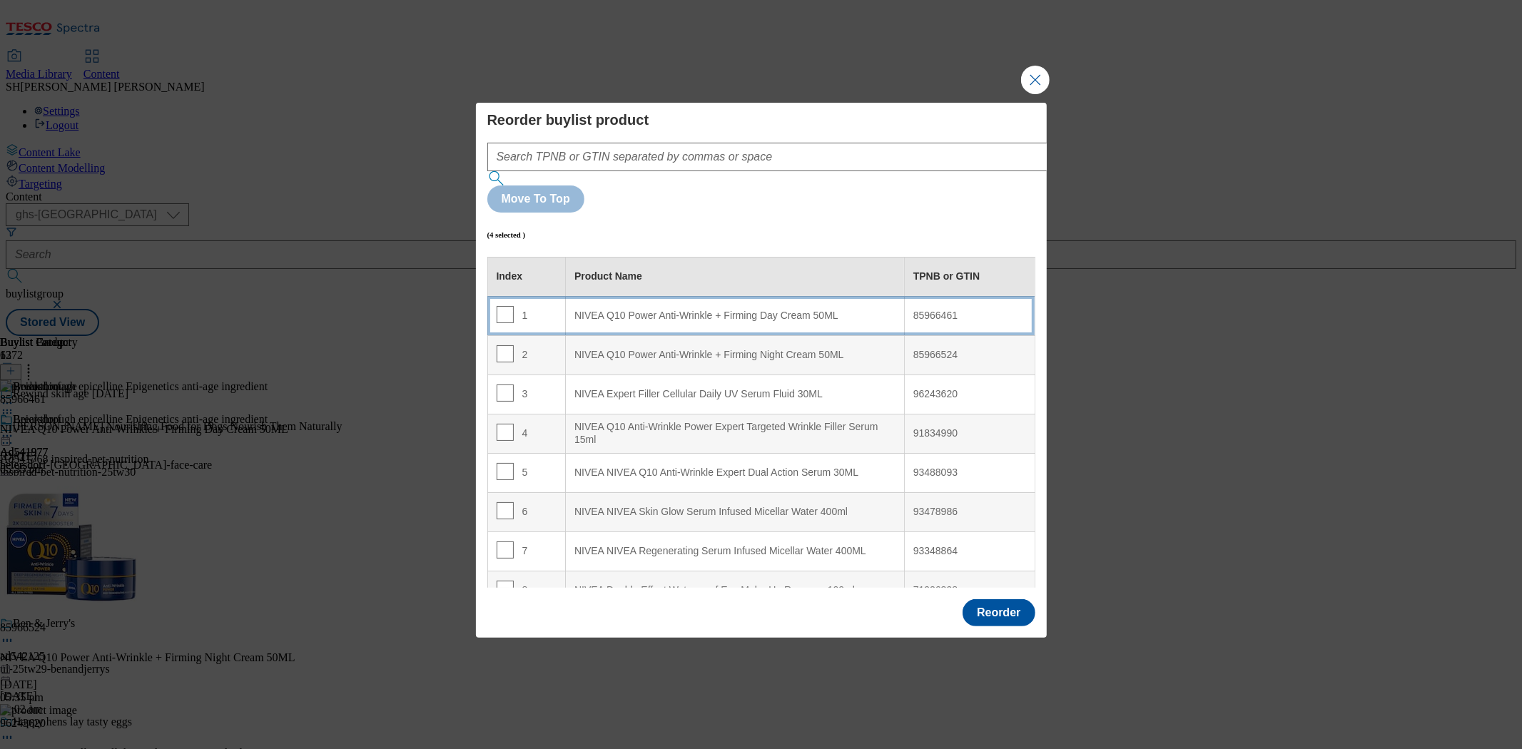
click at [652, 296] on 50ML "NIVEA Q10 Power Anti-Wrinkle + Firming Day Cream 50ML" at bounding box center [735, 315] width 339 height 39
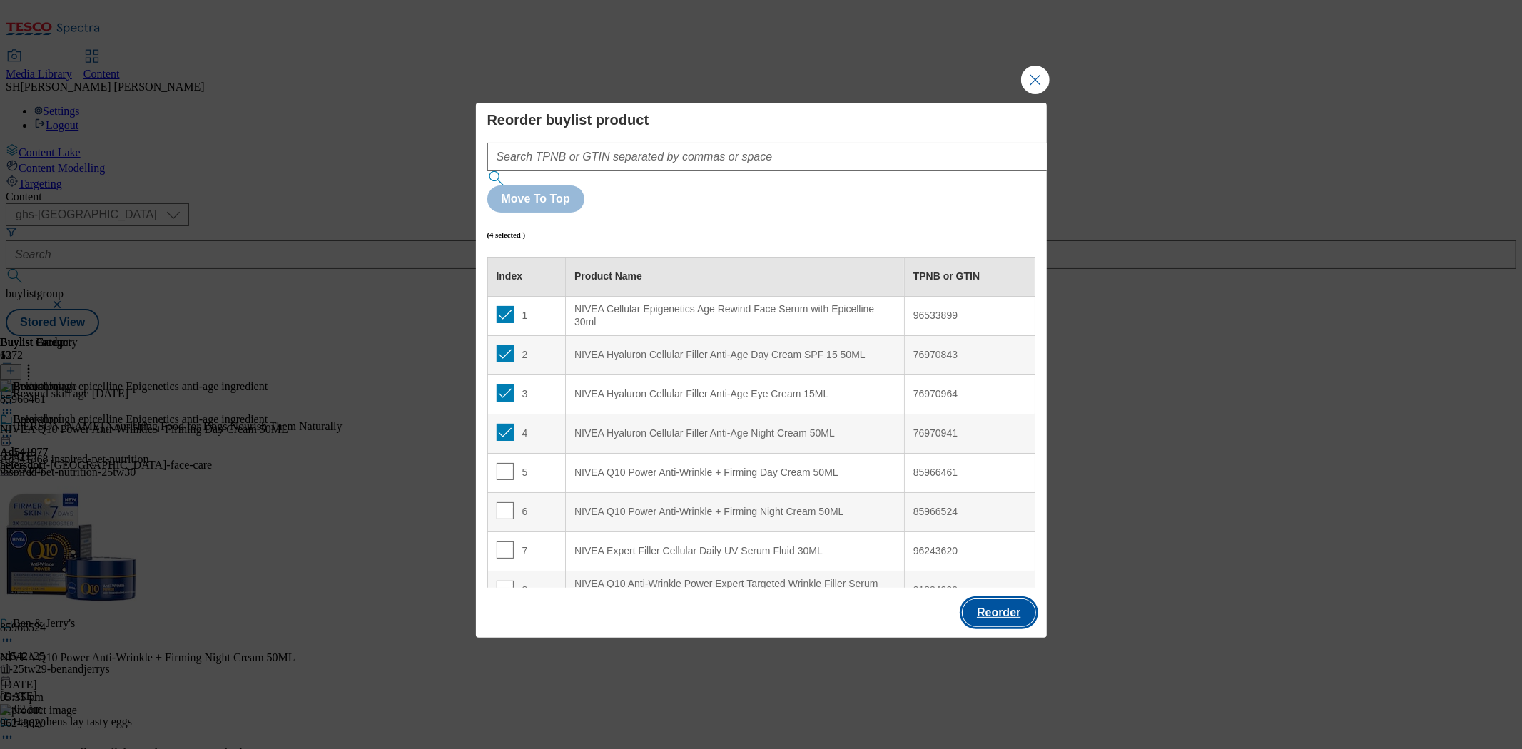
click at [1005, 599] on button "Reorder" at bounding box center [999, 612] width 72 height 27
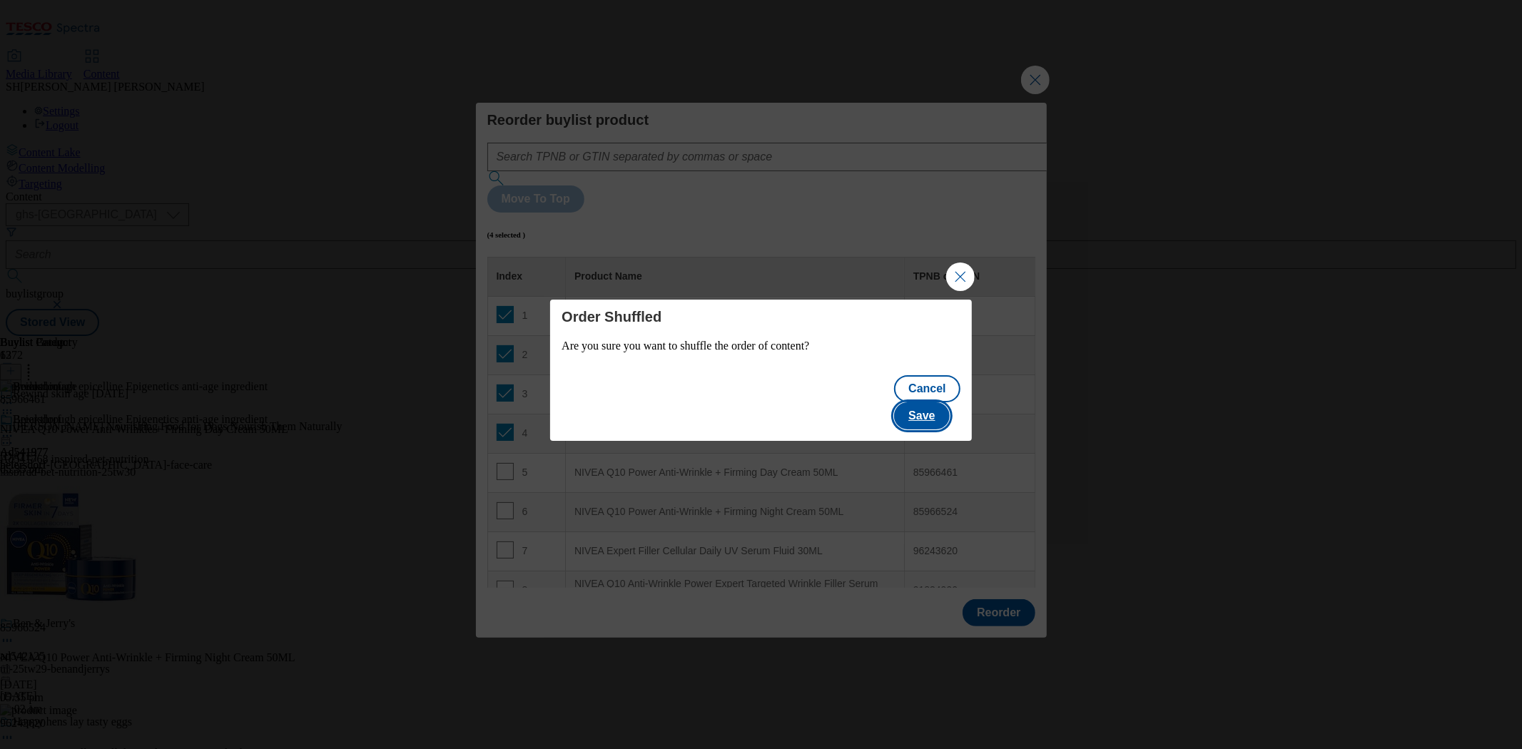
click at [931, 402] on button "Save" at bounding box center [921, 415] width 55 height 27
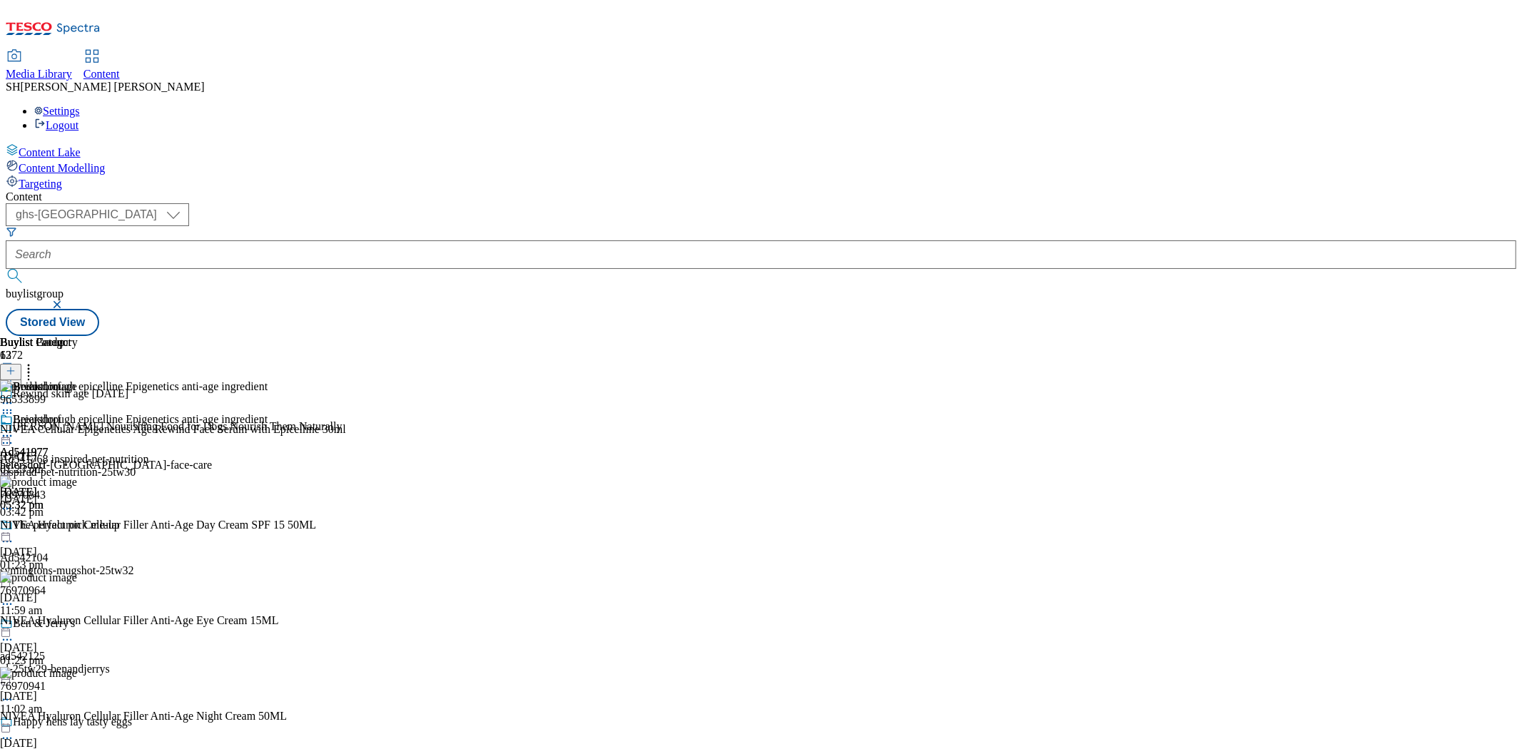
click at [14, 429] on icon at bounding box center [7, 436] width 14 height 14
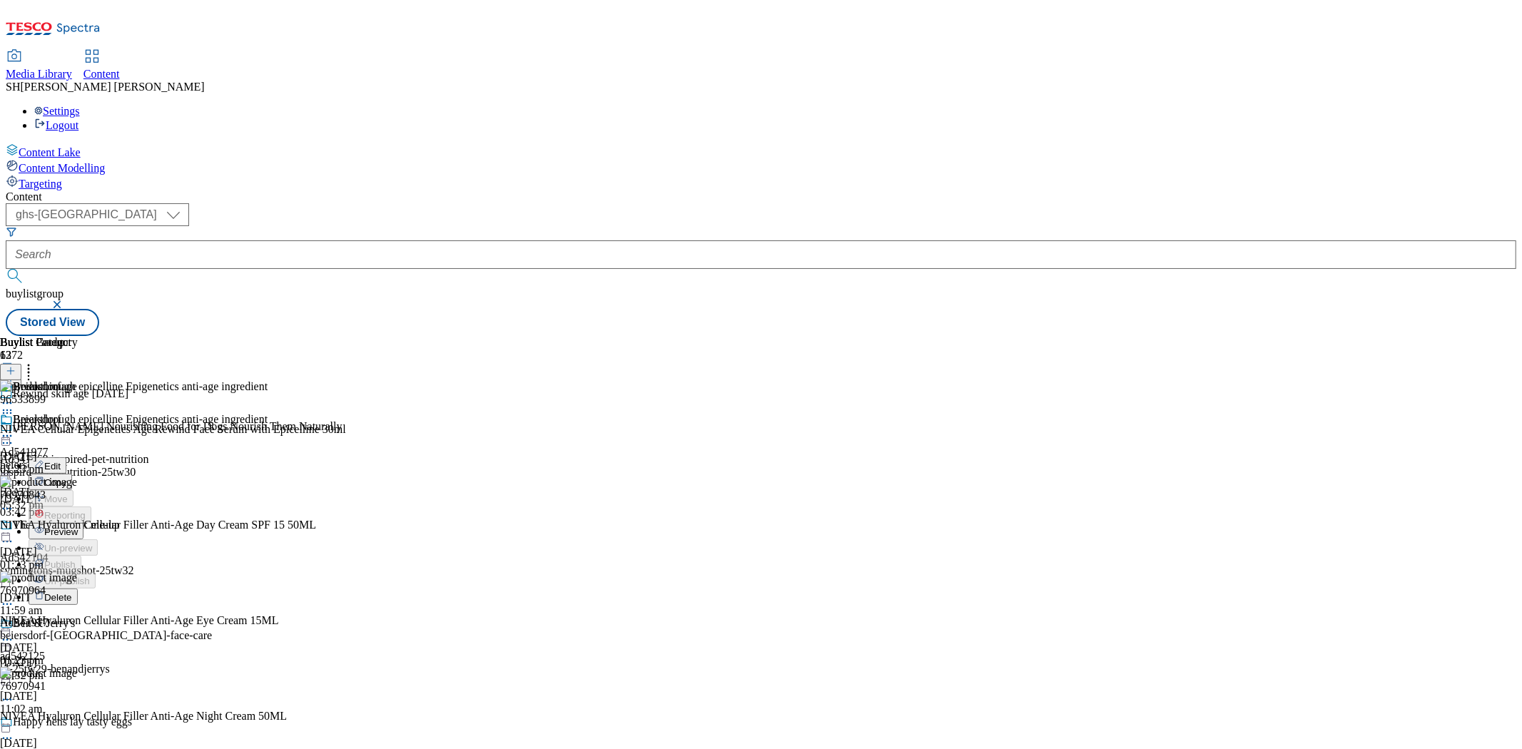
click at [78, 527] on span "Preview" at bounding box center [61, 532] width 34 height 11
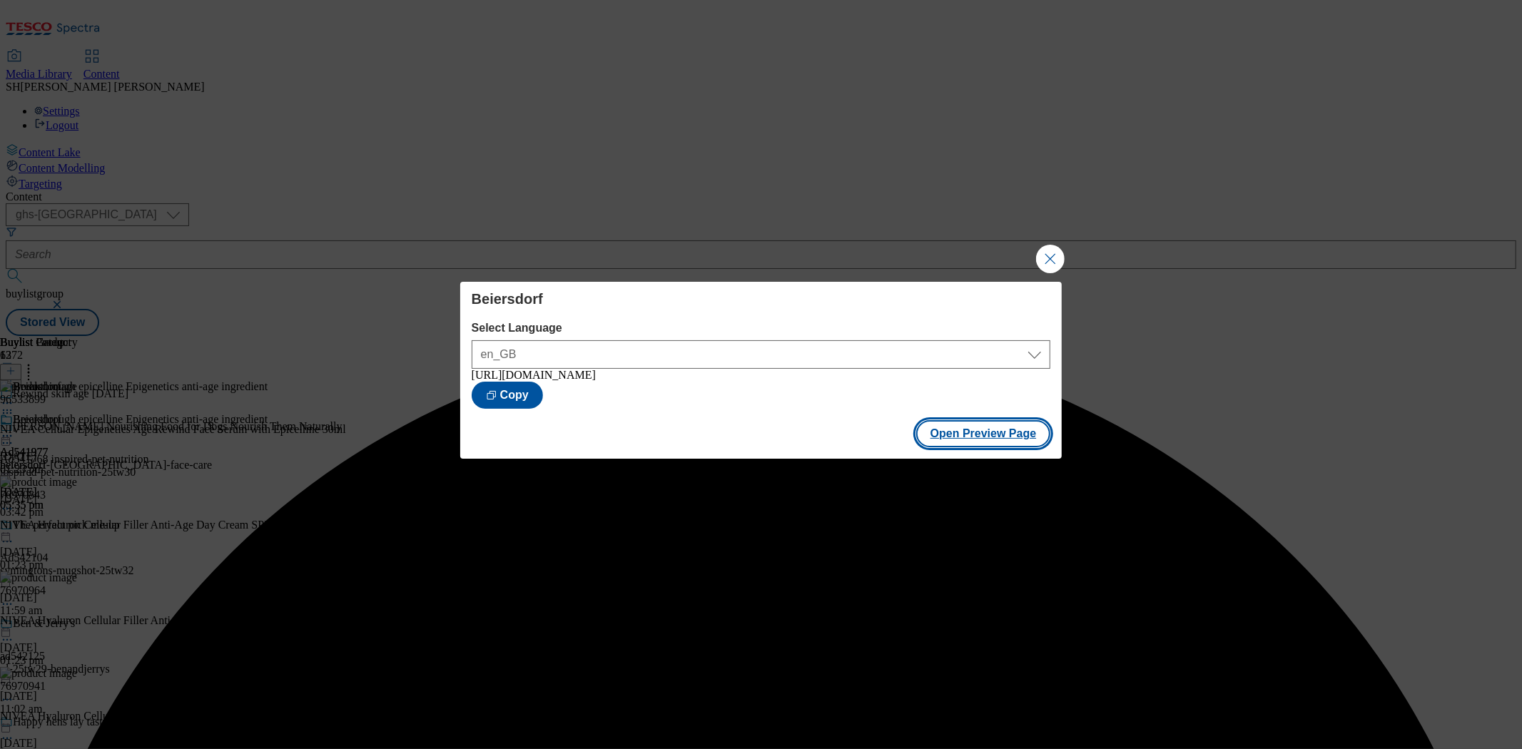
click at [947, 445] on button "Open Preview Page" at bounding box center [983, 433] width 135 height 27
click at [1045, 255] on button "Close Modal" at bounding box center [1050, 259] width 29 height 29
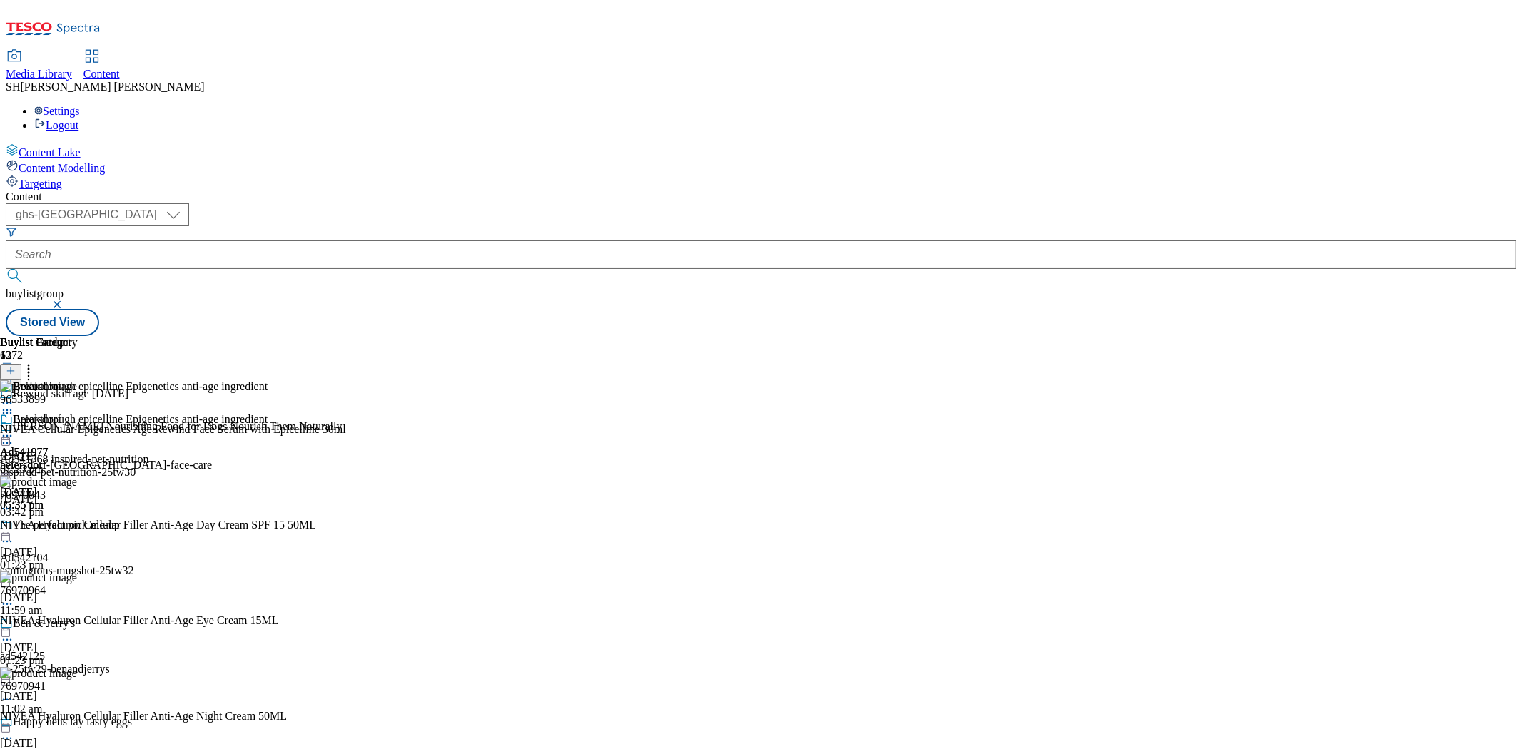
click at [14, 429] on icon at bounding box center [7, 436] width 14 height 14
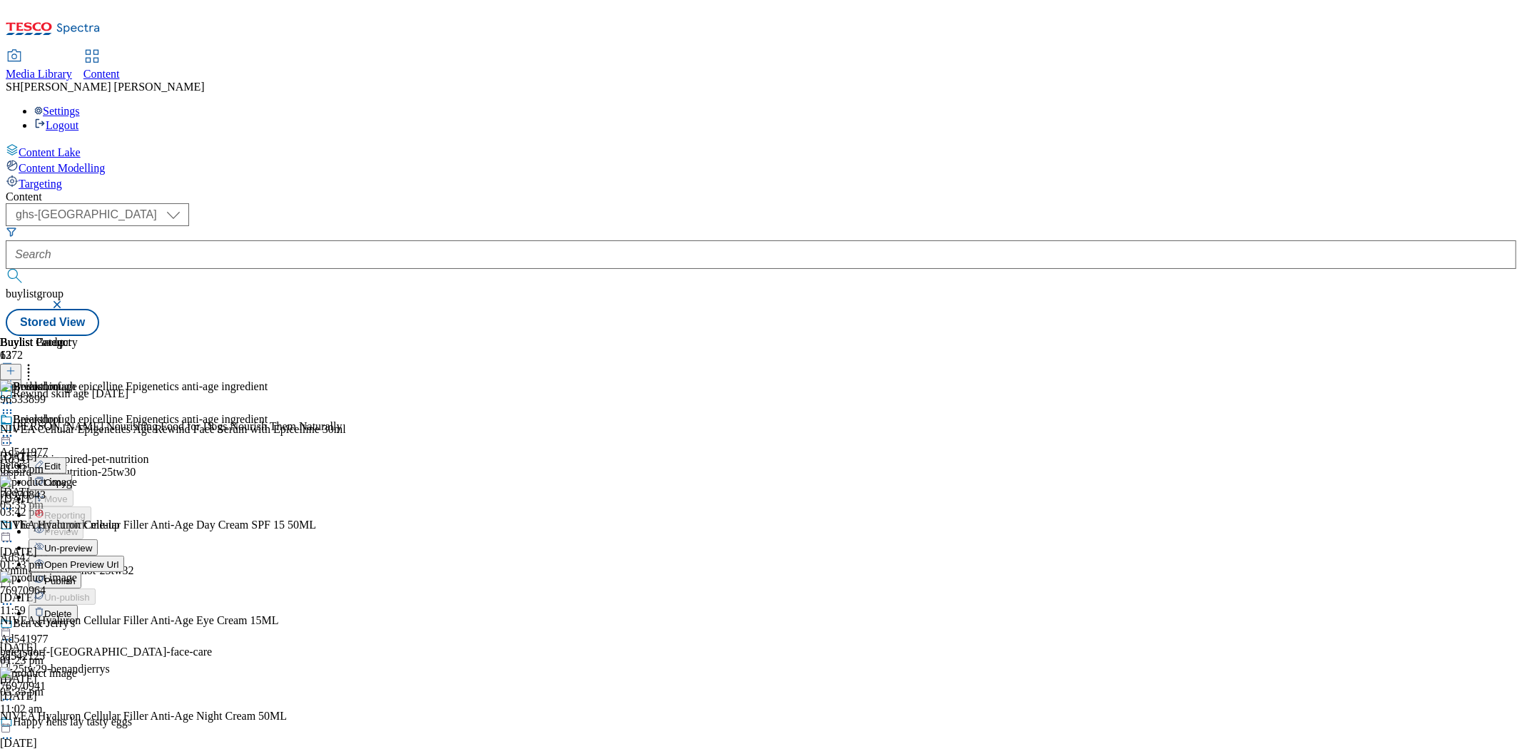
click at [76, 576] on span "Publish" at bounding box center [59, 581] width 31 height 11
